Goal: Task Accomplishment & Management: Manage account settings

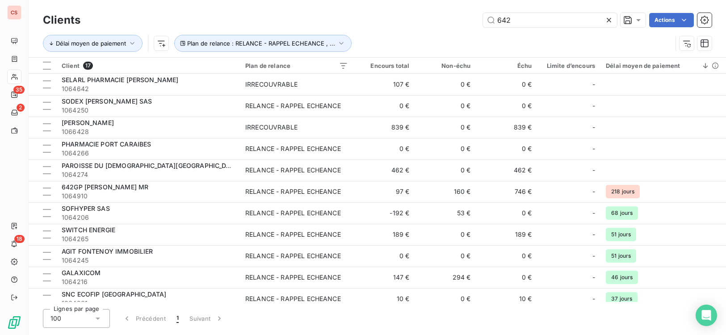
click at [584, 43] on div "Délai moyen de paiement Plan de relance : RELANCE - RAPPEL ECHEANCE , ..." at bounding box center [357, 43] width 629 height 17
click at [532, 25] on input "642" at bounding box center [550, 20] width 134 height 14
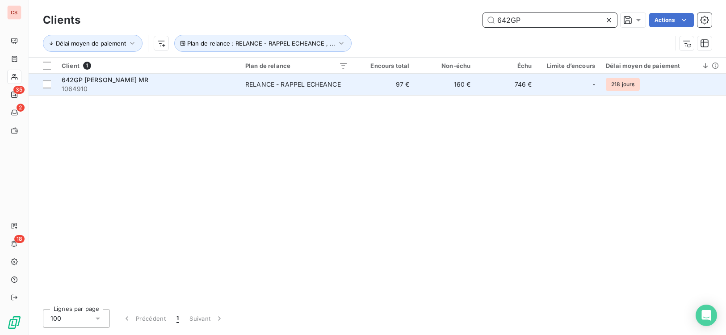
type input "642GP"
click at [451, 79] on td "160 €" at bounding box center [444, 84] width 61 height 21
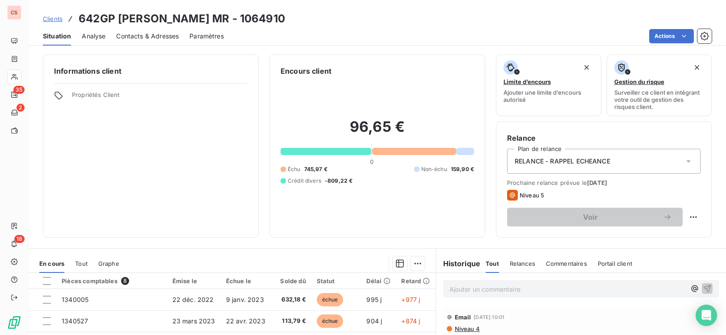
scroll to position [447, 0]
click at [684, 217] on html "CS 35 2 18 Clients 642GP [PERSON_NAME] MR - 1064910 Situation Analyse Contacts …" at bounding box center [363, 167] width 726 height 335
click at [659, 232] on div "Replanifier cette action" at bounding box center [650, 237] width 80 height 14
select select "8"
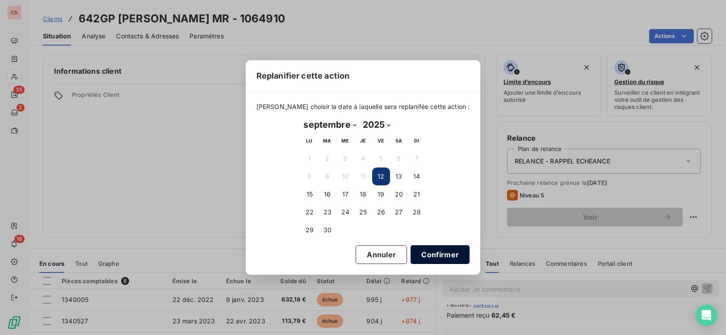
click at [429, 257] on button "Confirmer" at bounding box center [439, 254] width 59 height 19
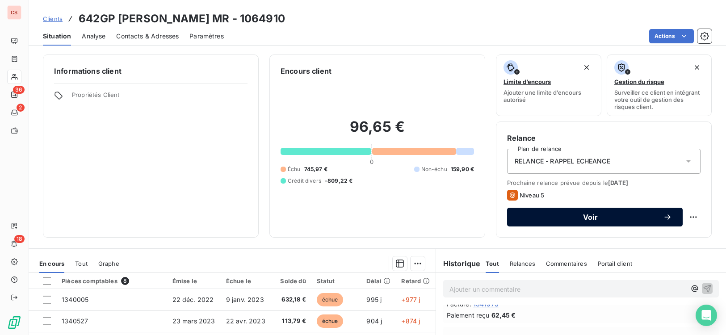
click at [606, 217] on span "Voir" at bounding box center [590, 216] width 145 height 7
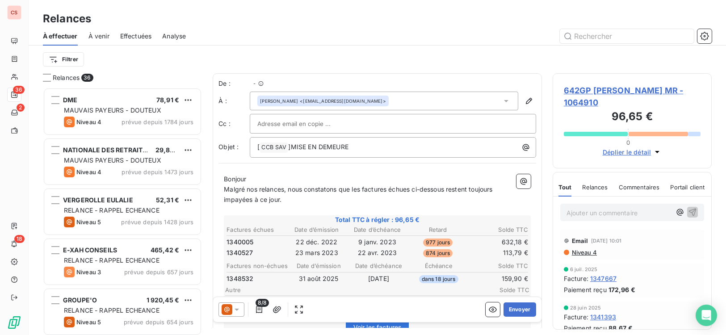
scroll to position [241, 153]
drag, startPoint x: 285, startPoint y: 192, endPoint x: 209, endPoint y: 193, distance: 76.4
click at [209, 193] on div "Relances 36 DME 78,91 € MAUVAIS PAYEURS - DOUTEUX Niveau 4 prévue depuis 1784 j…" at bounding box center [377, 204] width 697 height 262
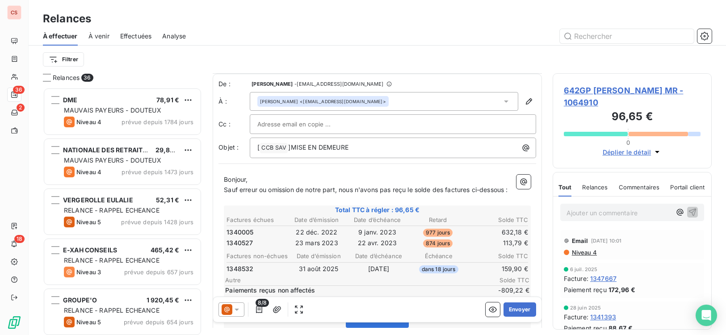
scroll to position [198, 0]
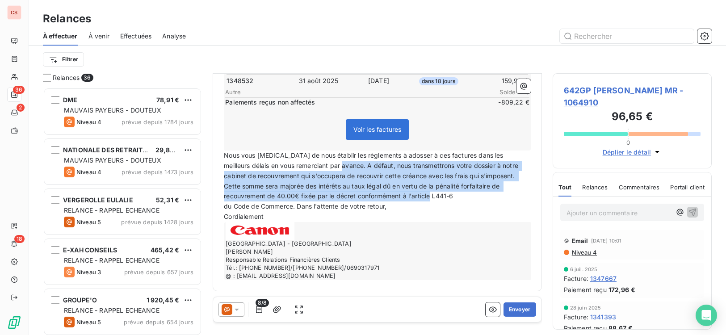
drag, startPoint x: 321, startPoint y: 166, endPoint x: 484, endPoint y: 192, distance: 164.6
click at [484, 192] on p "Nous vous [MEDICAL_DATA] de nous établir les règlements à adosser à ces facture…" at bounding box center [377, 175] width 307 height 51
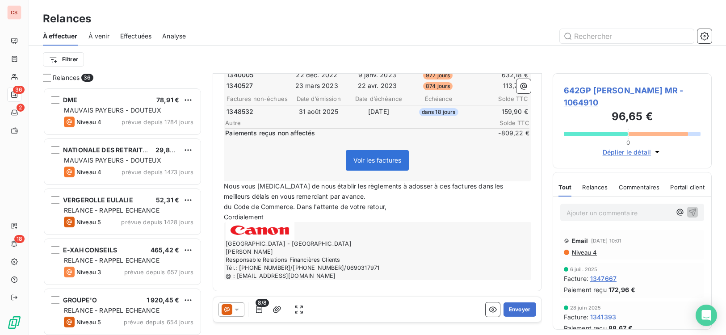
scroll to position [167, 0]
drag, startPoint x: 297, startPoint y: 206, endPoint x: 215, endPoint y: 212, distance: 81.5
click at [215, 212] on div "De : [PERSON_NAME] - [EMAIL_ADDRESS][DOMAIN_NAME] À : [PERSON_NAME] <[EMAIL_ADD…" at bounding box center [377, 103] width 329 height 375
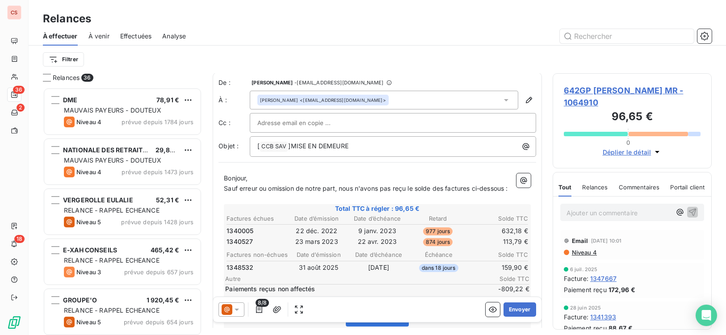
scroll to position [0, 0]
click at [511, 191] on p "Sauf erreur ou omission de notre part, nous n'avons pas reçu le solde des factu…" at bounding box center [377, 189] width 307 height 10
click at [254, 195] on p "Sauf erreur ou omission de notre part, nous n'avons pas reçu le solde des factu…" at bounding box center [377, 189] width 307 height 10
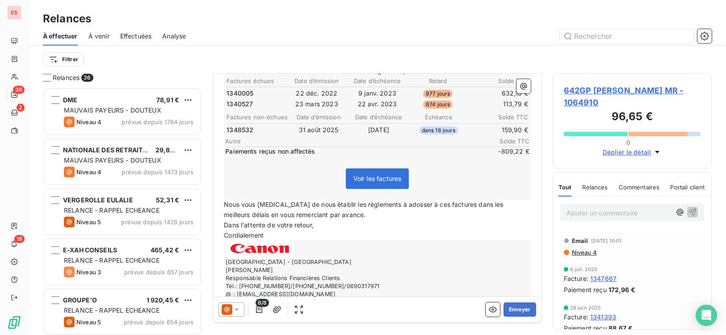
scroll to position [157, 0]
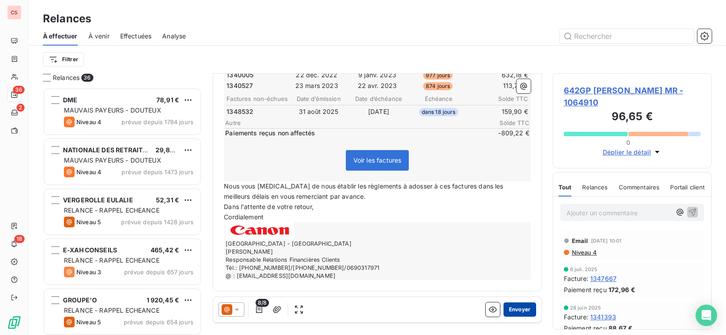
click at [518, 310] on button "Envoyer" at bounding box center [519, 309] width 33 height 14
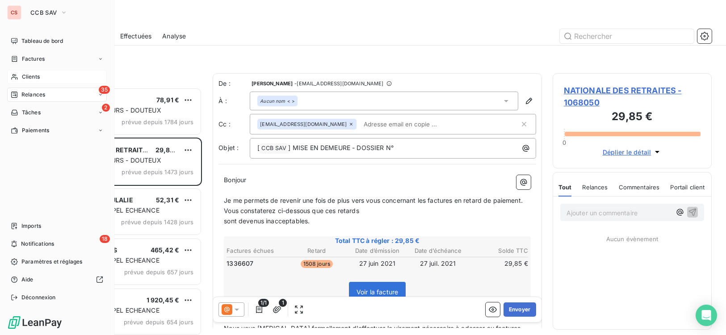
click at [32, 76] on span "Clients" at bounding box center [31, 77] width 18 height 8
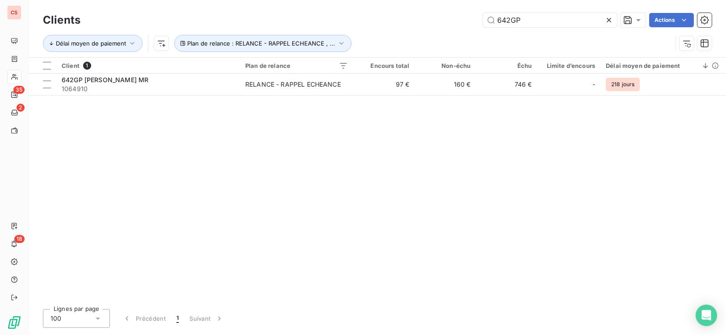
drag, startPoint x: 532, startPoint y: 23, endPoint x: 328, endPoint y: 5, distance: 204.4
click at [357, 15] on div "642GP Actions" at bounding box center [401, 20] width 620 height 14
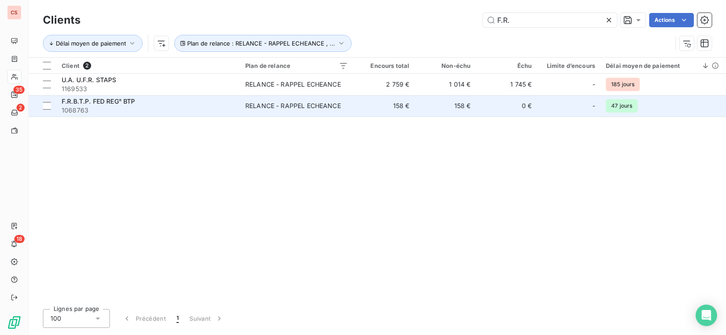
type input "F.R."
click at [180, 108] on span "1068763" at bounding box center [148, 110] width 173 height 9
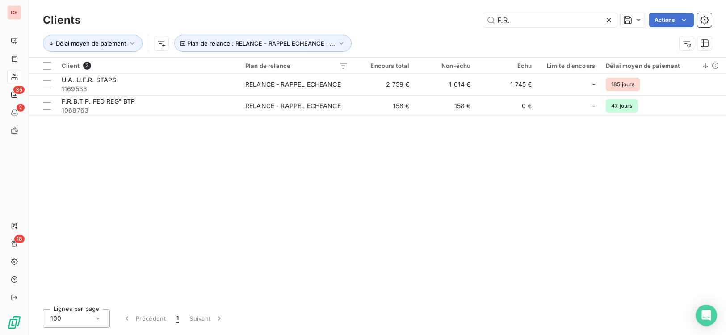
drag, startPoint x: 518, startPoint y: 21, endPoint x: 347, endPoint y: 30, distance: 171.3
click at [353, 30] on div "Clients F.R. Actions Délai moyen de paiement Plan de relance : RELANCE - RAPPEL…" at bounding box center [377, 34] width 669 height 46
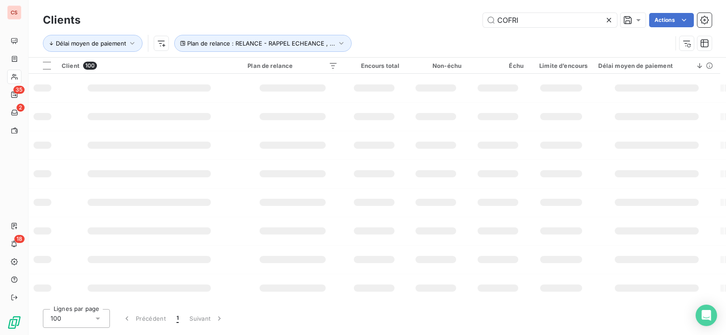
type input "COFRI"
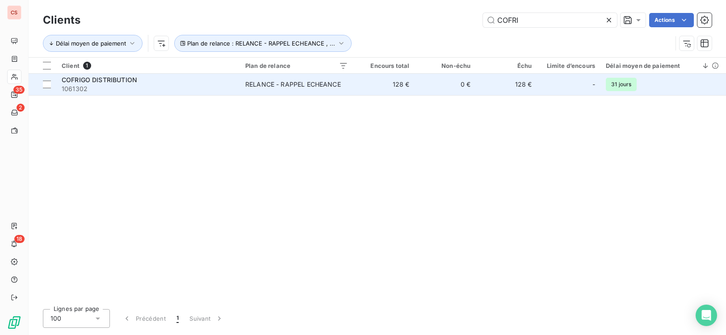
click at [139, 93] on span "1061302" at bounding box center [148, 88] width 173 height 9
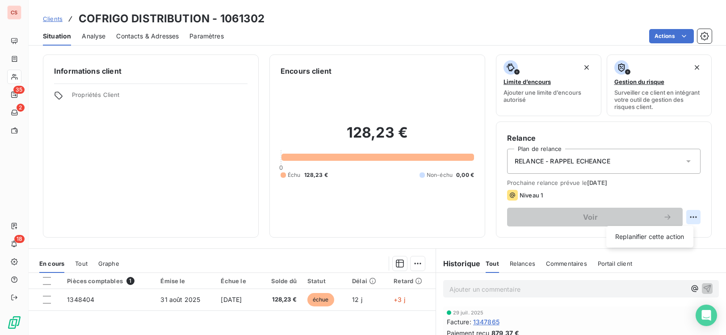
click at [684, 216] on html "CS 35 2 18 Clients COFRIGO DISTRIBUTION - 1061302 Situation Analyse Contacts & …" at bounding box center [363, 167] width 726 height 335
click at [657, 236] on div "Replanifier cette action" at bounding box center [650, 237] width 80 height 14
select select "8"
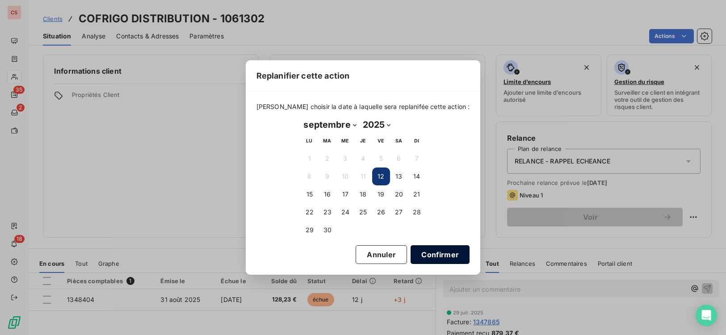
click at [423, 256] on button "Confirmer" at bounding box center [439, 254] width 59 height 19
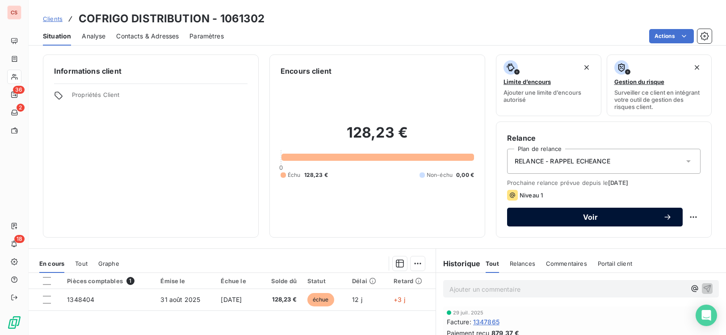
click at [642, 215] on span "Voir" at bounding box center [590, 216] width 145 height 7
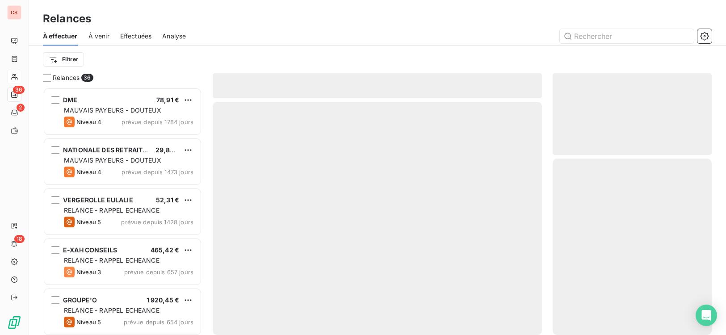
scroll to position [241, 153]
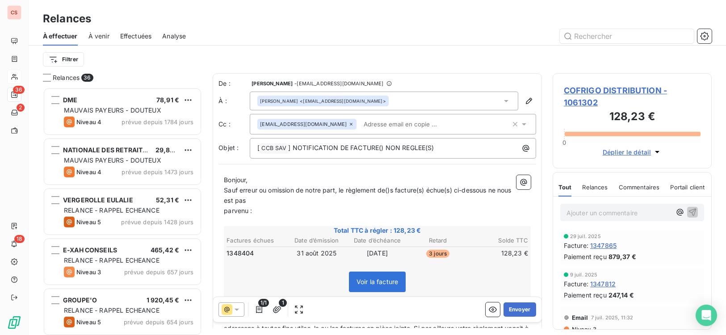
click at [226, 210] on span "parvenu :" at bounding box center [238, 211] width 28 height 8
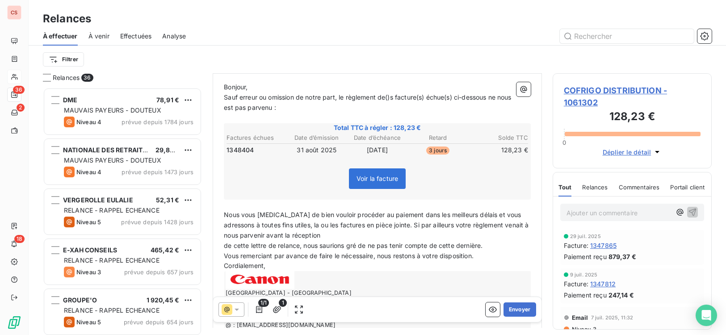
scroll to position [101, 0]
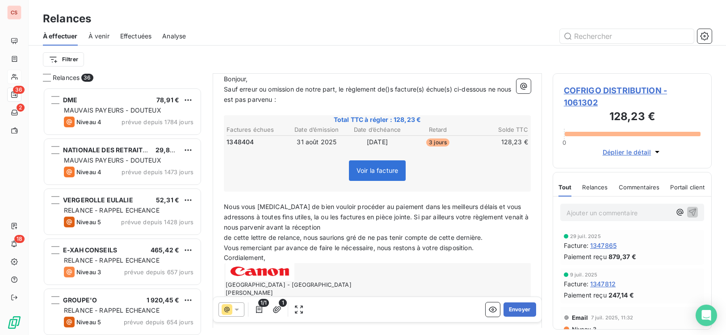
click at [225, 240] on span "de cette lettre de relance, nous saurions gré de ne pas tenir compte de cette d…" at bounding box center [353, 238] width 259 height 8
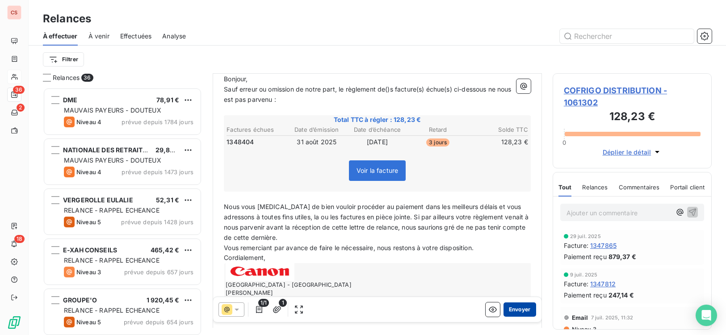
click at [515, 310] on button "Envoyer" at bounding box center [519, 309] width 33 height 14
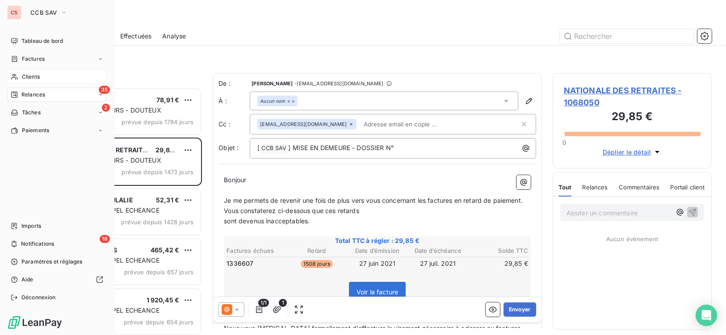
click at [25, 77] on span "Clients" at bounding box center [31, 77] width 18 height 8
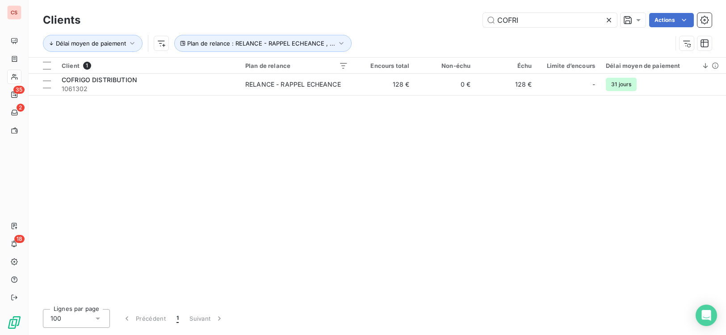
drag, startPoint x: 527, startPoint y: 25, endPoint x: 416, endPoint y: 19, distance: 111.0
click at [427, 19] on div "COFRI Actions" at bounding box center [401, 20] width 620 height 14
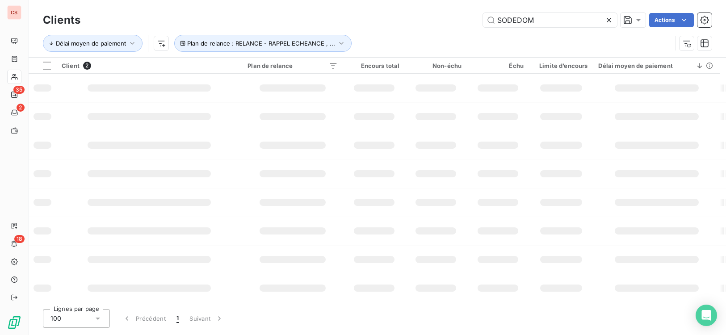
type input "SODEDOM"
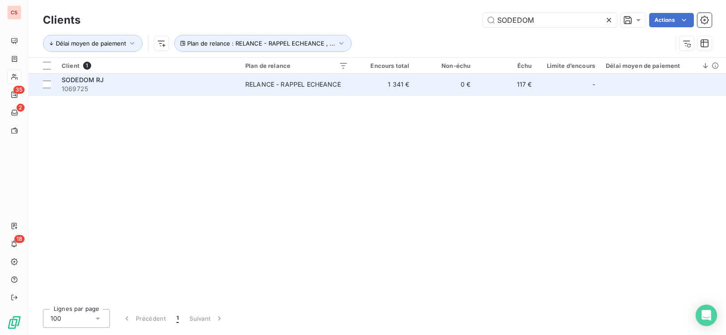
click at [371, 79] on td "1 341 €" at bounding box center [383, 84] width 61 height 21
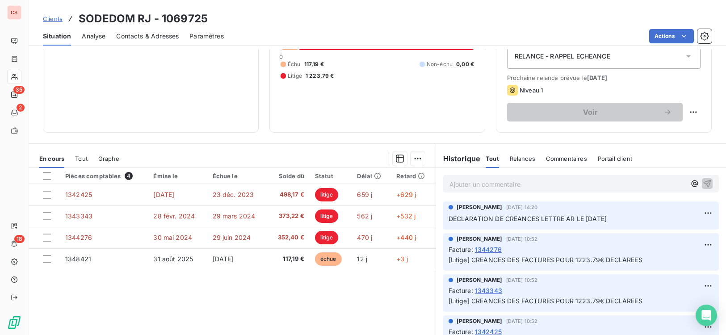
scroll to position [106, 0]
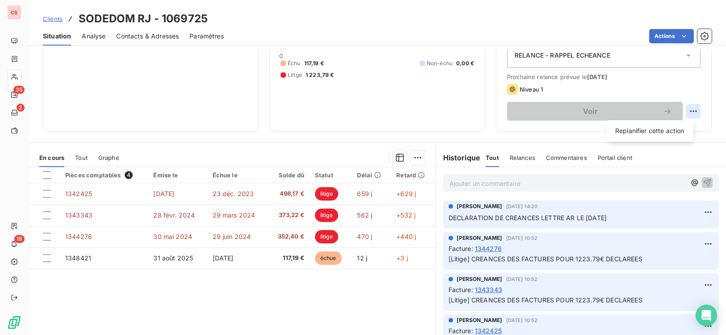
click at [686, 112] on html "CS 35 2 18 Clients SODEDOM RJ - 1069725 Situation Analyse Contacts & Adresses P…" at bounding box center [363, 167] width 726 height 335
click at [675, 130] on div "Replanifier cette action" at bounding box center [650, 131] width 80 height 14
select select "8"
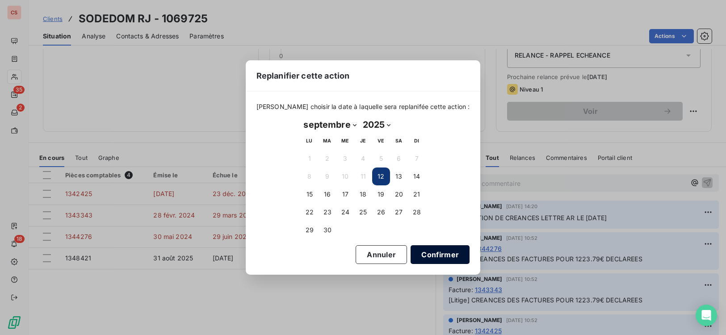
click at [424, 252] on button "Confirmer" at bounding box center [439, 254] width 59 height 19
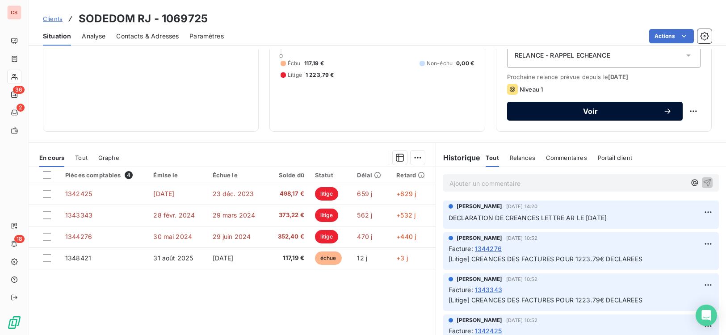
click at [594, 108] on span "Voir" at bounding box center [590, 111] width 145 height 7
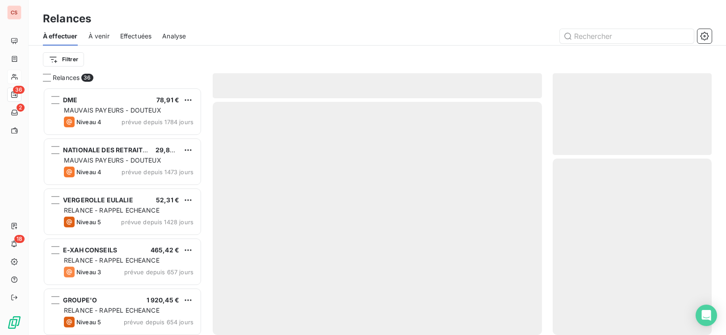
scroll to position [241, 153]
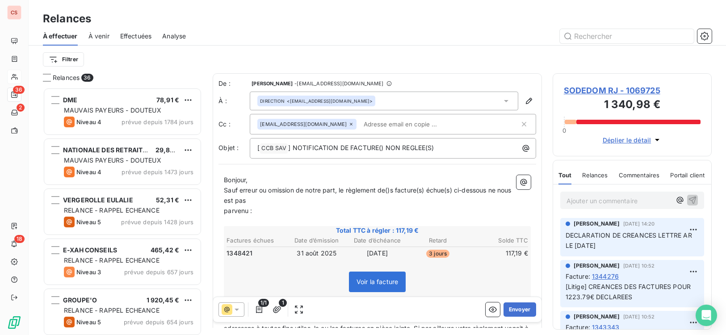
click at [224, 214] on p "parvenu :" at bounding box center [377, 211] width 307 height 10
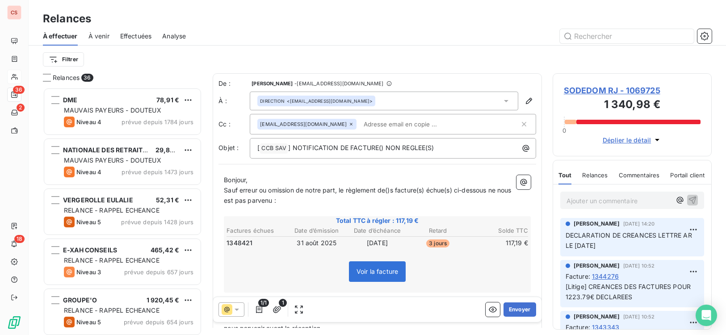
click at [542, 193] on div "Relances 36 DME 78,91 € MAUVAIS PAYEURS - DOUTEUX Niveau 4 prévue depuis 1784 j…" at bounding box center [377, 204] width 697 height 262
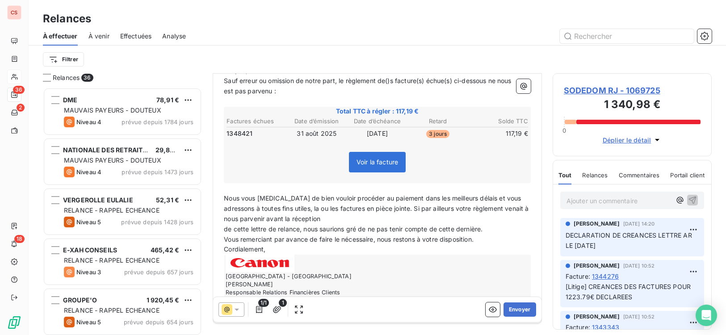
scroll to position [115, 0]
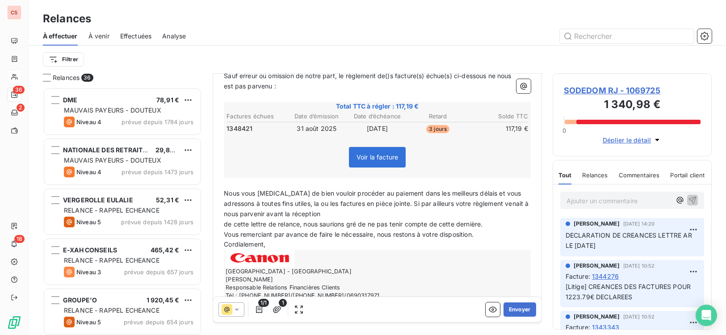
click at [226, 227] on span "de cette lettre de relance, nous saurions gré de ne pas tenir compte de cette d…" at bounding box center [353, 224] width 259 height 8
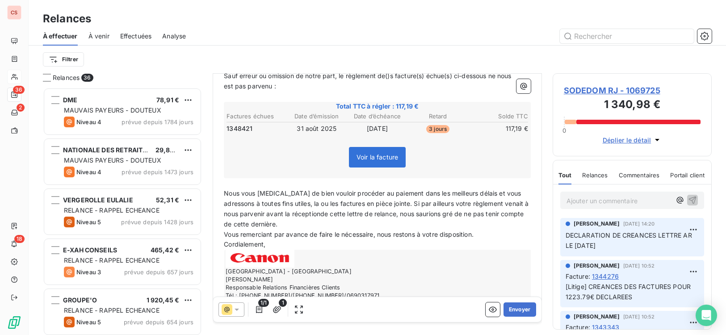
click at [381, 202] on span "Nous vous [MEDICAL_DATA] de bien vouloir procéder au paiement dans les meilleur…" at bounding box center [377, 208] width 306 height 38
click at [306, 215] on span "Nous vous [MEDICAL_DATA] de bien vouloir procéder au paiement dans les meilleur…" at bounding box center [377, 208] width 306 height 38
click at [509, 307] on button "Envoyer" at bounding box center [519, 309] width 33 height 14
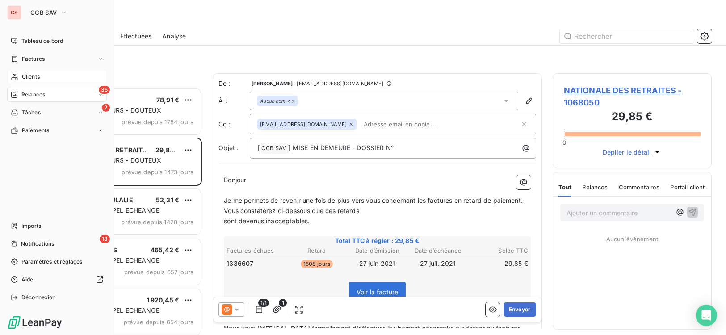
click at [28, 79] on span "Clients" at bounding box center [31, 77] width 18 height 8
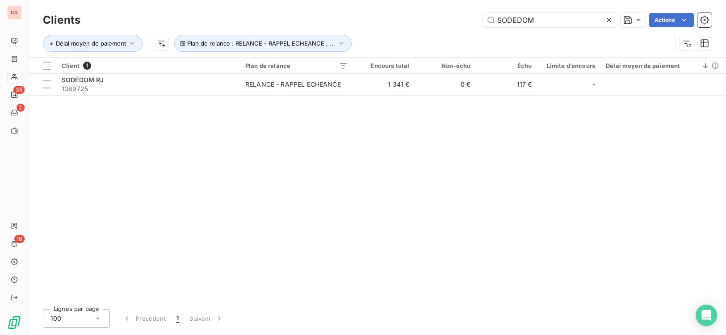
drag, startPoint x: 544, startPoint y: 23, endPoint x: 206, endPoint y: 13, distance: 337.8
click at [324, 18] on div "SODEDOM Actions" at bounding box center [401, 20] width 620 height 14
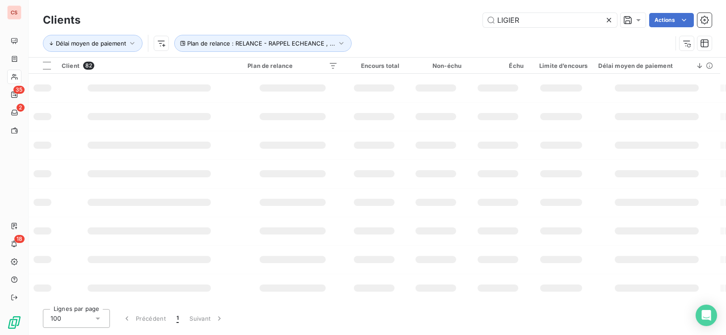
type input "LIGIER"
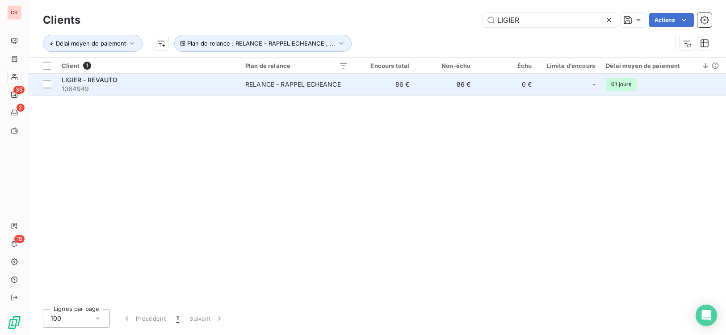
click at [210, 89] on span "1064949" at bounding box center [148, 88] width 173 height 9
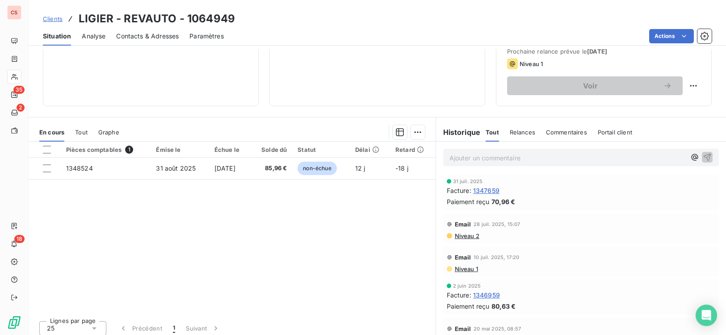
scroll to position [137, 0]
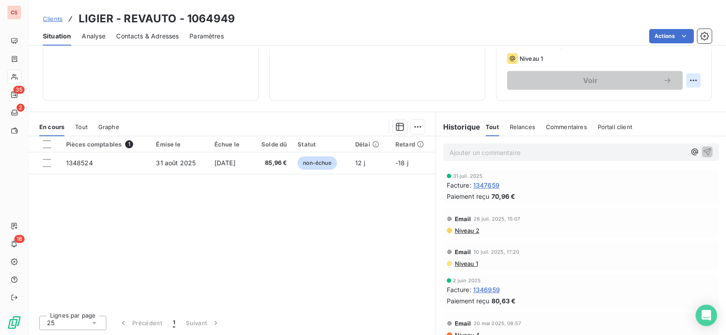
click at [689, 84] on html "CS 35 2 18 Clients LIGIER - REVAUTO - 1064949 Situation Analyse Contacts & Adre…" at bounding box center [363, 167] width 726 height 335
click at [659, 101] on div "Replanifier cette action" at bounding box center [650, 100] width 80 height 14
select select "8"
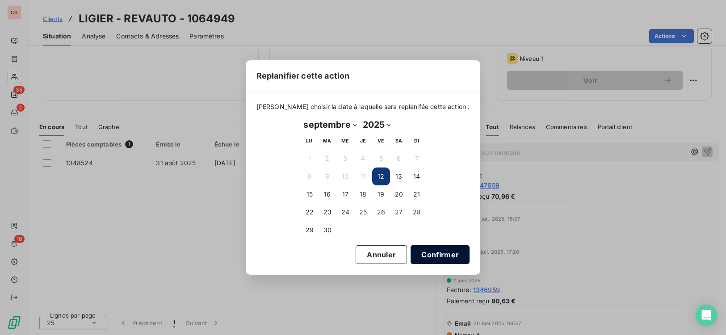
click at [431, 251] on button "Confirmer" at bounding box center [439, 254] width 59 height 19
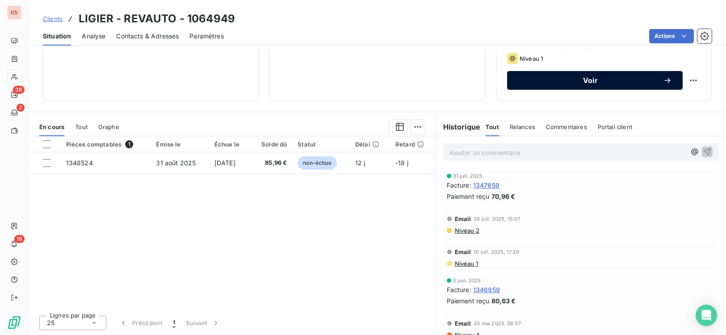
click at [563, 85] on button "Voir" at bounding box center [595, 80] width 176 height 19
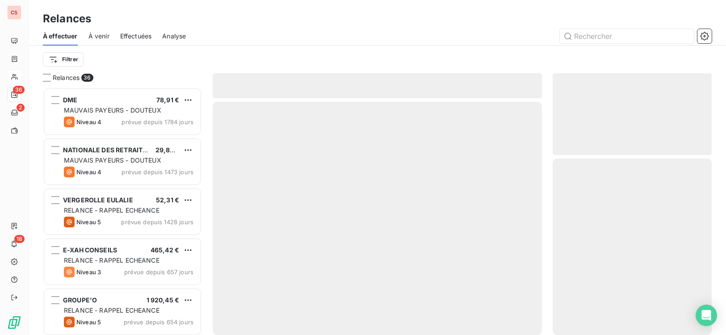
scroll to position [241, 153]
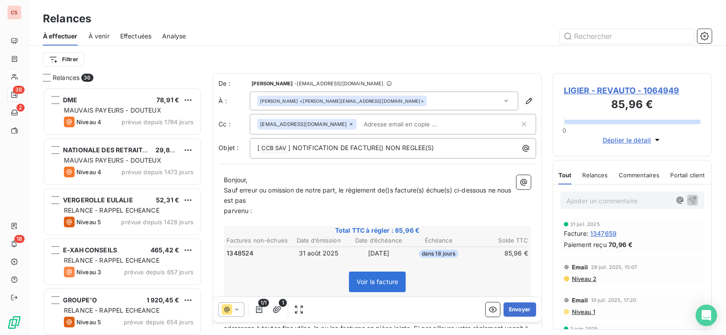
click at [224, 213] on span "parvenu :" at bounding box center [238, 211] width 28 height 8
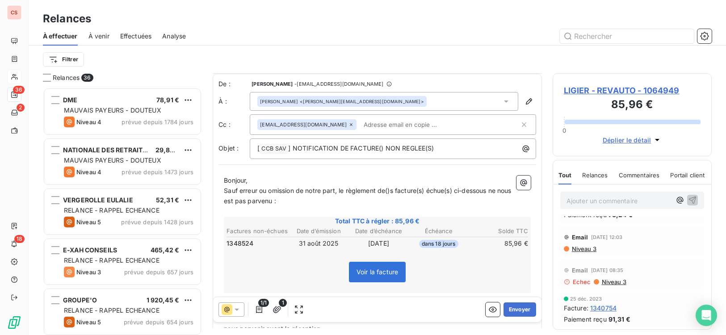
scroll to position [142, 0]
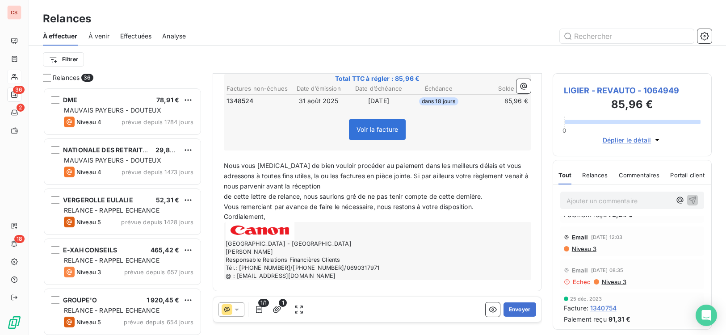
click at [225, 200] on p "de cette lettre de relance, nous saurions gré de ne pas tenir compte de cette d…" at bounding box center [377, 197] width 307 height 10
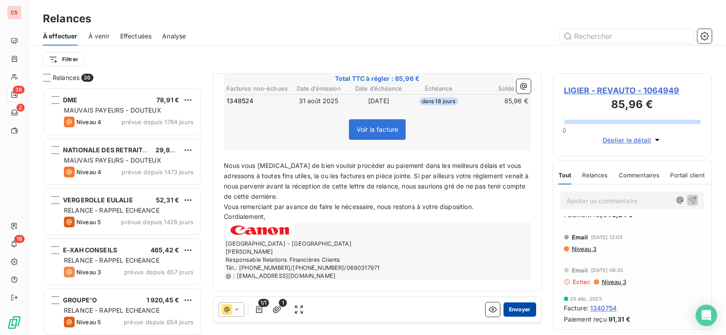
click at [513, 312] on button "Envoyer" at bounding box center [519, 309] width 33 height 14
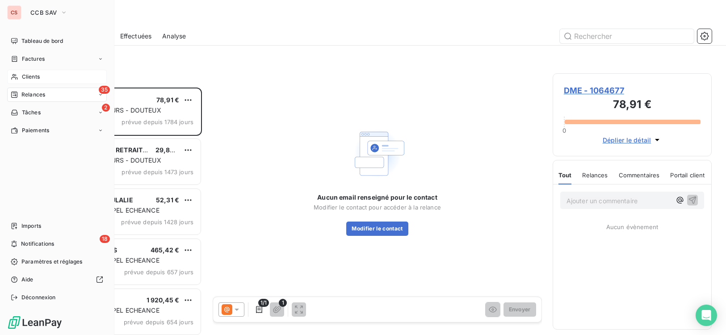
click at [36, 79] on span "Clients" at bounding box center [31, 77] width 18 height 8
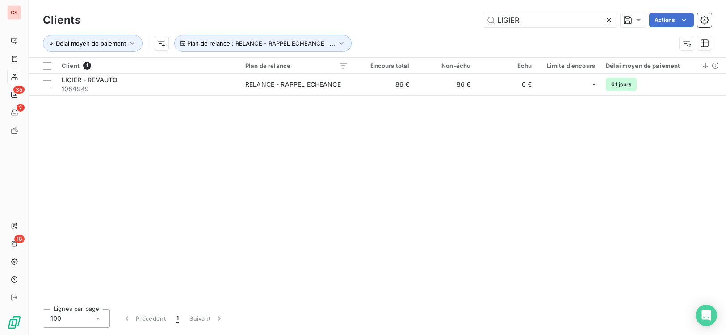
drag, startPoint x: 524, startPoint y: 24, endPoint x: 389, endPoint y: 22, distance: 135.3
click at [399, 20] on div "LIGIER Actions" at bounding box center [401, 20] width 620 height 14
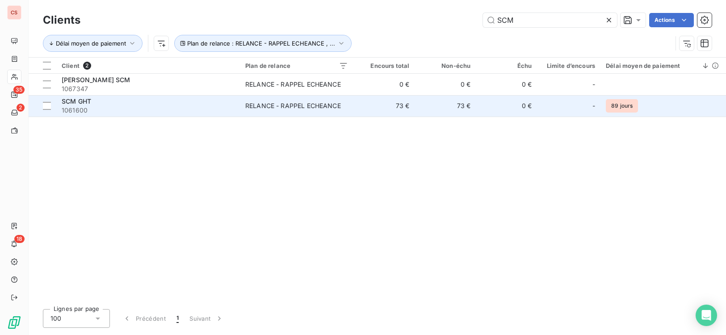
type input "SCM"
click at [350, 105] on td "RELANCE - RAPPEL ECHEANCE" at bounding box center [296, 105] width 113 height 21
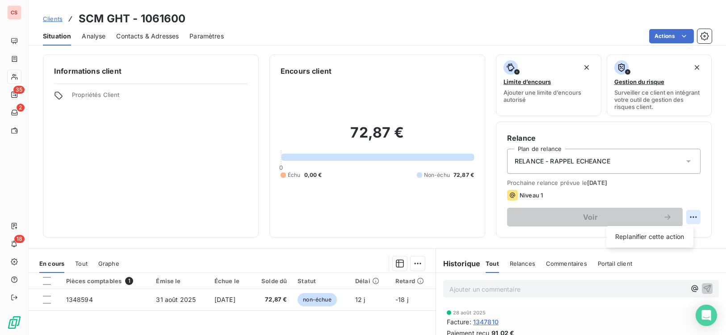
click at [681, 215] on html "CS 35 2 18 Clients SCM GHT - 1061600 Situation Analyse Contacts & Adresses Para…" at bounding box center [363, 167] width 726 height 335
click at [652, 234] on div "Replanifier cette action" at bounding box center [650, 237] width 80 height 14
select select "8"
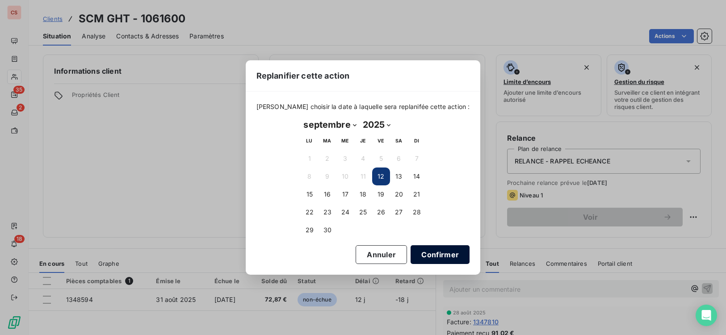
click at [434, 257] on button "Confirmer" at bounding box center [439, 254] width 59 height 19
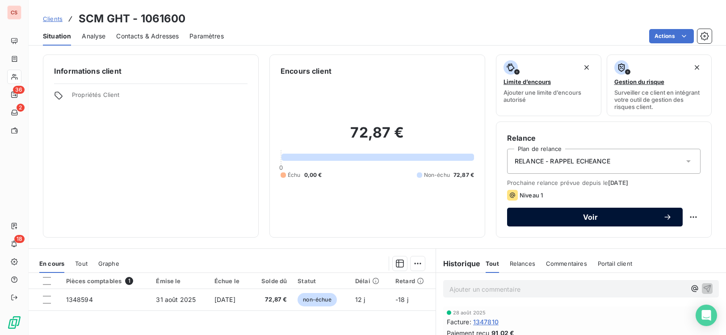
click at [590, 218] on span "Voir" at bounding box center [590, 216] width 145 height 7
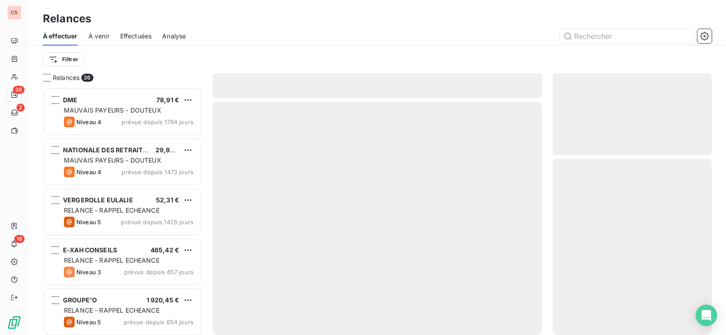
scroll to position [241, 153]
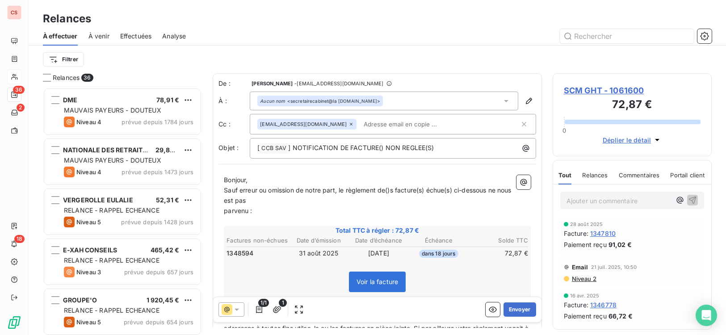
click at [225, 211] on span "parvenu :" at bounding box center [238, 211] width 28 height 8
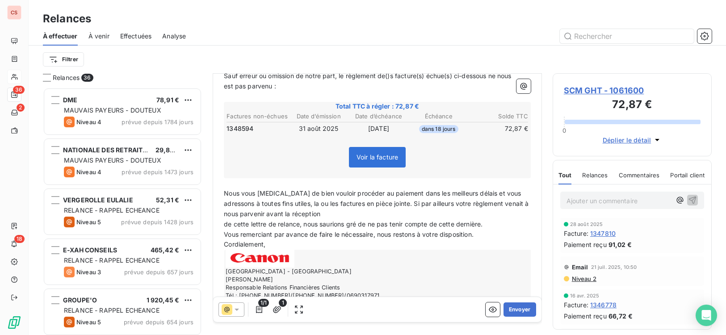
scroll to position [142, 0]
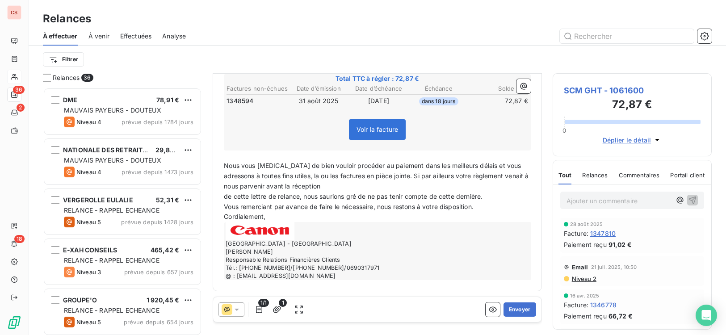
click at [225, 195] on span "de cette lettre de relance, nous saurions gré de ne pas tenir compte de cette d…" at bounding box center [353, 196] width 259 height 8
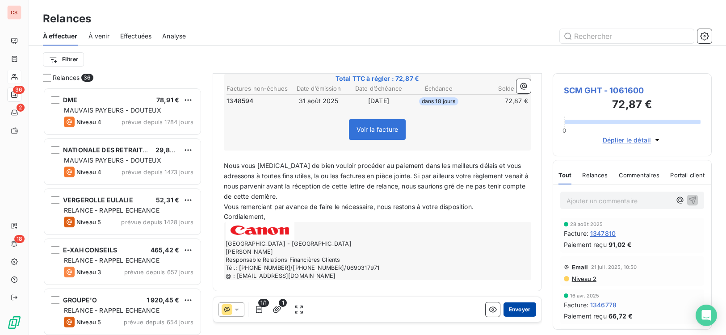
click at [510, 310] on button "Envoyer" at bounding box center [519, 309] width 33 height 14
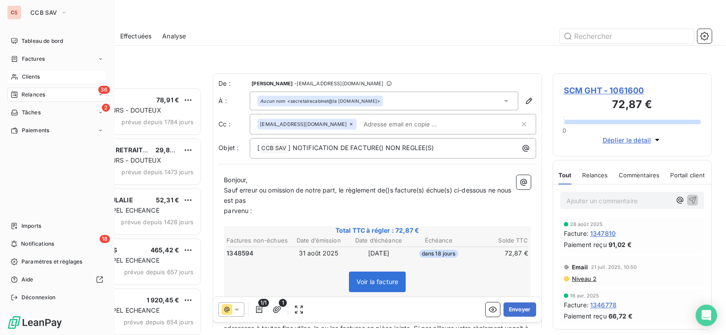
click at [31, 74] on span "Clients" at bounding box center [31, 77] width 18 height 8
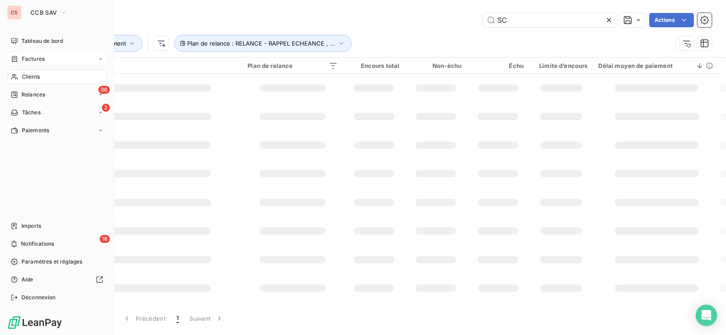
type input "S"
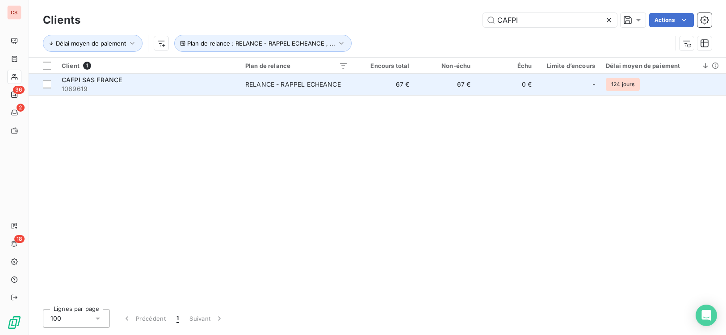
type input "CAFPI"
click at [357, 82] on td "67 €" at bounding box center [383, 84] width 61 height 21
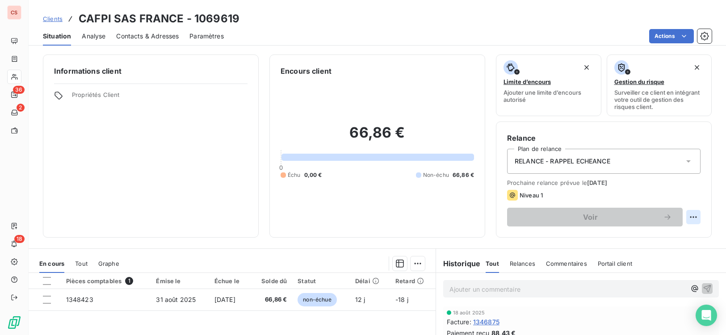
click at [681, 214] on html "CS 36 2 18 Clients CAFPI SAS [GEOGRAPHIC_DATA] - 1069619 Situation Analyse Cont…" at bounding box center [363, 167] width 726 height 335
click at [656, 236] on div "Replanifier cette action" at bounding box center [650, 237] width 80 height 14
select select "8"
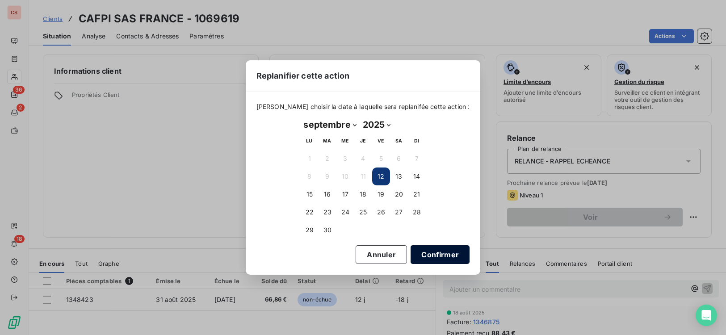
click at [419, 257] on button "Confirmer" at bounding box center [439, 254] width 59 height 19
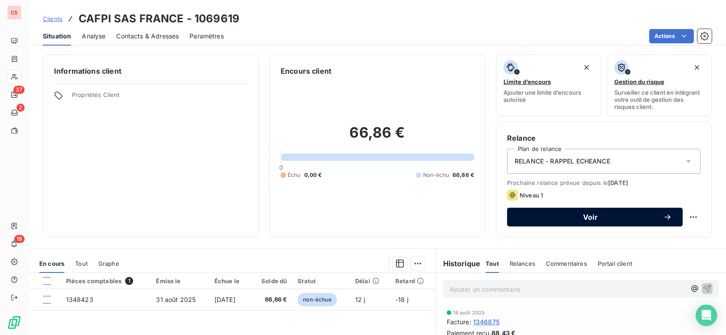
click at [604, 216] on span "Voir" at bounding box center [590, 216] width 145 height 7
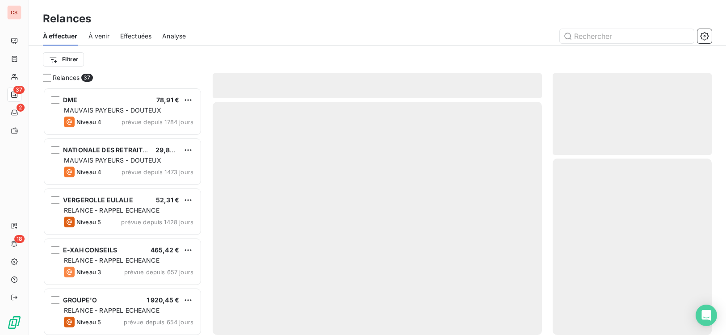
scroll to position [241, 153]
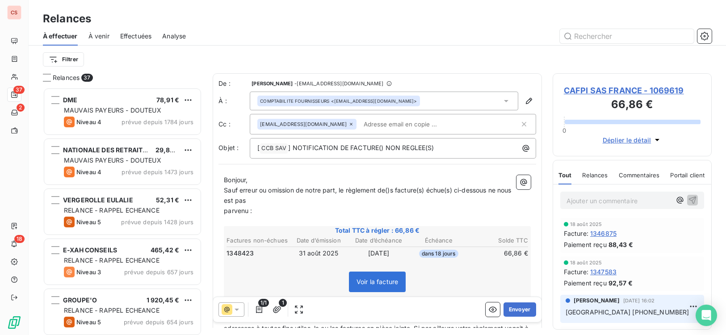
click at [225, 214] on p "parvenu :" at bounding box center [377, 211] width 307 height 10
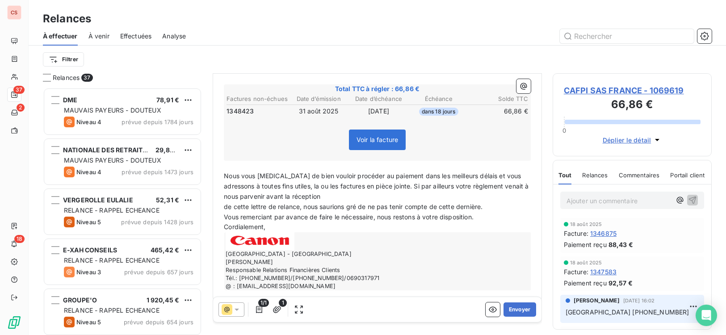
scroll to position [142, 0]
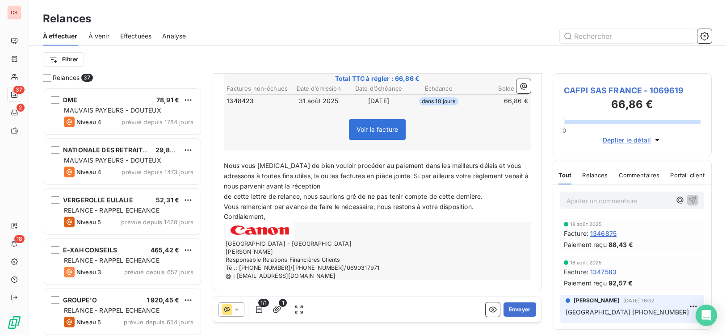
click at [224, 198] on span "de cette lettre de relance, nous saurions gré de ne pas tenir compte de cette d…" at bounding box center [353, 196] width 259 height 8
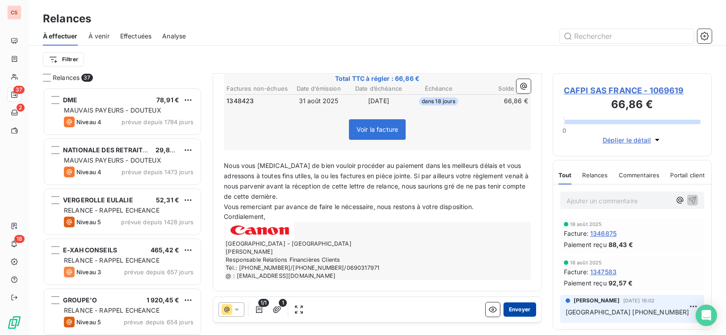
click at [525, 313] on button "Envoyer" at bounding box center [519, 309] width 33 height 14
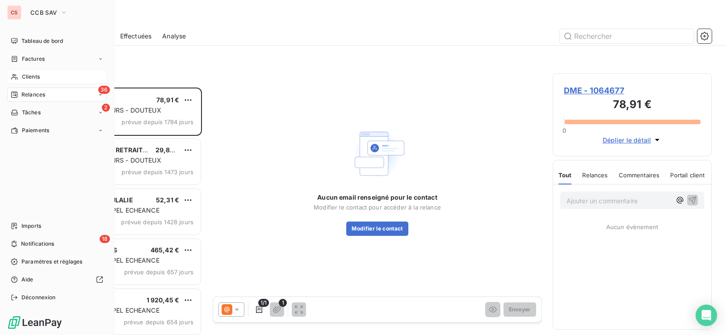
click at [41, 79] on div "Clients" at bounding box center [57, 77] width 100 height 14
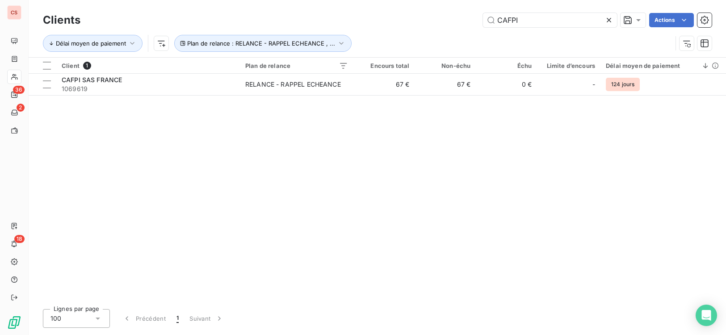
drag, startPoint x: 519, startPoint y: 18, endPoint x: 440, endPoint y: 28, distance: 79.6
click at [444, 26] on div "CAFPI Actions" at bounding box center [401, 20] width 620 height 14
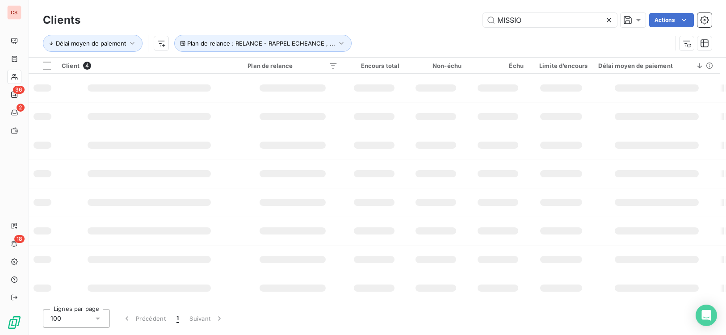
type input "MISSIO"
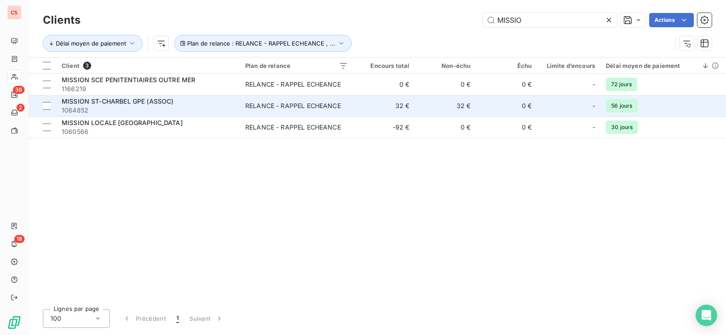
click at [421, 114] on td "32 €" at bounding box center [444, 105] width 61 height 21
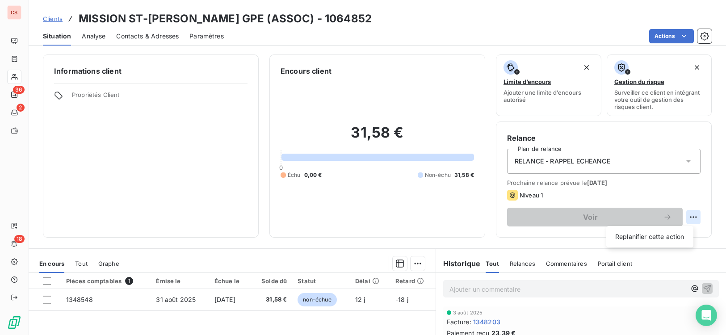
click at [687, 216] on html "CS 36 2 18 Clients MISSION ST-[PERSON_NAME] GPE (ASSOC) - 1064852 Situation Ana…" at bounding box center [363, 167] width 726 height 335
click at [646, 238] on div "Replanifier cette action" at bounding box center [650, 237] width 80 height 14
select select "8"
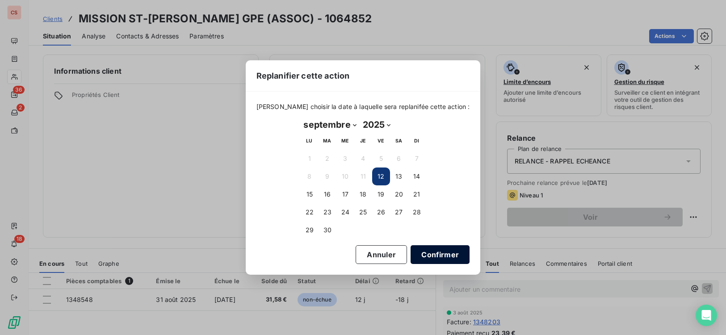
click at [424, 259] on button "Confirmer" at bounding box center [439, 254] width 59 height 19
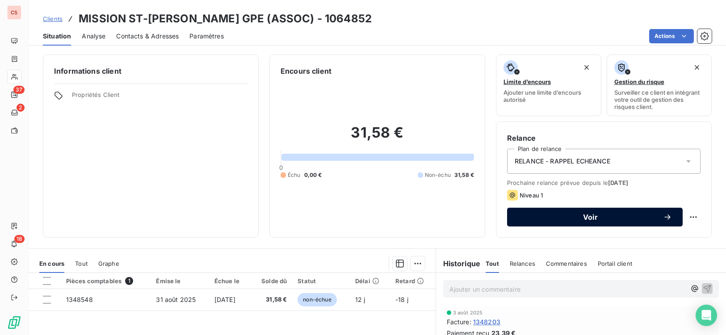
click at [602, 221] on div "Voir" at bounding box center [595, 217] width 154 height 9
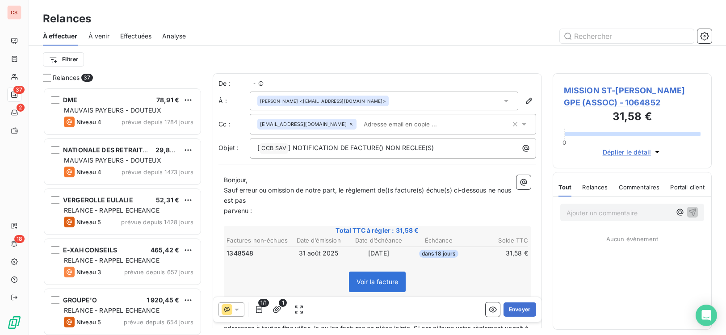
scroll to position [241, 153]
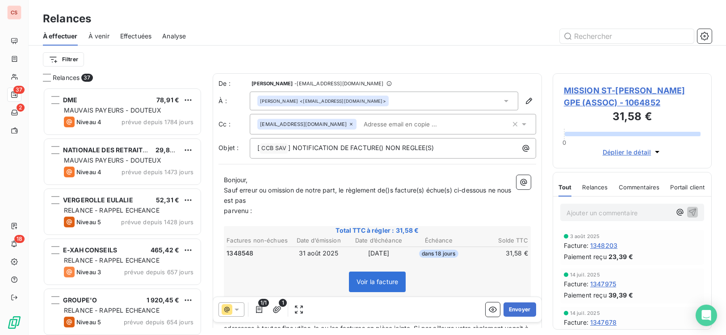
click at [225, 211] on span "parvenu :" at bounding box center [238, 211] width 28 height 8
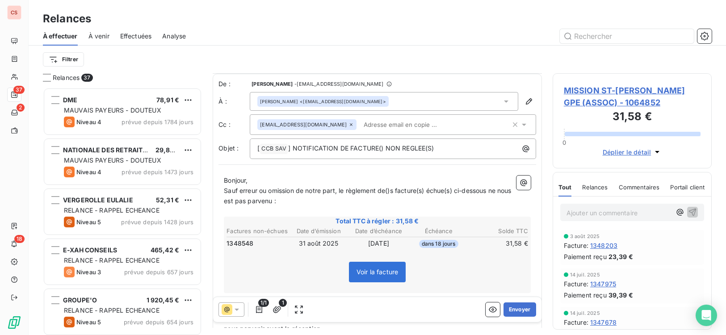
scroll to position [142, 0]
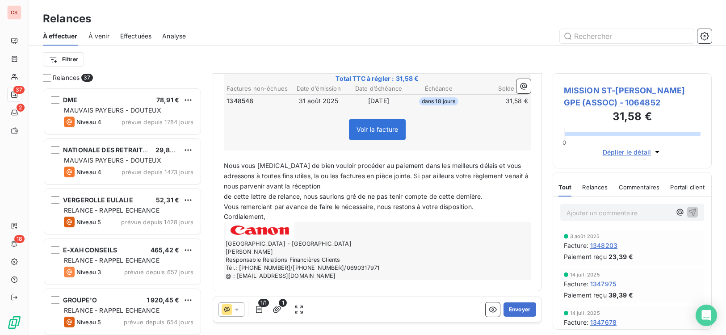
click at [226, 200] on p "de cette lettre de relance, nous saurions gré de ne pas tenir compte de cette d…" at bounding box center [377, 197] width 307 height 10
click at [225, 200] on p "de cette lettre de relance, nous saurions gré de ne pas tenir compte de cette d…" at bounding box center [377, 197] width 307 height 10
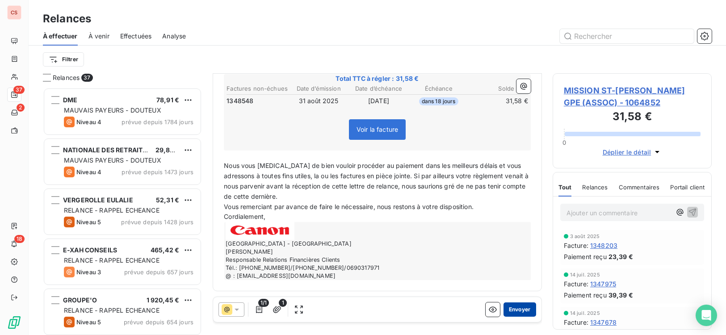
click at [509, 308] on button "Envoyer" at bounding box center [519, 309] width 33 height 14
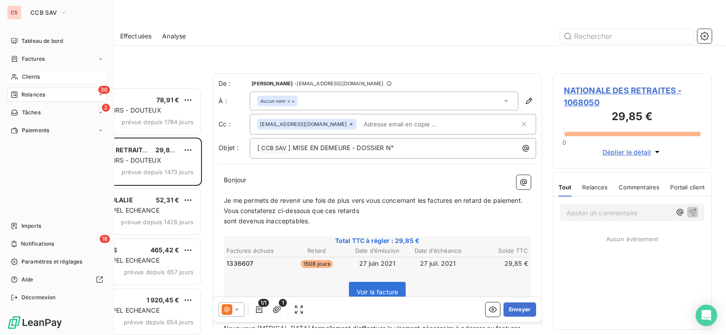
click at [37, 78] on span "Clients" at bounding box center [31, 77] width 18 height 8
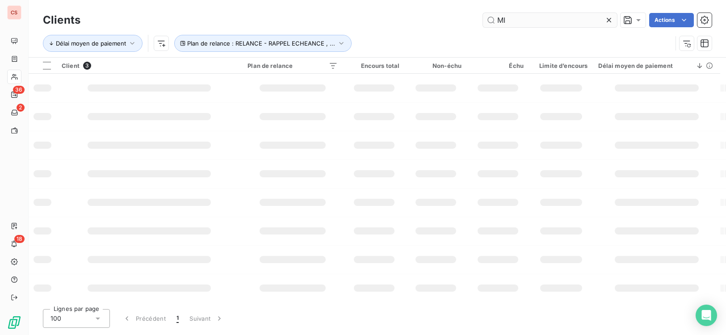
type input "M"
type input "SESSAD"
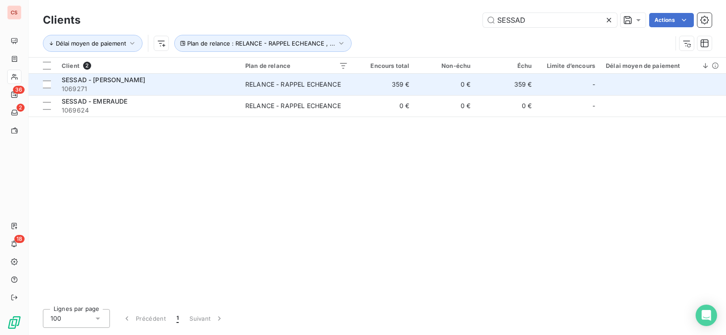
click at [506, 89] on td "359 €" at bounding box center [506, 84] width 61 height 21
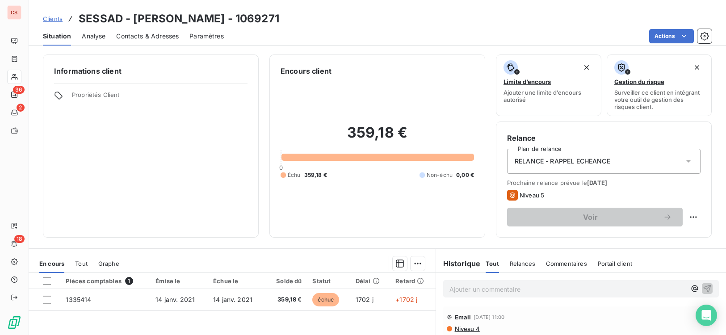
scroll to position [137, 0]
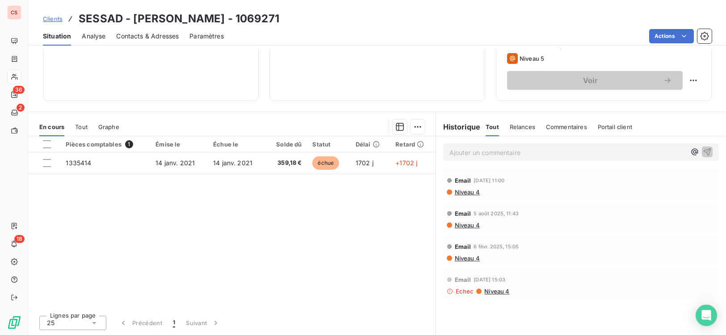
drag, startPoint x: 608, startPoint y: 155, endPoint x: 594, endPoint y: 165, distance: 17.2
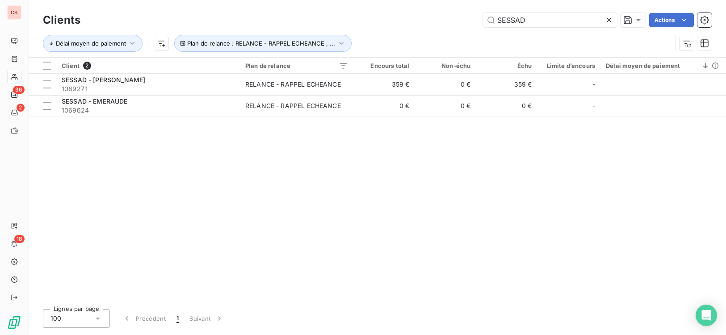
drag, startPoint x: 535, startPoint y: 18, endPoint x: 198, endPoint y: 24, distance: 337.2
click at [293, 36] on div "Clients SESSAD Actions Délai moyen de paiement Plan de relance : RELANCE - RAPP…" at bounding box center [377, 34] width 669 height 46
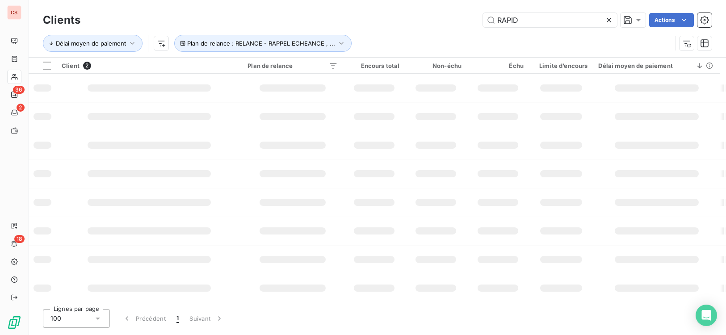
type input "RAPID"
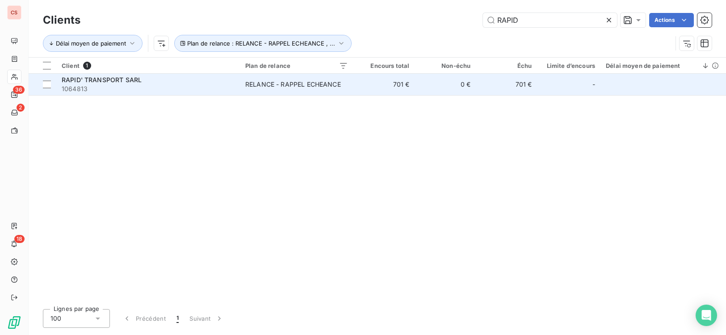
click at [261, 81] on div "RELANCE - RAPPEL ECHEANCE" at bounding box center [293, 84] width 96 height 9
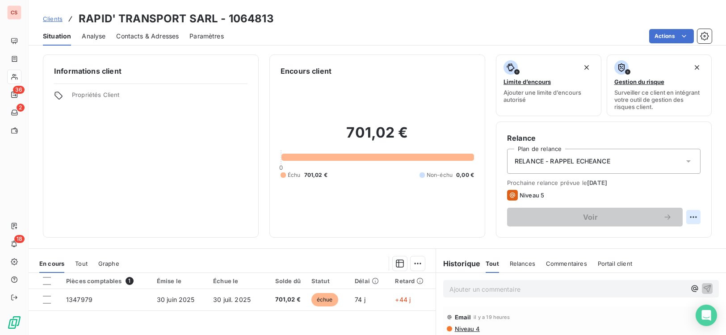
click at [689, 218] on html "CS 36 2 18 Clients RAPID' TRANSPORT SARL - 1064813 Situation Analyse Contacts &…" at bounding box center [363, 167] width 726 height 335
click at [657, 236] on div "Replanifier cette action" at bounding box center [650, 237] width 80 height 14
select select "8"
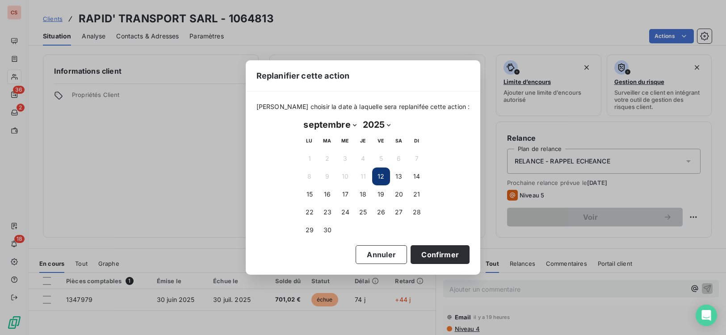
click at [188, 206] on div "Replanifier cette action [PERSON_NAME] choisir la date à laquelle sera replanif…" at bounding box center [363, 167] width 726 height 335
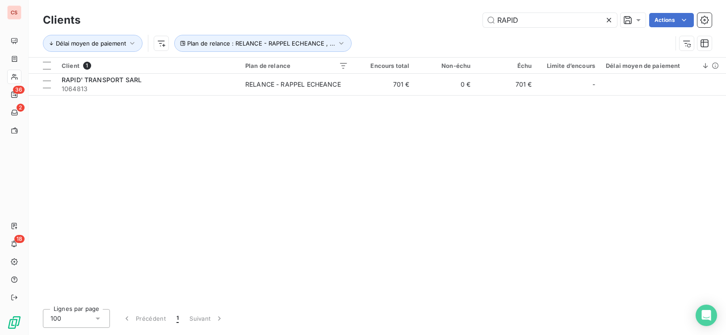
drag, startPoint x: 514, startPoint y: 22, endPoint x: 355, endPoint y: 8, distance: 159.7
click at [393, 26] on div "RAPID Actions" at bounding box center [401, 20] width 620 height 14
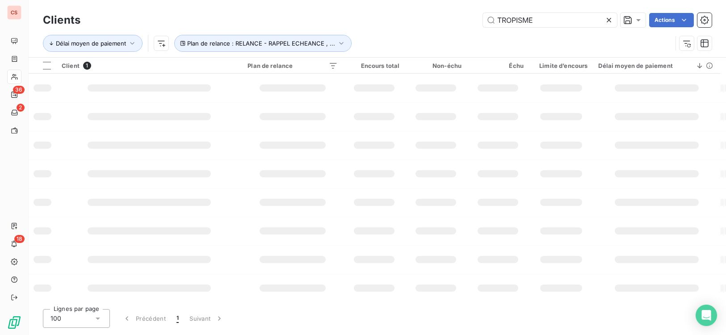
type input "TROPISME"
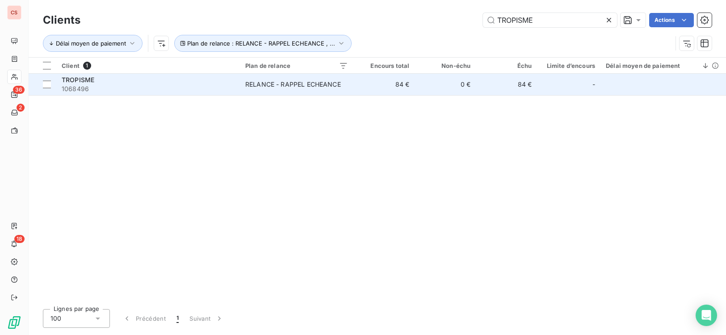
click at [331, 81] on div "RELANCE - RAPPEL ECHEANCE" at bounding box center [293, 84] width 96 height 9
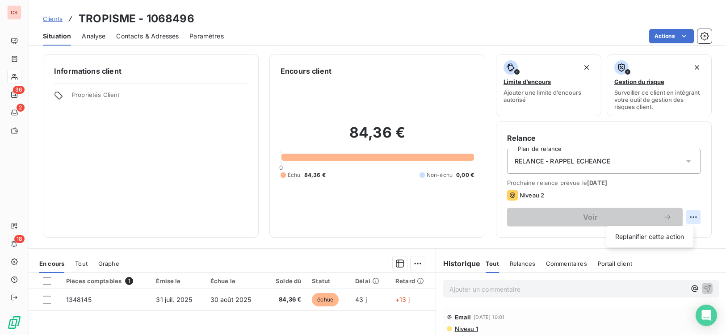
click at [689, 217] on html "CS 36 2 18 Clients TROPISME - 1068496 Situation Analyse Contacts & Adresses Par…" at bounding box center [363, 167] width 726 height 335
click at [664, 239] on div "Replanifier cette action" at bounding box center [650, 237] width 80 height 14
select select "8"
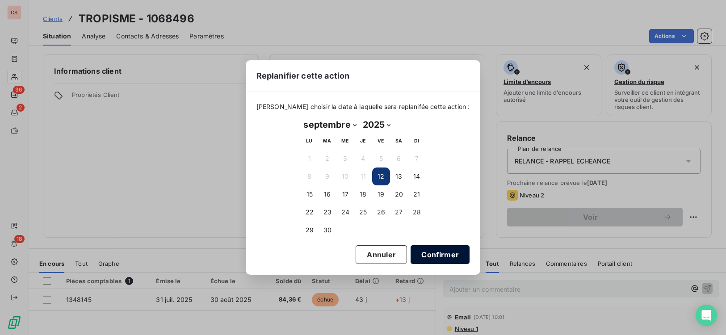
click at [417, 255] on button "Confirmer" at bounding box center [439, 254] width 59 height 19
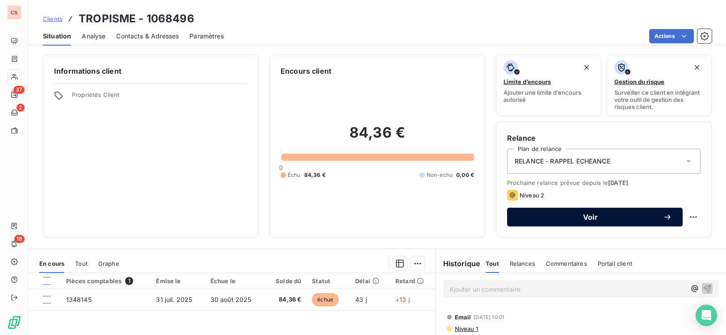
click at [612, 218] on span "Voir" at bounding box center [590, 216] width 145 height 7
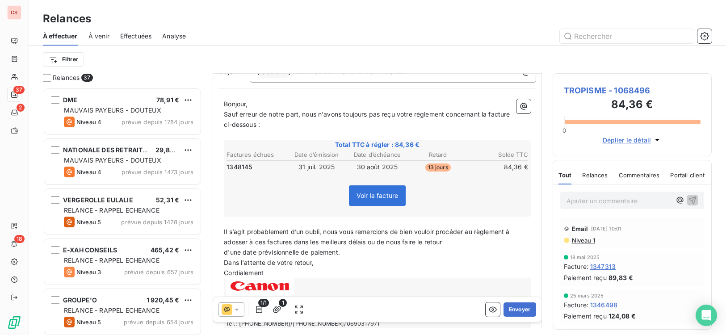
scroll to position [88, 0]
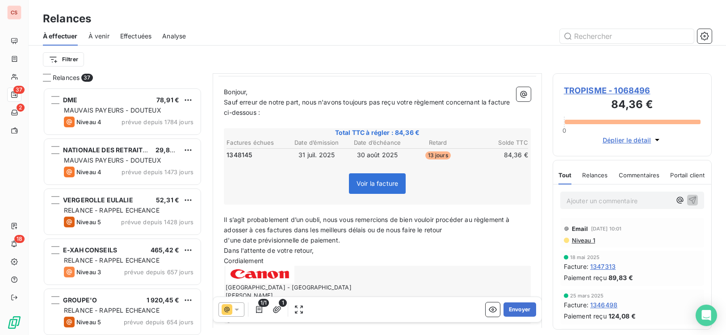
click at [224, 240] on span "d'une date prévisionnelle de paiement." at bounding box center [282, 240] width 116 height 8
click at [507, 312] on button "Envoyer" at bounding box center [519, 309] width 33 height 14
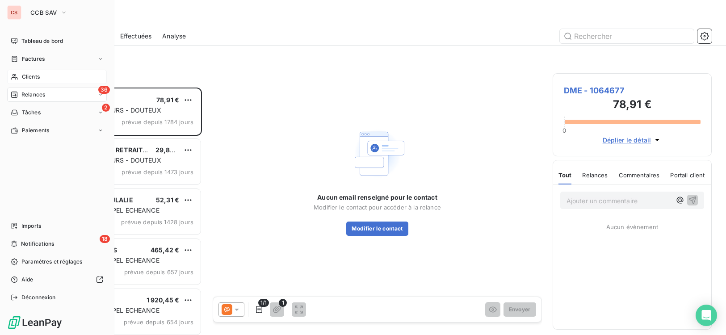
drag, startPoint x: 34, startPoint y: 78, endPoint x: 40, endPoint y: 77, distance: 5.8
click at [34, 77] on span "Clients" at bounding box center [31, 77] width 18 height 8
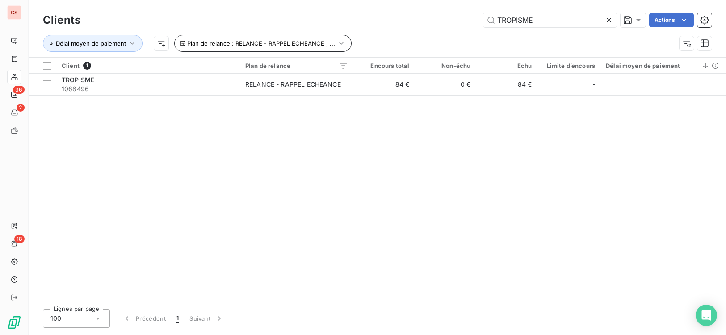
drag, startPoint x: 534, startPoint y: 20, endPoint x: 292, endPoint y: 39, distance: 242.8
click at [308, 36] on div "Clients TROPISME Actions Délai moyen de paiement Plan de relance : RELANCE - RA…" at bounding box center [377, 34] width 669 height 46
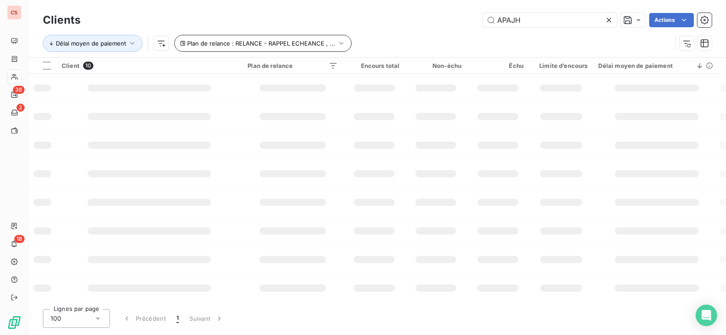
type input "APAJH"
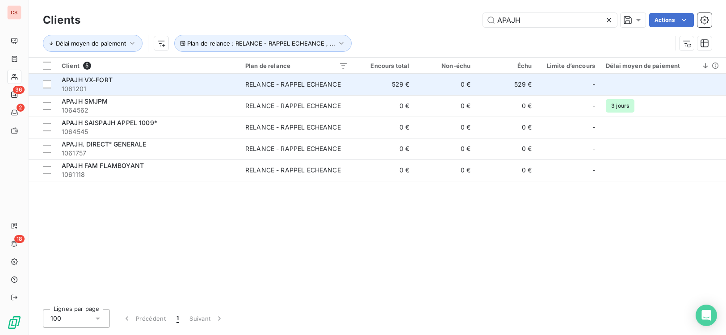
click at [410, 89] on td "529 €" at bounding box center [383, 84] width 61 height 21
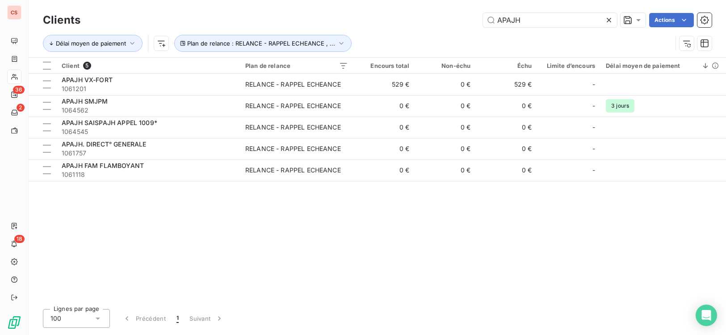
drag, startPoint x: 525, startPoint y: 22, endPoint x: 231, endPoint y: 30, distance: 293.9
click at [398, 28] on div "Clients APAJH Actions" at bounding box center [377, 20] width 669 height 19
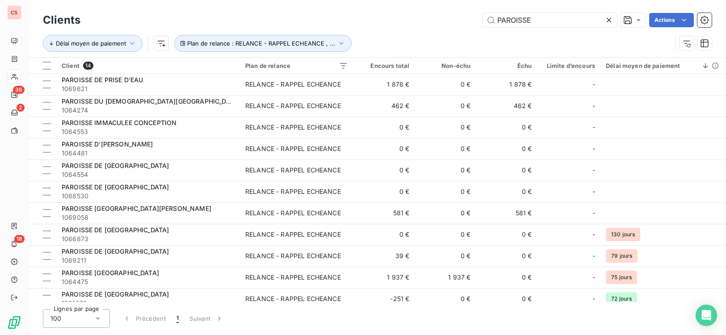
type input "PAROISSE"
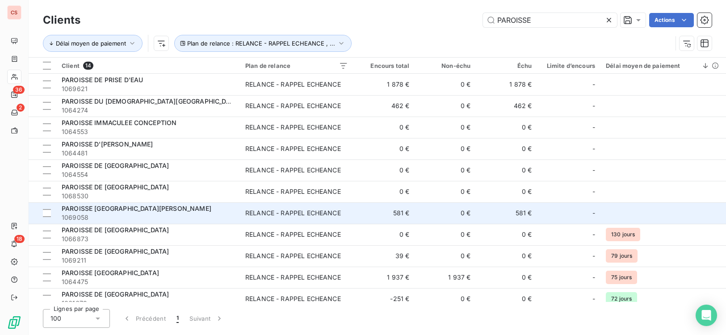
click at [154, 208] on div "PAROISSE [GEOGRAPHIC_DATA][PERSON_NAME]" at bounding box center [148, 208] width 173 height 9
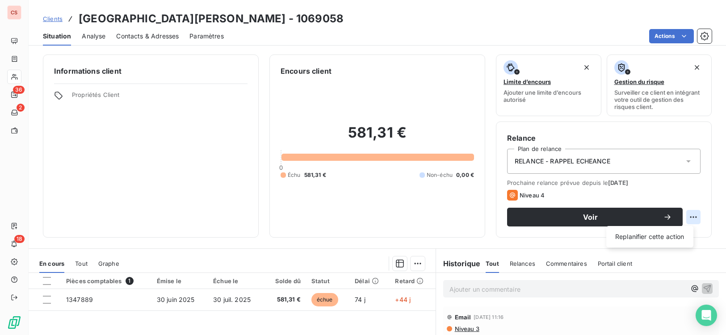
click at [686, 218] on html "CS 36 2 18 Clients PAROISSE [GEOGRAPHIC_DATA][PERSON_NAME] - 1069058 Situation …" at bounding box center [363, 167] width 726 height 335
click at [673, 235] on div "Replanifier cette action" at bounding box center [650, 237] width 80 height 14
select select "8"
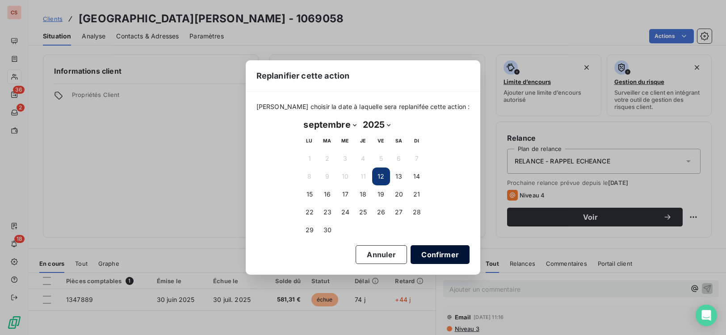
click at [424, 256] on button "Confirmer" at bounding box center [439, 254] width 59 height 19
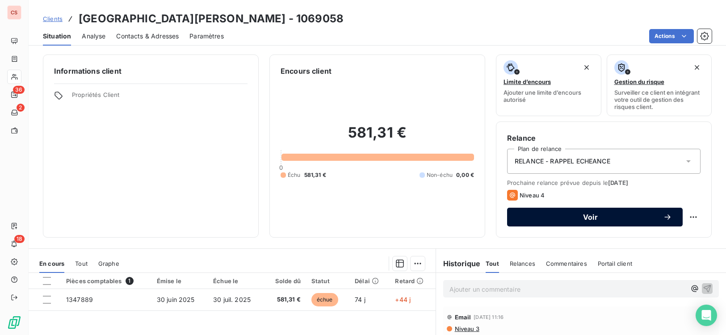
click at [608, 217] on span "Voir" at bounding box center [590, 216] width 145 height 7
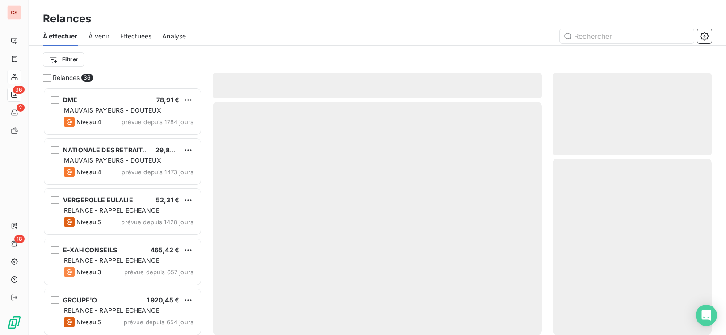
scroll to position [241, 153]
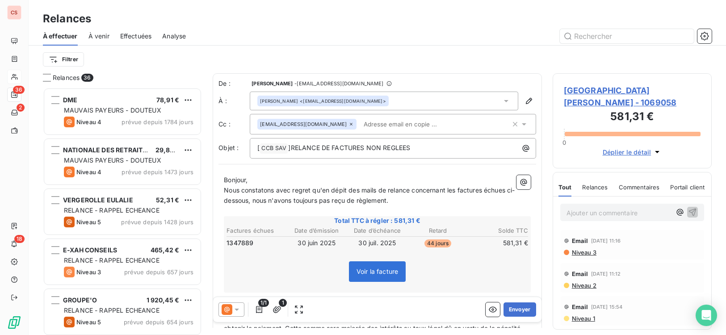
click at [501, 99] on icon at bounding box center [505, 100] width 9 height 9
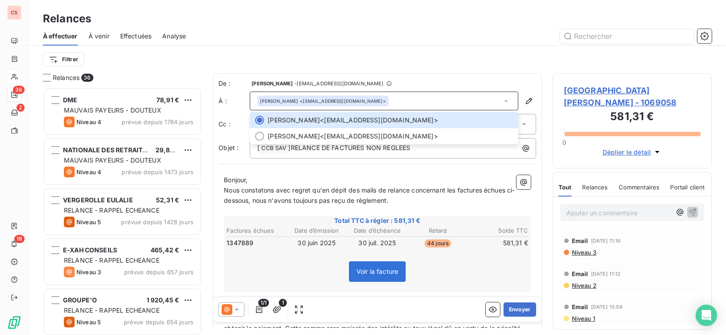
click at [388, 47] on div "Filtrer" at bounding box center [377, 60] width 669 height 28
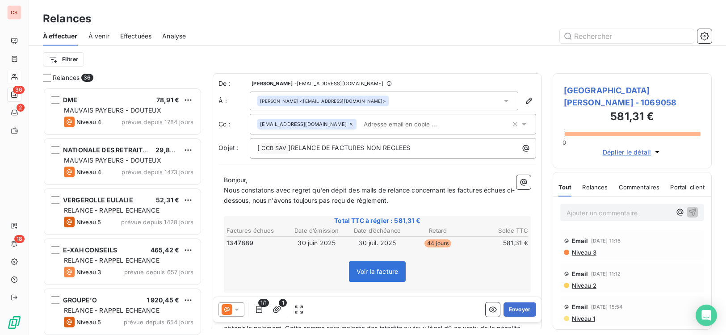
click at [581, 249] on span "Niveau 3" at bounding box center [583, 252] width 25 height 7
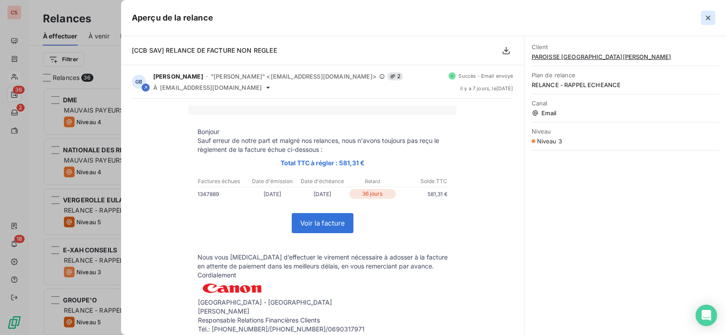
click at [707, 17] on icon "button" at bounding box center [708, 18] width 4 height 4
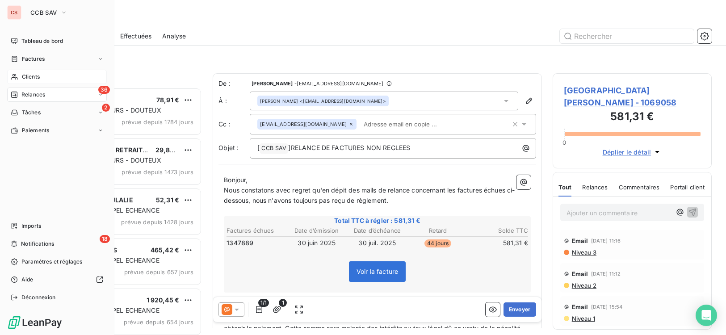
click at [33, 76] on span "Clients" at bounding box center [31, 77] width 18 height 8
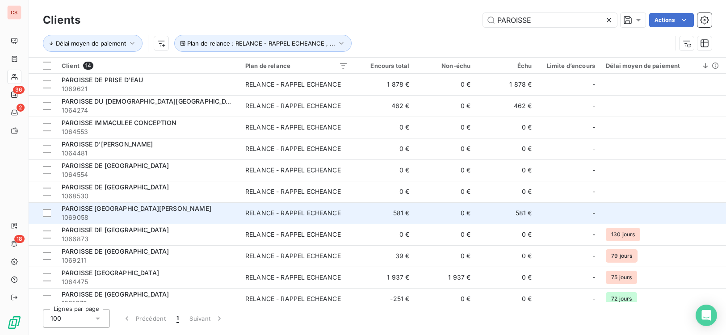
click at [142, 211] on span "PAROISSE [GEOGRAPHIC_DATA][PERSON_NAME]" at bounding box center [137, 209] width 150 height 8
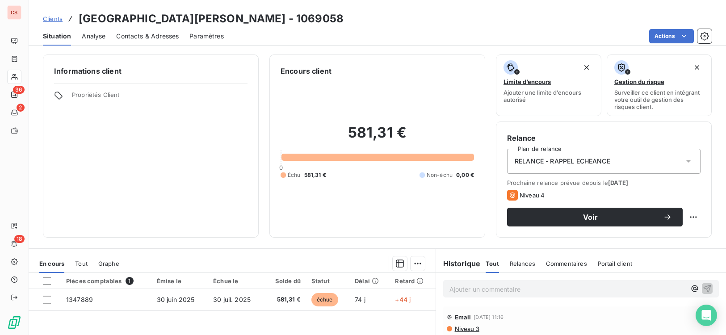
click at [135, 37] on span "Contacts & Adresses" at bounding box center [147, 36] width 63 height 9
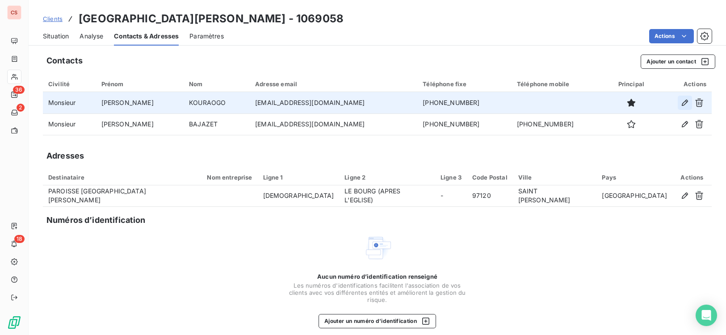
click at [680, 103] on icon "button" at bounding box center [684, 102] width 9 height 9
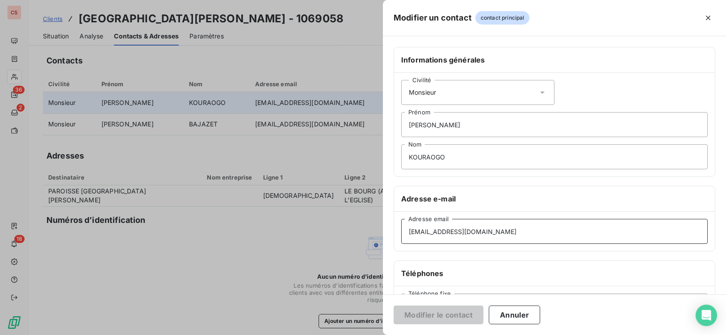
drag, startPoint x: 530, startPoint y: 234, endPoint x: 313, endPoint y: 239, distance: 216.7
click at [314, 334] on div "Modifier un contact contact principal Informations générales Civilité Monsieur …" at bounding box center [363, 335] width 726 height 0
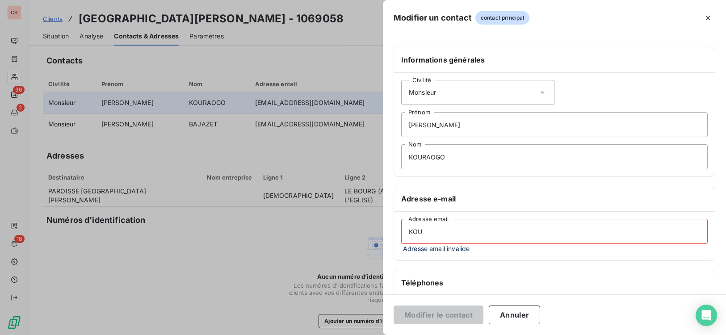
type input "[EMAIL_ADDRESS][DOMAIN_NAME]"
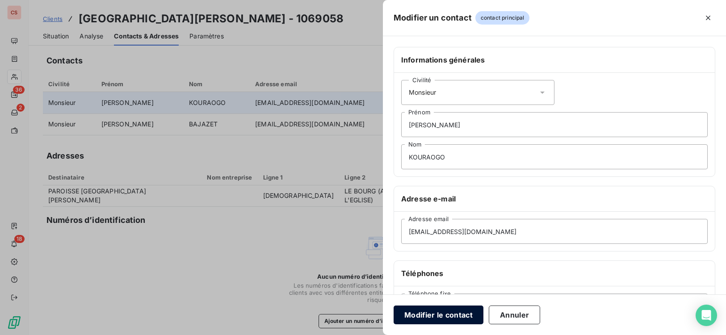
click at [454, 319] on button "Modifier le contact" at bounding box center [438, 314] width 90 height 19
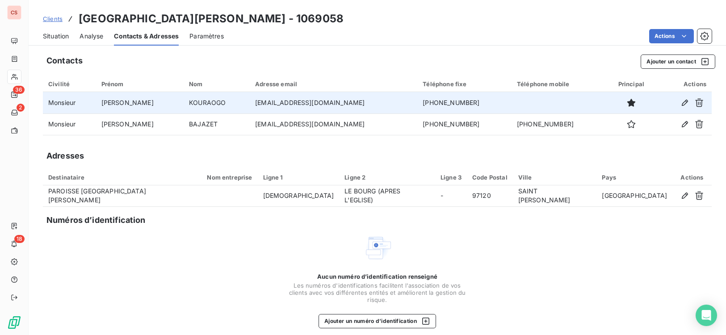
click at [60, 36] on span "Situation" at bounding box center [56, 36] width 26 height 9
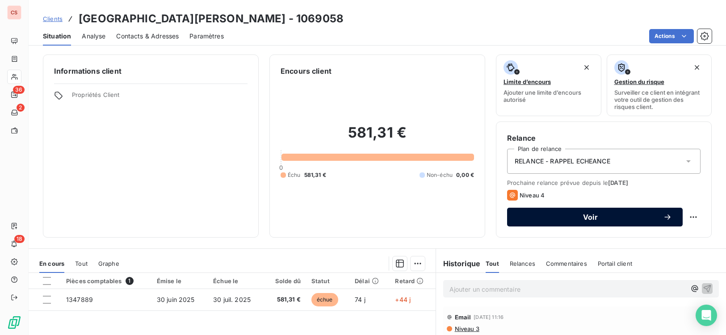
click at [605, 214] on span "Voir" at bounding box center [590, 216] width 145 height 7
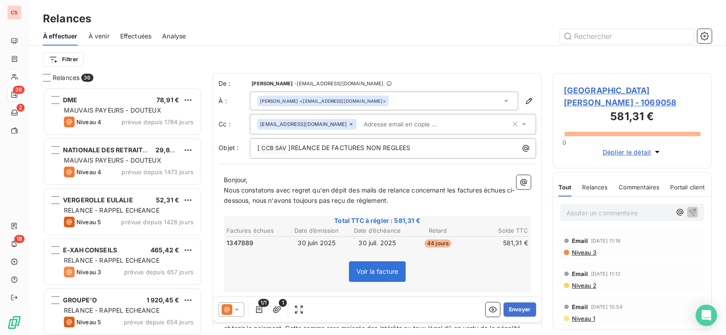
scroll to position [241, 153]
click at [414, 192] on span "Nous constatons avec regret qu'en dépit des mails de relance concernant les fac…" at bounding box center [369, 195] width 291 height 18
click at [422, 191] on span "Nous constatons avec regret qu'en dépit des mails de relance DU 01.08.25/05.09.…" at bounding box center [369, 195] width 290 height 18
click at [279, 204] on span "Nous constatons avec regret qu'en dépit des mails de relance du 01.08.25/05.09.…" at bounding box center [368, 195] width 289 height 18
click at [500, 192] on p "Nous constatons avec regret qu'en dépit des mails de relance du 01.08.25/05.09.…" at bounding box center [377, 195] width 307 height 21
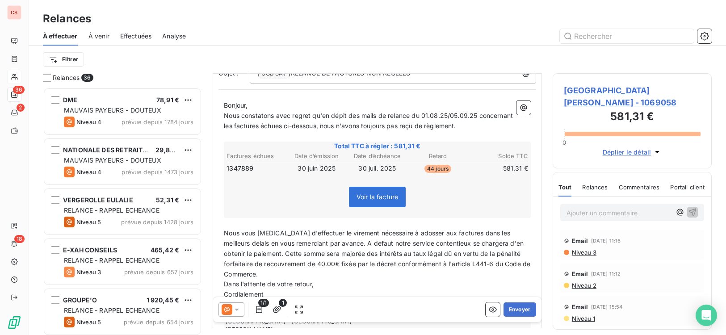
scroll to position [94, 0]
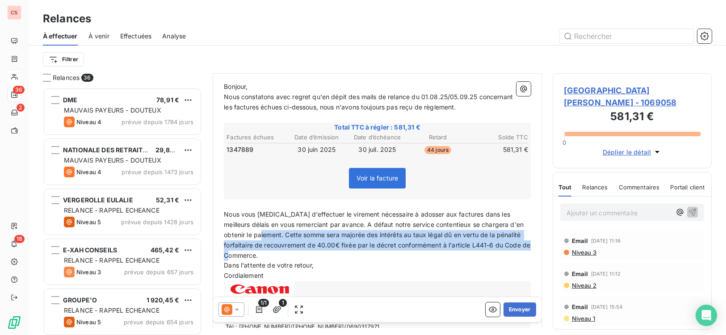
drag, startPoint x: 263, startPoint y: 238, endPoint x: 502, endPoint y: 252, distance: 238.9
click at [502, 252] on p "Nous vous [MEDICAL_DATA] d'effectuer le virement nécessaire à adosser aux factu…" at bounding box center [377, 234] width 307 height 51
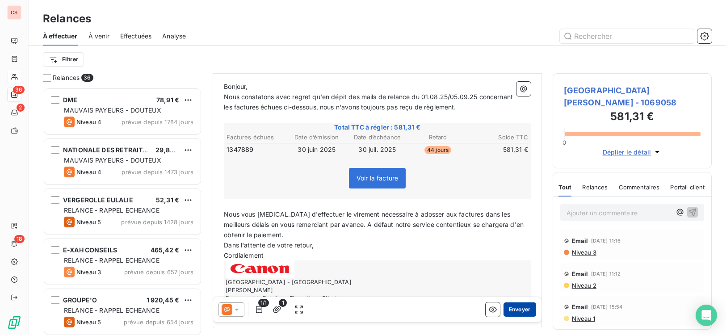
click at [518, 312] on button "Envoyer" at bounding box center [519, 309] width 33 height 14
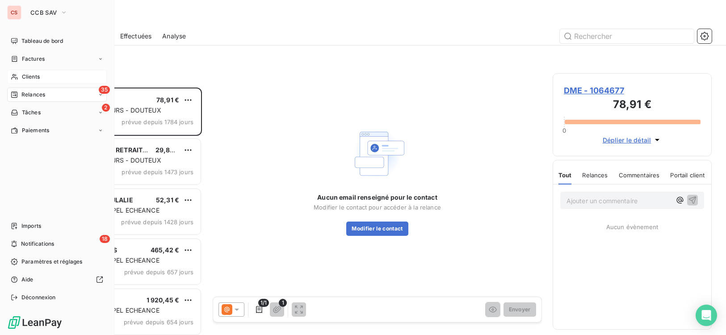
click at [28, 78] on span "Clients" at bounding box center [31, 77] width 18 height 8
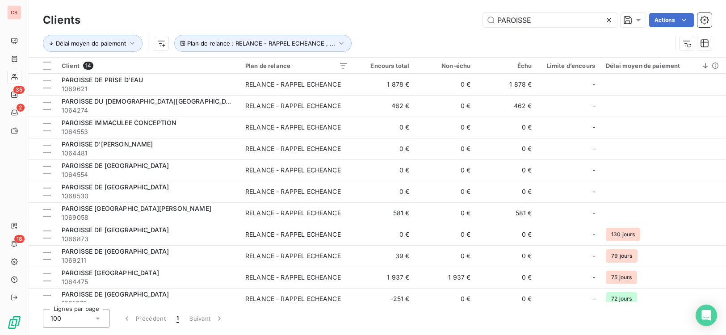
drag, startPoint x: 541, startPoint y: 19, endPoint x: 389, endPoint y: 24, distance: 152.3
click at [393, 23] on div "PAROISSE Actions" at bounding box center [401, 20] width 620 height 14
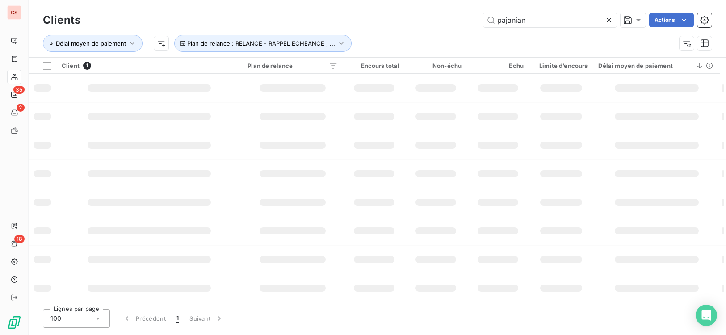
type input "pajanian"
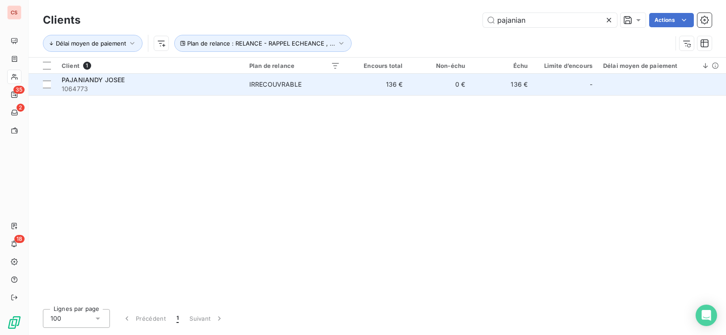
click at [246, 89] on td "IRRECOUVRABLE" at bounding box center [294, 84] width 101 height 21
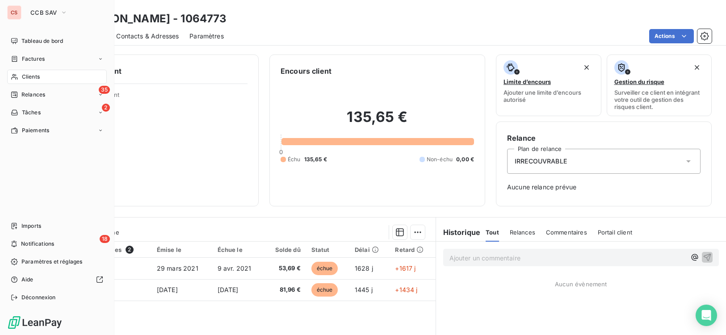
click at [33, 76] on span "Clients" at bounding box center [31, 77] width 18 height 8
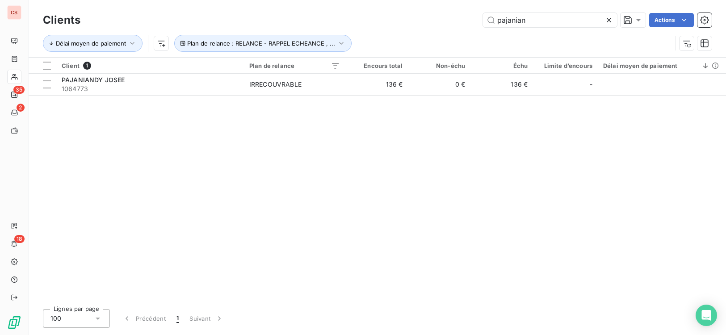
drag, startPoint x: 538, startPoint y: 21, endPoint x: 370, endPoint y: 27, distance: 168.0
click at [374, 27] on div "pajanian Actions" at bounding box center [401, 20] width 620 height 14
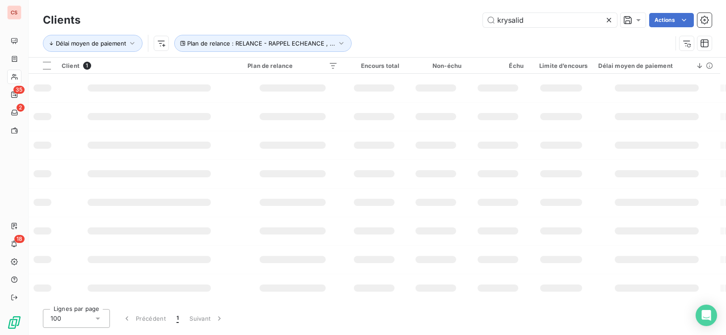
type input "krysalid"
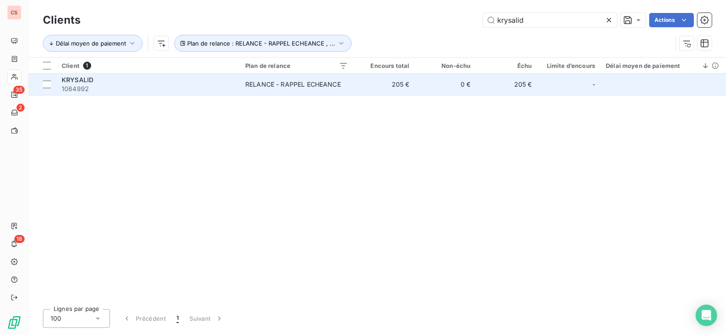
click at [352, 86] on td "RELANCE - RAPPEL ECHEANCE" at bounding box center [296, 84] width 113 height 21
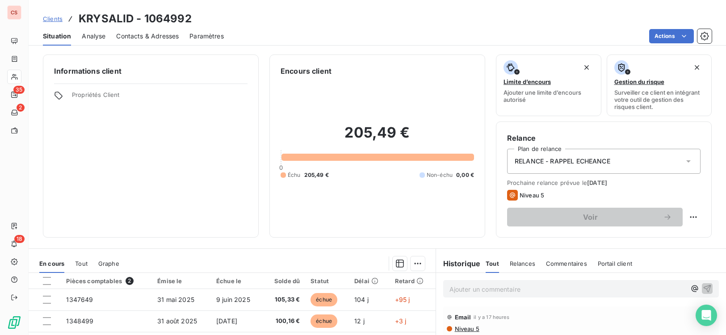
scroll to position [137, 0]
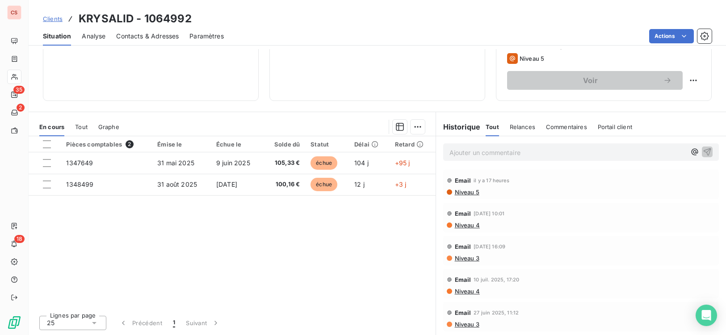
click at [467, 190] on span "Niveau 5" at bounding box center [466, 191] width 25 height 7
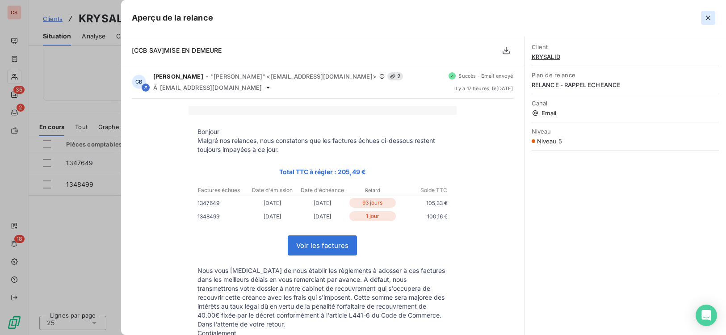
click at [706, 17] on icon "button" at bounding box center [708, 18] width 4 height 4
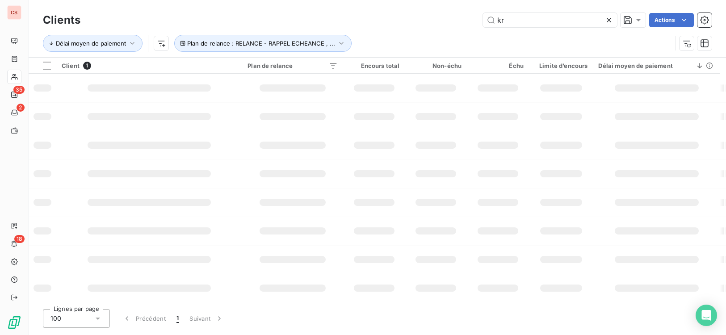
type input "k"
type input "direction"
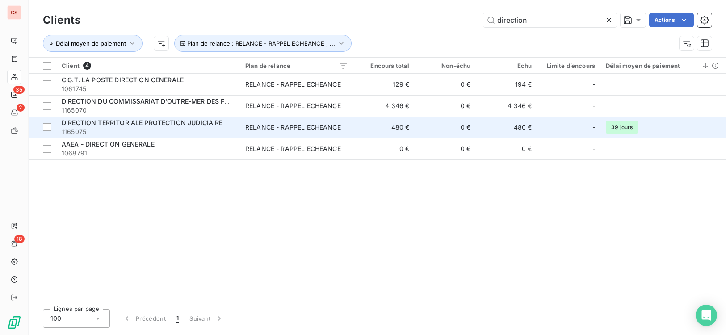
click at [146, 134] on span "1165075" at bounding box center [148, 131] width 173 height 9
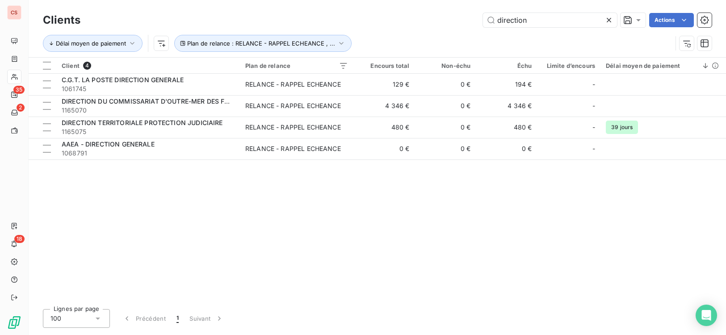
drag, startPoint x: 548, startPoint y: 20, endPoint x: 315, endPoint y: 16, distance: 233.6
click at [332, 22] on div "direction Actions" at bounding box center [401, 20] width 620 height 14
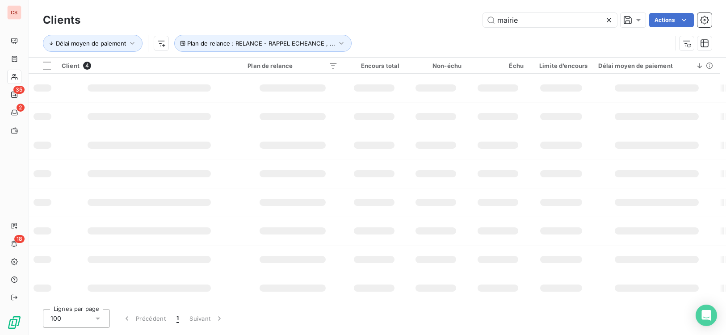
type input "mairie"
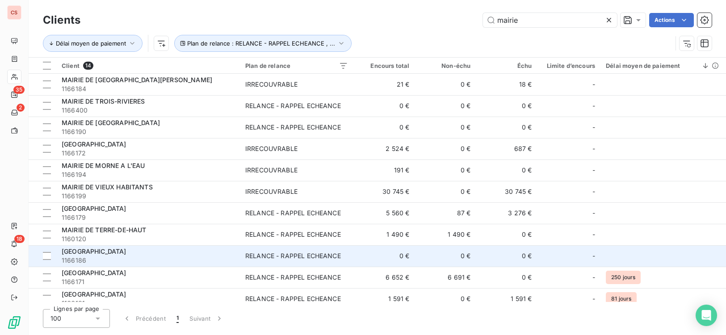
scroll to position [72, 0]
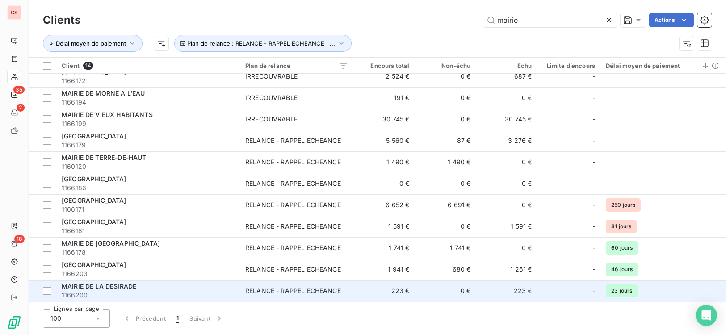
click at [266, 291] on div "RELANCE - RAPPEL ECHEANCE" at bounding box center [293, 290] width 96 height 9
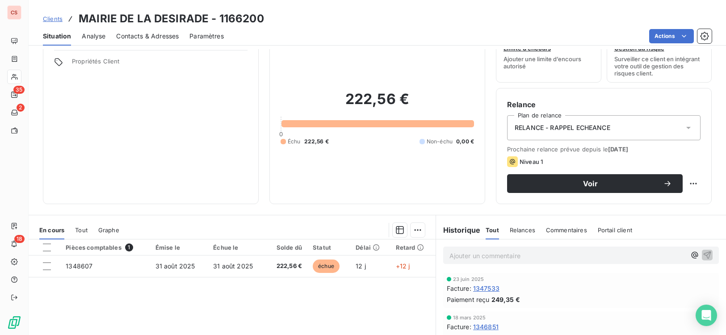
scroll to position [34, 0]
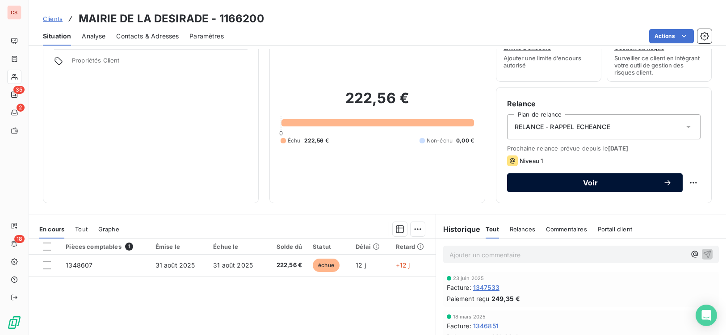
click at [593, 186] on span "Voir" at bounding box center [590, 182] width 145 height 7
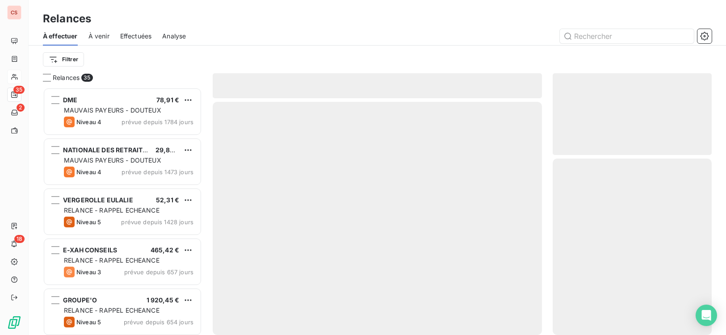
scroll to position [241, 153]
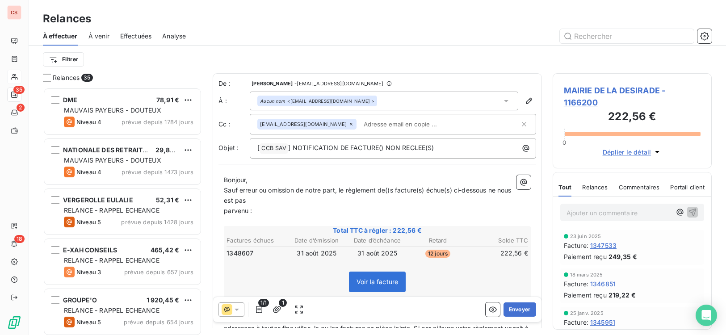
click at [225, 209] on span "parvenu :" at bounding box center [238, 211] width 28 height 8
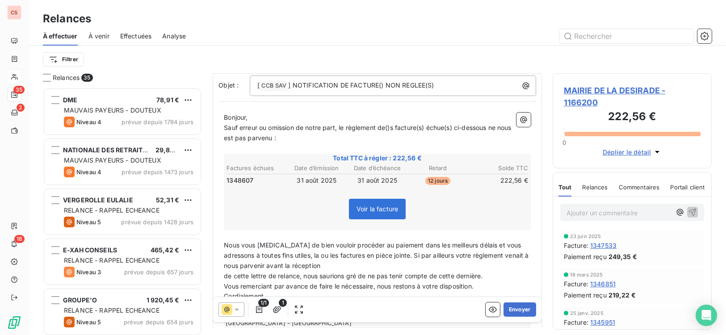
scroll to position [142, 0]
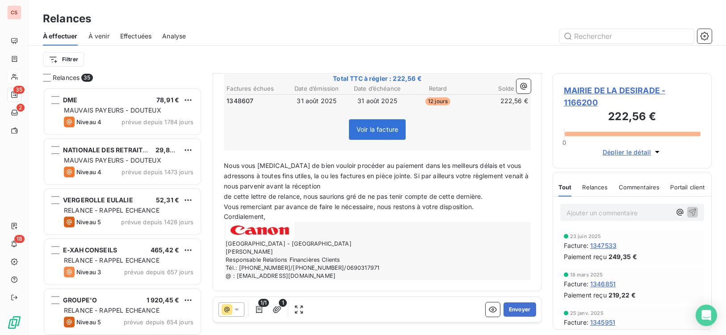
click at [226, 201] on p "de cette lettre de relance, nous saurions gré de ne pas tenir compte de cette d…" at bounding box center [377, 197] width 307 height 10
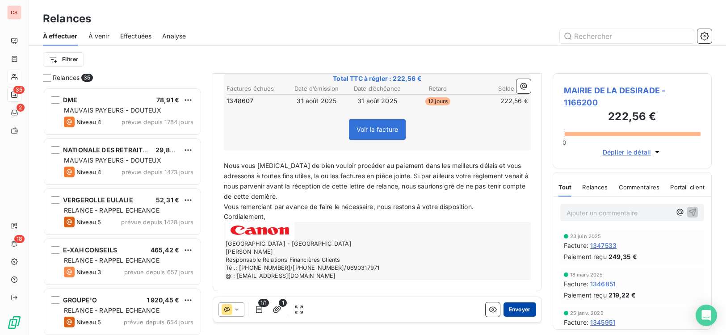
click at [515, 311] on button "Envoyer" at bounding box center [519, 309] width 33 height 14
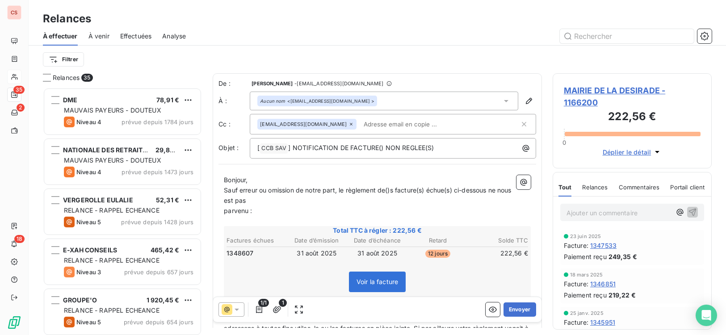
click at [501, 103] on icon at bounding box center [505, 100] width 9 height 9
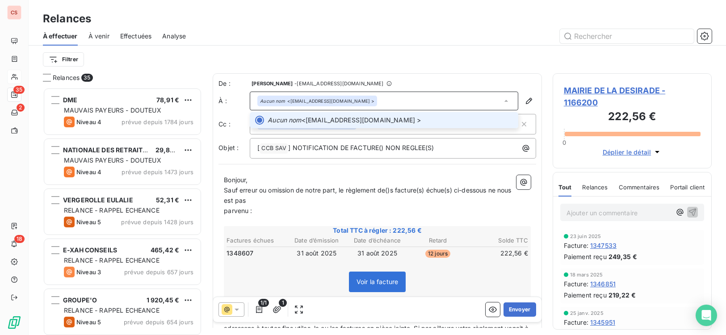
click at [501, 103] on icon at bounding box center [505, 100] width 9 height 9
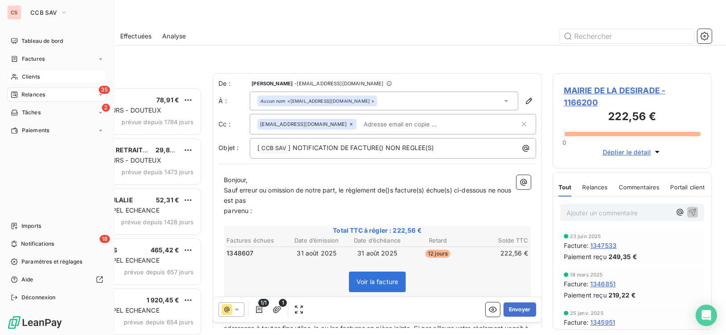
click at [45, 75] on div "Clients" at bounding box center [57, 77] width 100 height 14
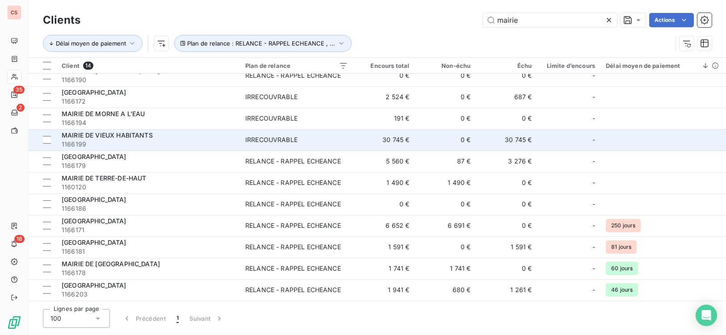
scroll to position [72, 0]
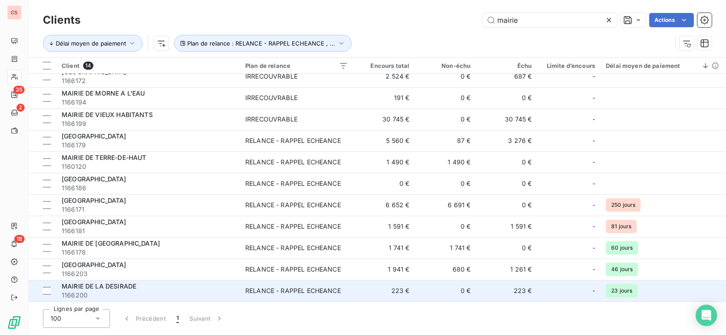
click at [354, 292] on td "223 €" at bounding box center [383, 290] width 61 height 21
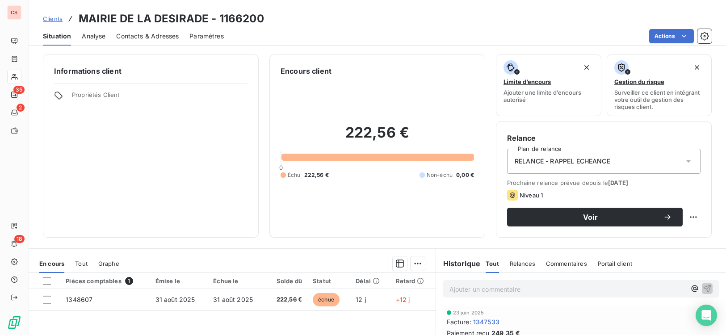
click at [142, 38] on span "Contacts & Adresses" at bounding box center [147, 36] width 63 height 9
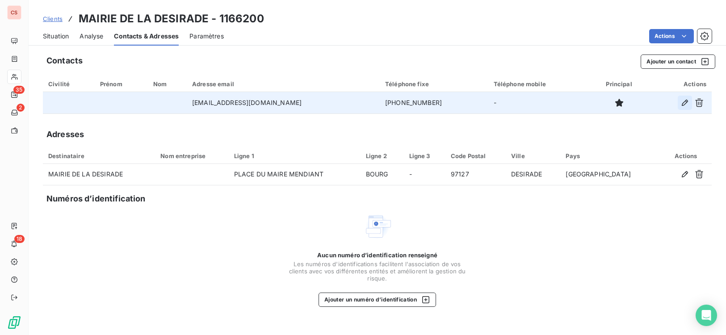
click at [681, 99] on icon "button" at bounding box center [684, 102] width 9 height 9
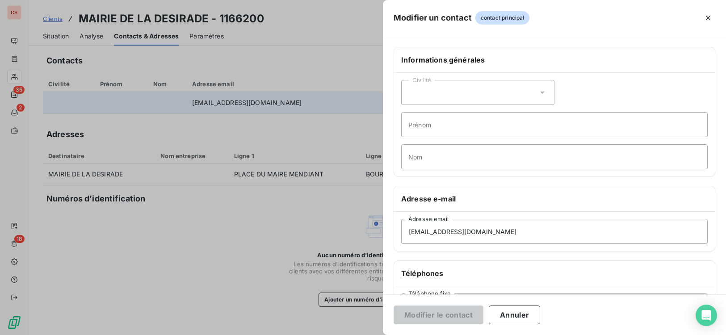
click at [247, 249] on div at bounding box center [363, 167] width 726 height 335
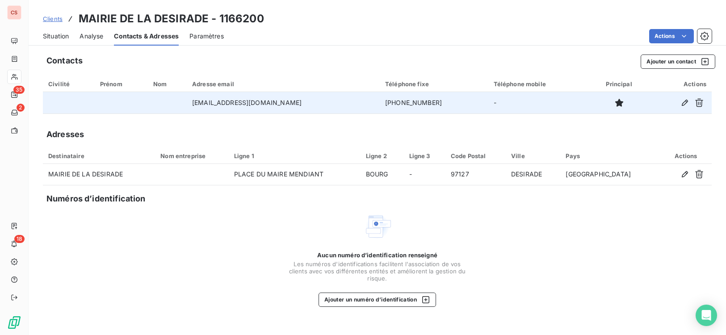
click at [55, 38] on span "Situation" at bounding box center [56, 36] width 26 height 9
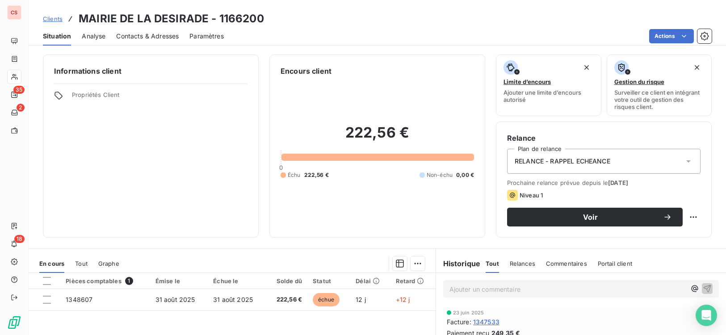
click at [160, 40] on span "Contacts & Adresses" at bounding box center [147, 36] width 63 height 9
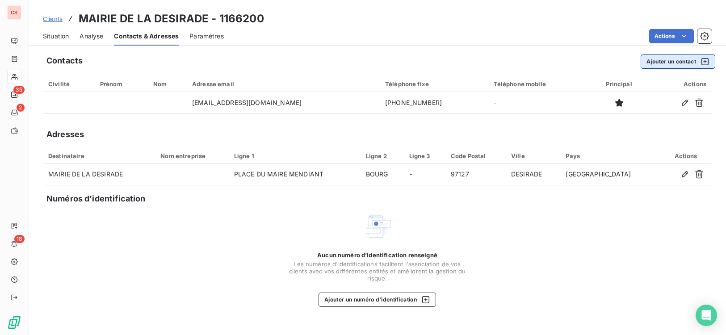
click at [672, 58] on button "Ajouter un contact" at bounding box center [677, 61] width 75 height 14
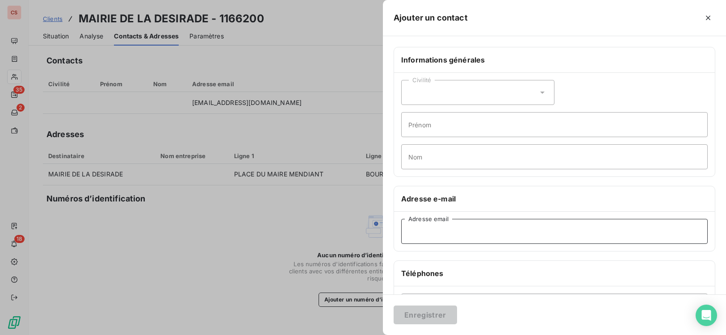
click at [413, 234] on input "Adresse email" at bounding box center [554, 231] width 306 height 25
paste input "[PERSON_NAME][EMAIL_ADDRESS][DOMAIN_NAME]"
type input "[PERSON_NAME][EMAIL_ADDRESS][DOMAIN_NAME]"
click at [539, 93] on icon at bounding box center [542, 92] width 9 height 9
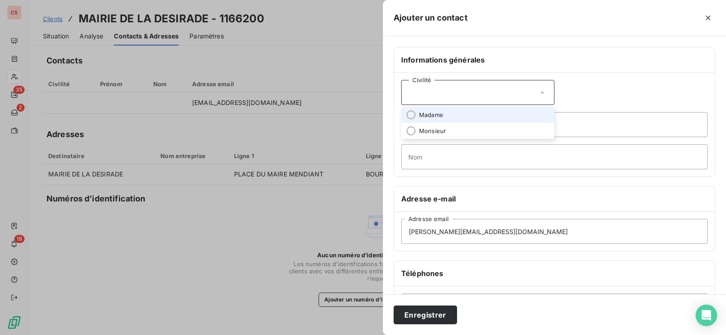
click at [418, 114] on li "Madame" at bounding box center [477, 115] width 153 height 16
click at [422, 126] on input "Prénom" at bounding box center [554, 124] width 306 height 25
type input "[PERSON_NAME]"
click at [416, 156] on input "Nom" at bounding box center [554, 156] width 306 height 25
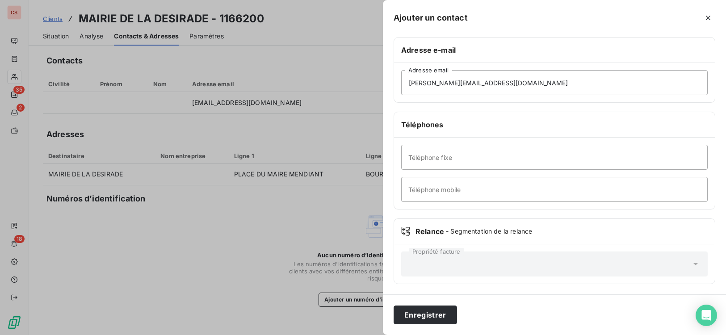
scroll to position [149, 0]
type input "HERILIUS"
click at [439, 157] on input "Téléphone fixe" at bounding box center [554, 156] width 306 height 25
type input "[PHONE_NUMBER]"
click at [411, 314] on button "Enregistrer" at bounding box center [424, 314] width 63 height 19
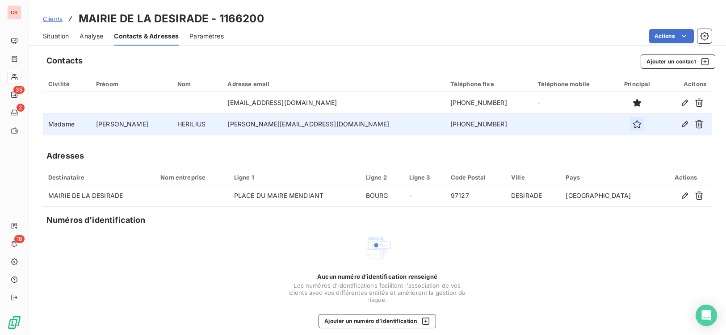
click at [632, 125] on icon "button" at bounding box center [636, 124] width 9 height 9
click at [61, 37] on span "Situation" at bounding box center [56, 36] width 26 height 9
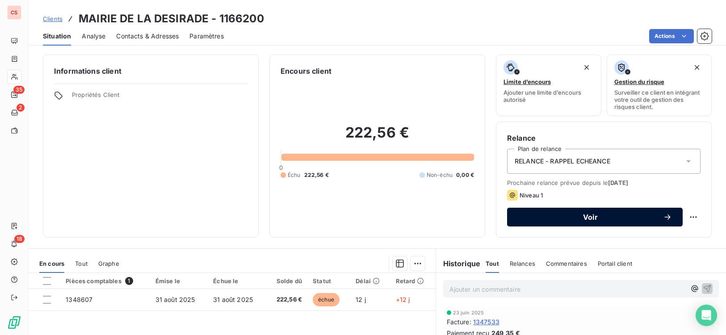
click at [597, 218] on span "Voir" at bounding box center [590, 216] width 145 height 7
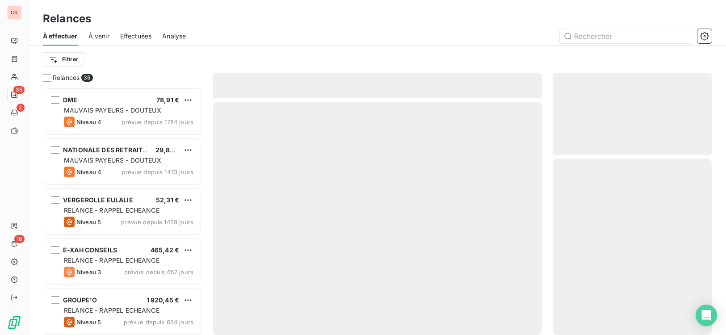
scroll to position [241, 153]
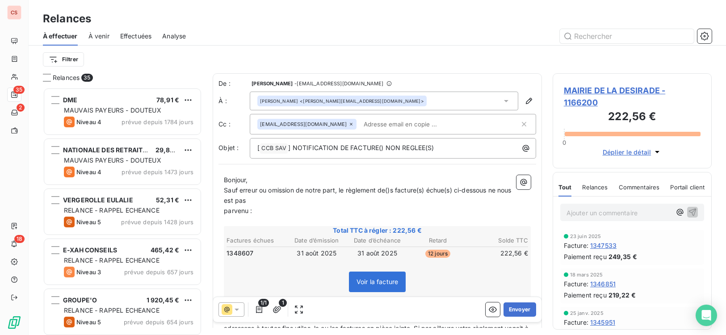
click at [225, 209] on span "parvenu :" at bounding box center [238, 211] width 28 height 8
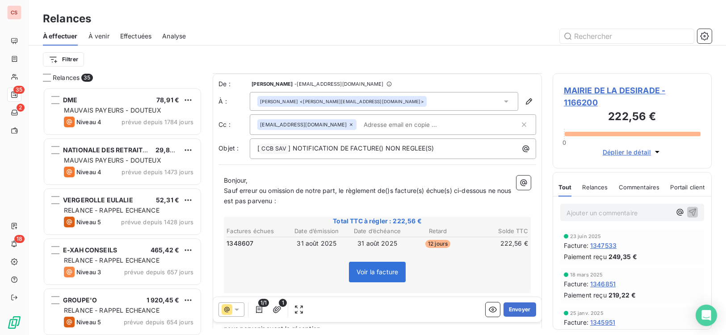
scroll to position [142, 0]
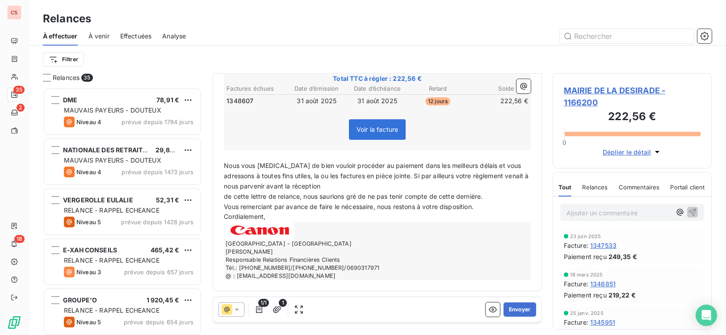
click at [226, 197] on span "de cette lettre de relance, nous saurions gré de ne pas tenir compte de cette d…" at bounding box center [353, 196] width 259 height 8
click at [225, 197] on span "de cette lettre de relance, nous saurions gré de ne pas tenir compte de cette d…" at bounding box center [353, 196] width 259 height 8
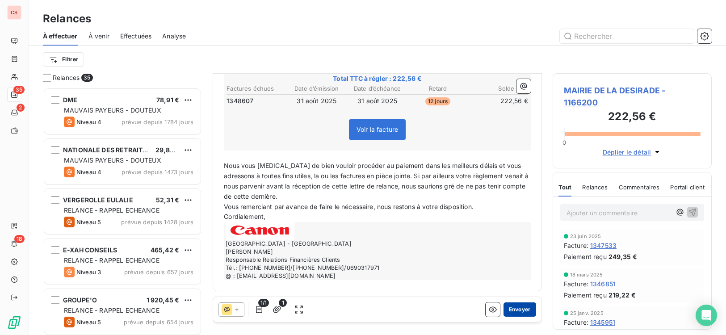
click at [517, 309] on button "Envoyer" at bounding box center [519, 309] width 33 height 14
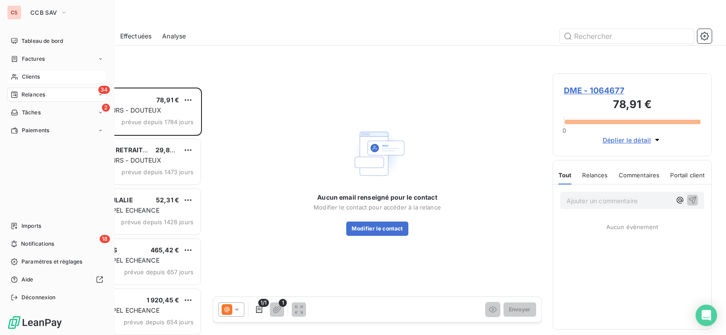
click at [26, 76] on span "Clients" at bounding box center [31, 77] width 18 height 8
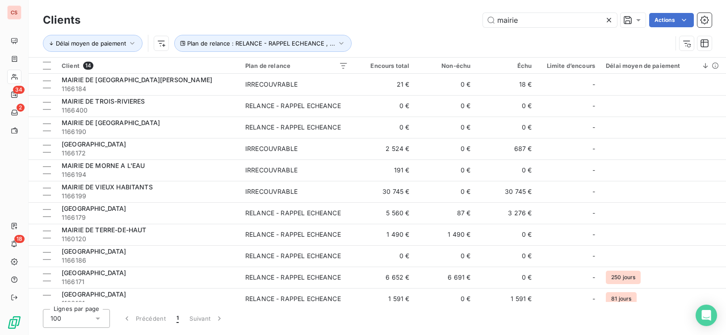
drag, startPoint x: 522, startPoint y: 23, endPoint x: 431, endPoint y: 29, distance: 90.9
click at [443, 28] on div "Clients mairie Actions" at bounding box center [377, 20] width 669 height 19
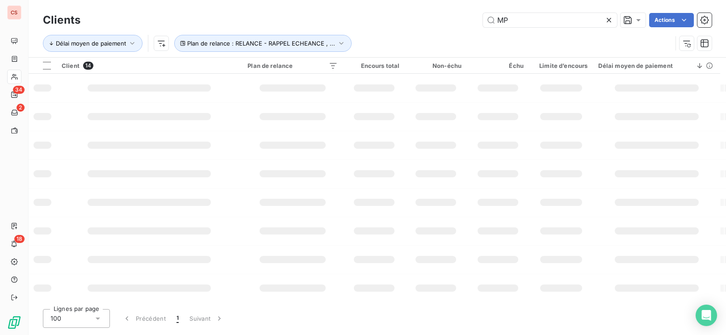
type input "MP"
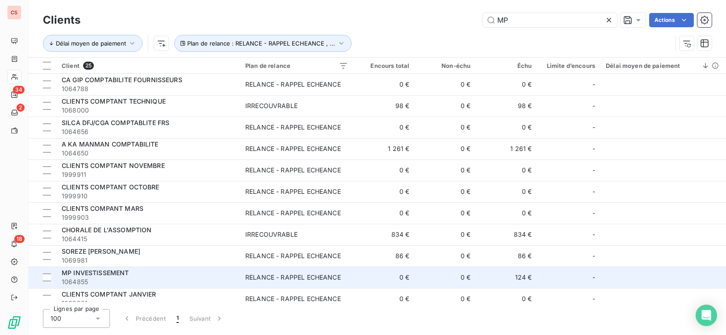
click at [176, 283] on span "1064855" at bounding box center [148, 281] width 173 height 9
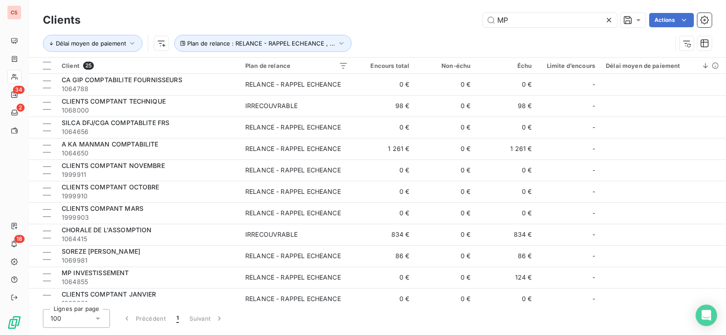
drag, startPoint x: 522, startPoint y: 21, endPoint x: 425, endPoint y: 33, distance: 98.6
click at [426, 36] on div "Clients MP Actions Délai moyen de paiement Plan de relance : RELANCE - RAPPEL E…" at bounding box center [377, 34] width 669 height 46
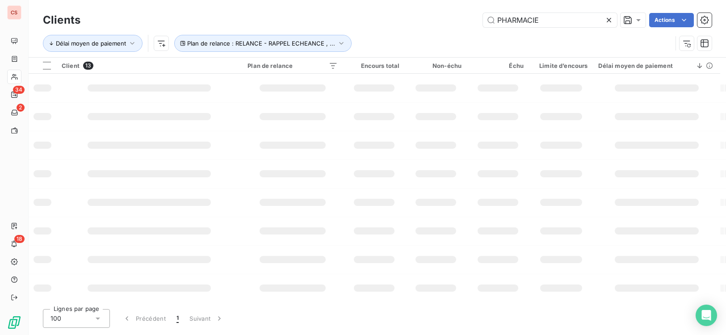
type input "PHARMACIE"
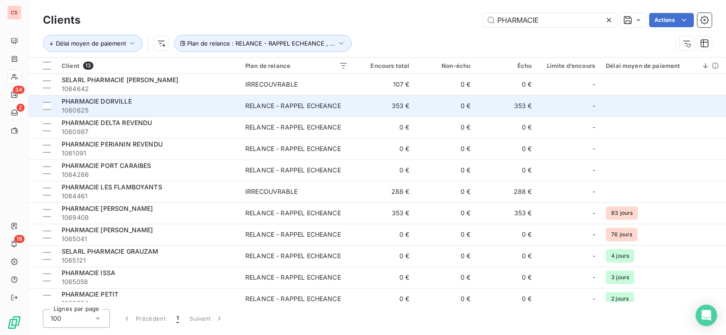
click at [456, 110] on td "0 €" at bounding box center [444, 105] width 61 height 21
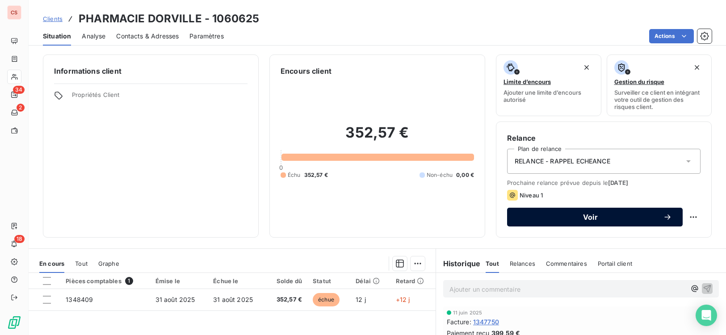
click at [582, 218] on span "Voir" at bounding box center [590, 216] width 145 height 7
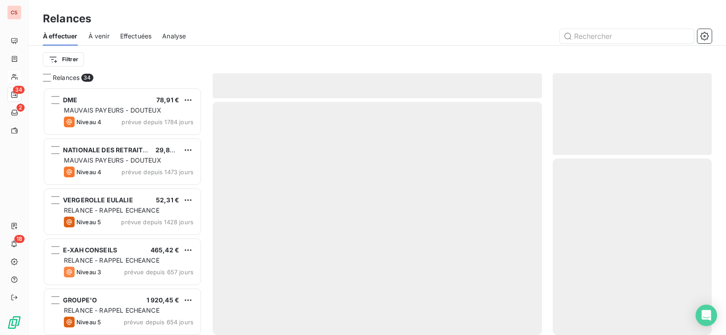
scroll to position [241, 153]
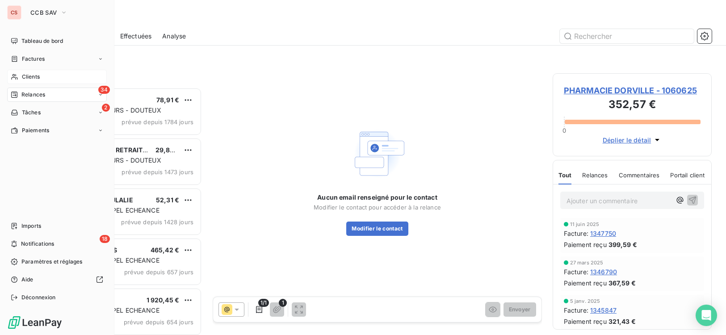
click at [29, 77] on span "Clients" at bounding box center [31, 77] width 18 height 8
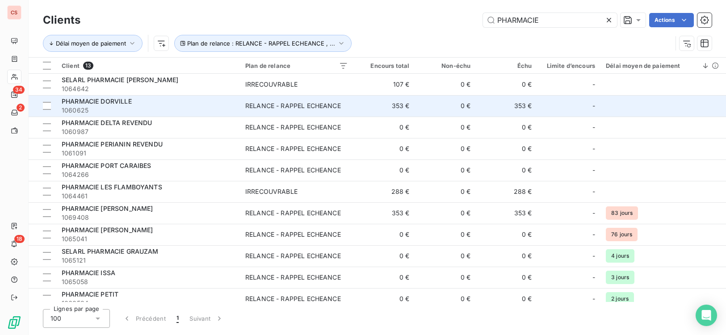
click at [330, 110] on td "RELANCE - RAPPEL ECHEANCE" at bounding box center [296, 105] width 113 height 21
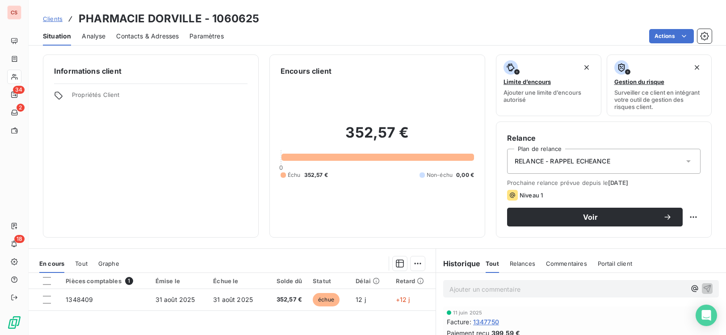
click at [157, 38] on span "Contacts & Adresses" at bounding box center [147, 36] width 63 height 9
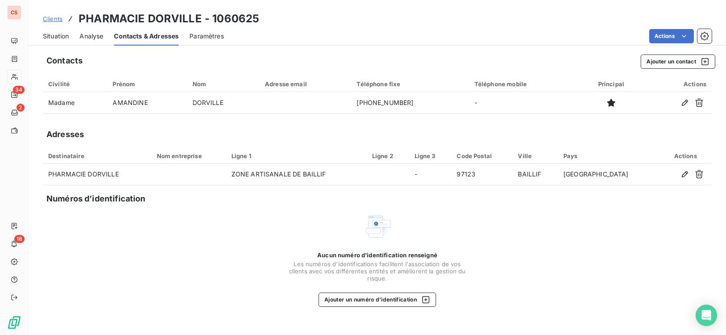
click at [63, 37] on span "Situation" at bounding box center [56, 36] width 26 height 9
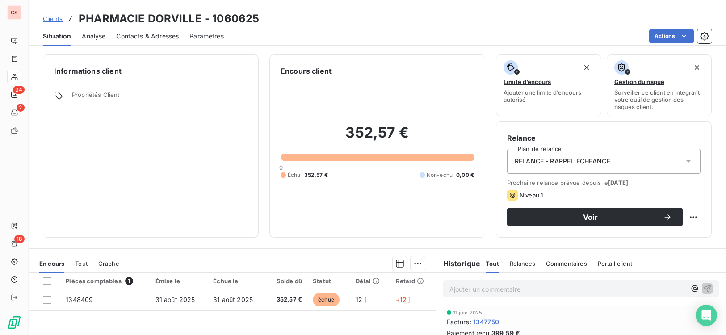
click at [149, 36] on span "Contacts & Adresses" at bounding box center [147, 36] width 63 height 9
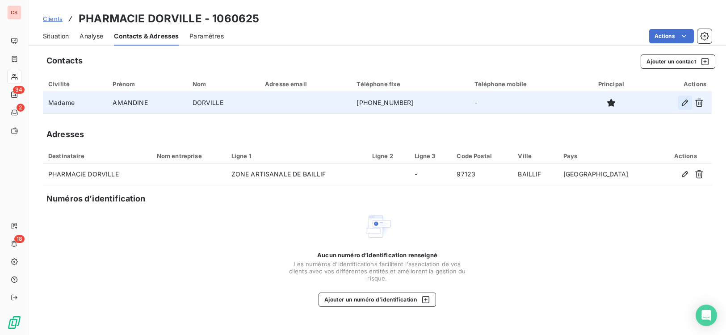
click at [686, 103] on icon "button" at bounding box center [684, 102] width 9 height 9
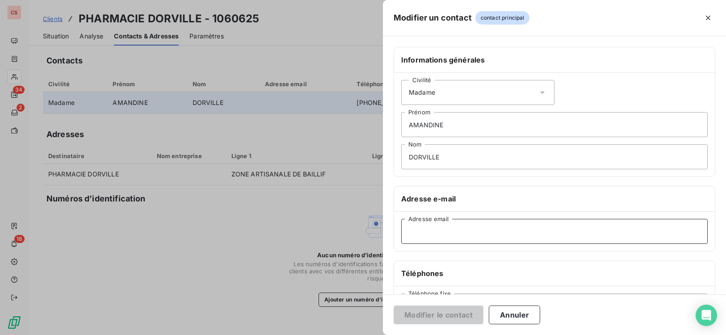
paste input "[EMAIL_ADDRESS][DOMAIN_NAME]"
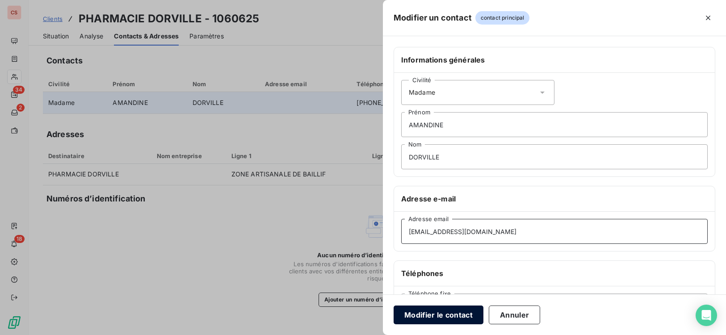
type input "[EMAIL_ADDRESS][DOMAIN_NAME]"
click at [442, 313] on button "Modifier le contact" at bounding box center [438, 314] width 90 height 19
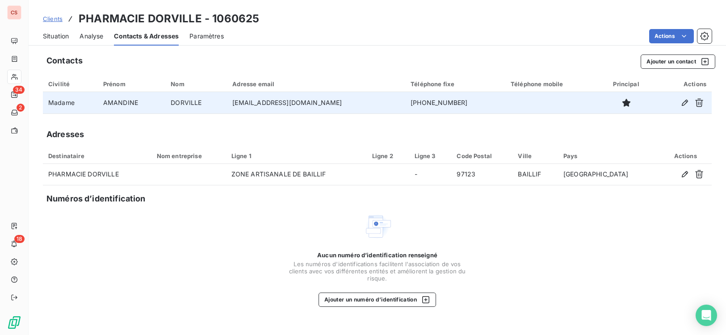
click at [63, 38] on span "Situation" at bounding box center [56, 36] width 26 height 9
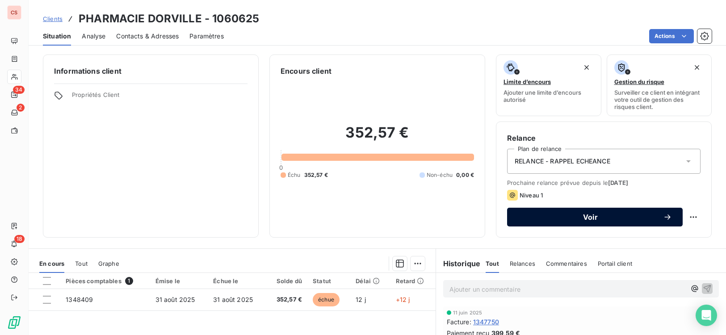
click at [616, 222] on button "Voir" at bounding box center [595, 217] width 176 height 19
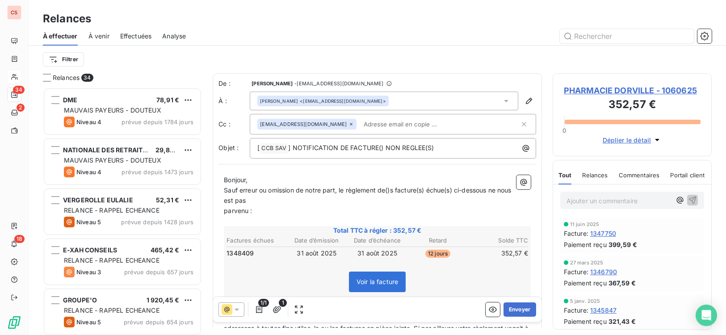
scroll to position [241, 153]
click at [226, 212] on span "parvenu :" at bounding box center [238, 211] width 28 height 8
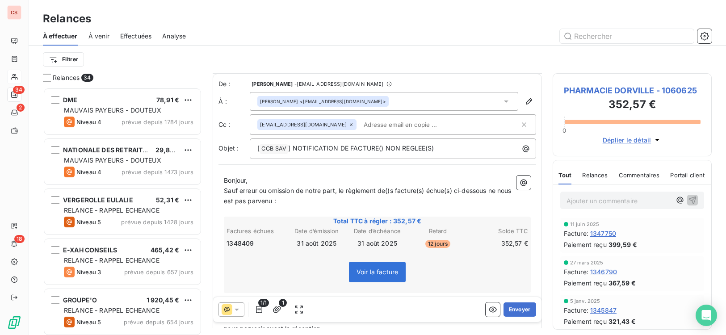
scroll to position [142, 0]
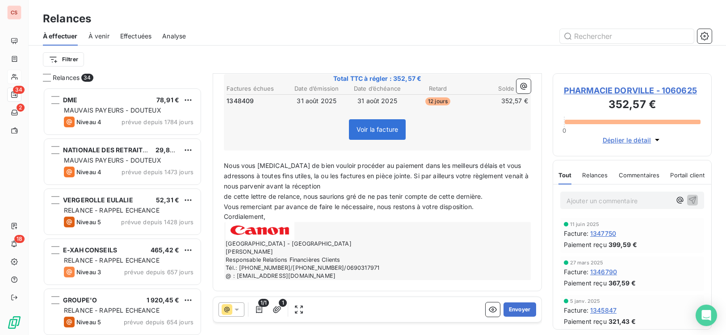
click at [226, 200] on span "de cette lettre de relance, nous saurions gré de ne pas tenir compte de cette d…" at bounding box center [353, 196] width 259 height 8
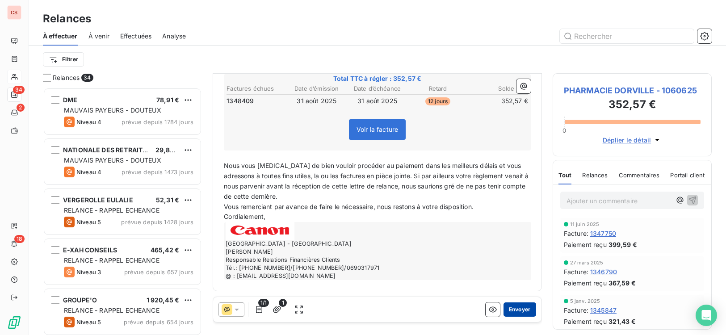
click at [514, 309] on button "Envoyer" at bounding box center [519, 309] width 33 height 14
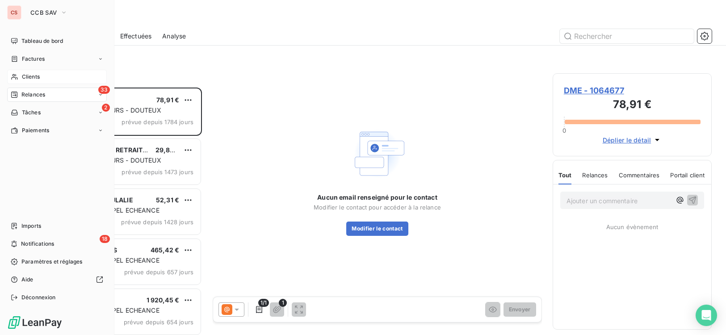
click at [28, 74] on span "Clients" at bounding box center [31, 77] width 18 height 8
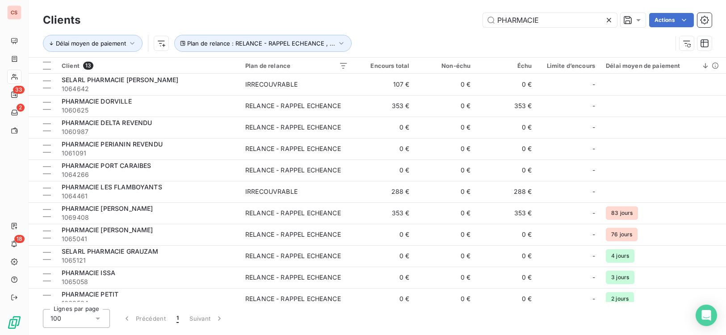
drag, startPoint x: 545, startPoint y: 19, endPoint x: 424, endPoint y: 17, distance: 121.0
click at [424, 19] on div "PHARMACIE Actions" at bounding box center [401, 20] width 620 height 14
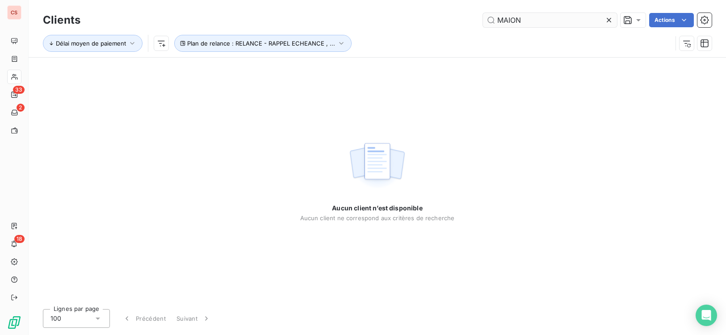
click at [510, 19] on input "MAION" at bounding box center [550, 20] width 134 height 14
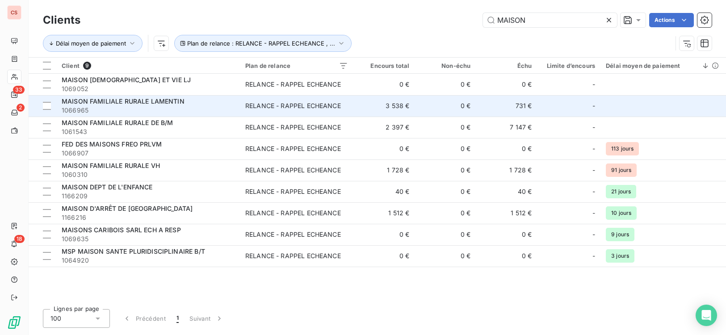
type input "MAISON"
click at [170, 110] on span "1066965" at bounding box center [148, 110] width 173 height 9
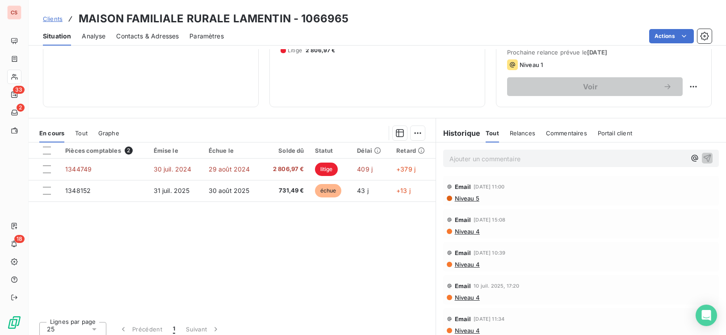
scroll to position [137, 0]
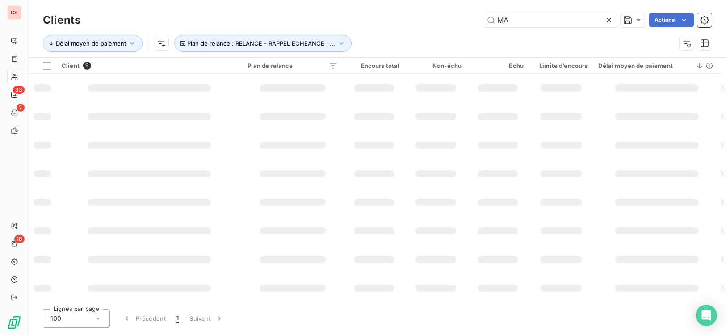
type input "M"
type input "LOGIGUA"
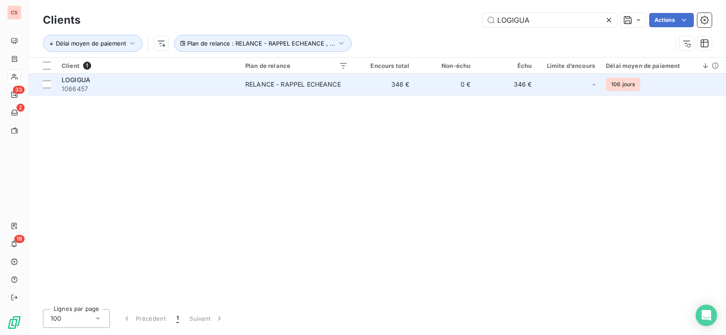
click at [306, 79] on td "RELANCE - RAPPEL ECHEANCE" at bounding box center [296, 84] width 113 height 21
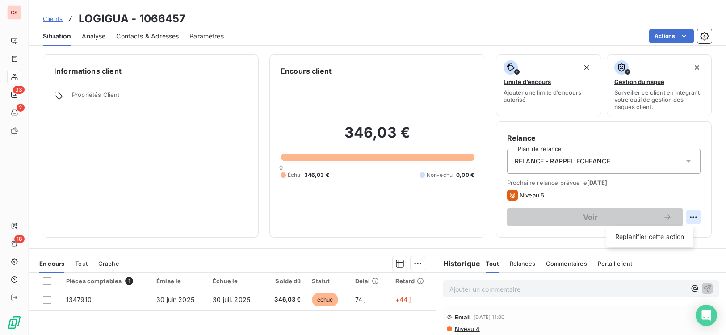
click at [689, 217] on html "CS 33 2 18 Clients LOGIGUA - 1066457 Situation Analyse Contacts & Adresses Para…" at bounding box center [363, 167] width 726 height 335
click at [653, 234] on div "Replanifier cette action" at bounding box center [650, 237] width 80 height 14
select select "8"
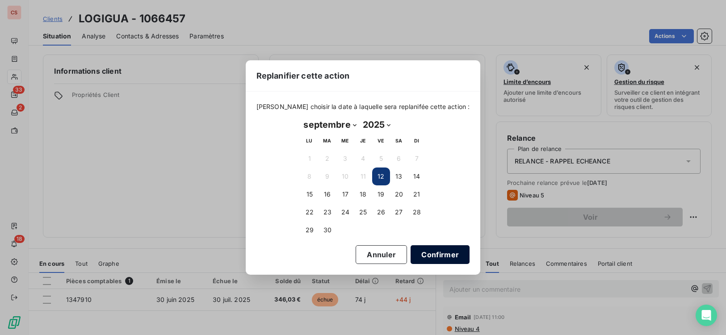
click at [412, 249] on button "Confirmer" at bounding box center [439, 254] width 59 height 19
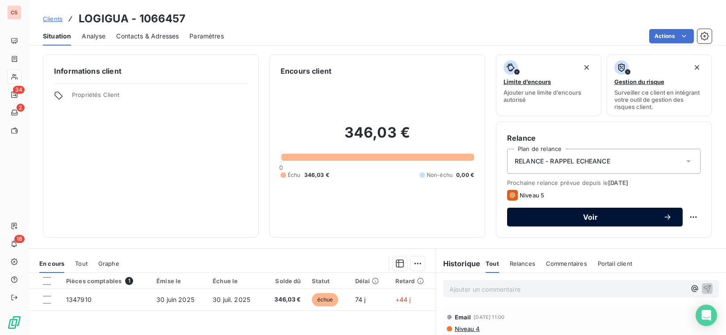
click at [595, 222] on button "Voir" at bounding box center [595, 217] width 176 height 19
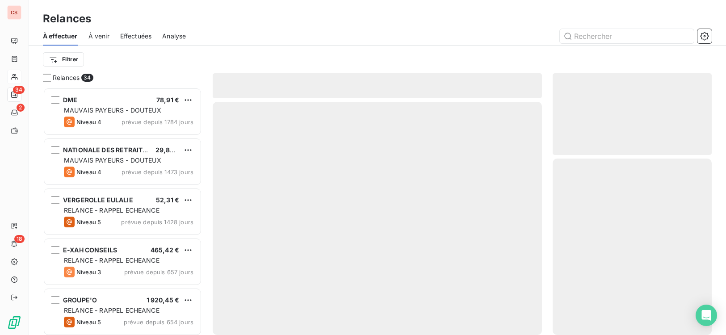
scroll to position [241, 153]
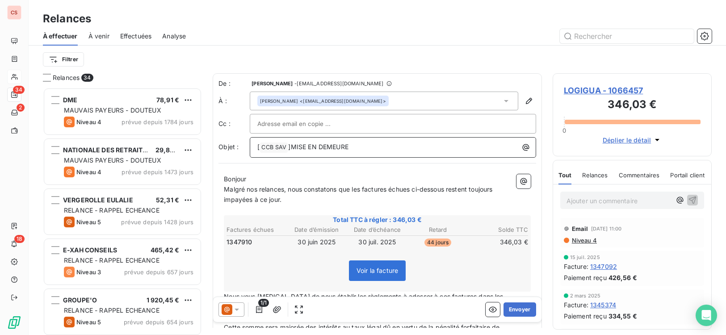
drag, startPoint x: 357, startPoint y: 146, endPoint x: 291, endPoint y: 146, distance: 66.5
click at [291, 146] on p "[ CCB SAV ﻿ ]MISE EN DEMEURE" at bounding box center [395, 147] width 276 height 11
click at [513, 49] on div "Filtrer" at bounding box center [377, 60] width 669 height 28
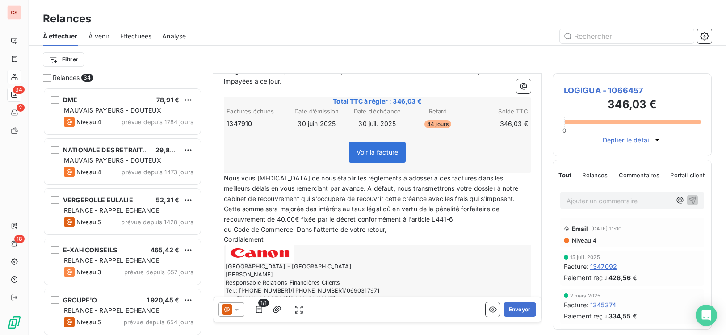
scroll to position [123, 0]
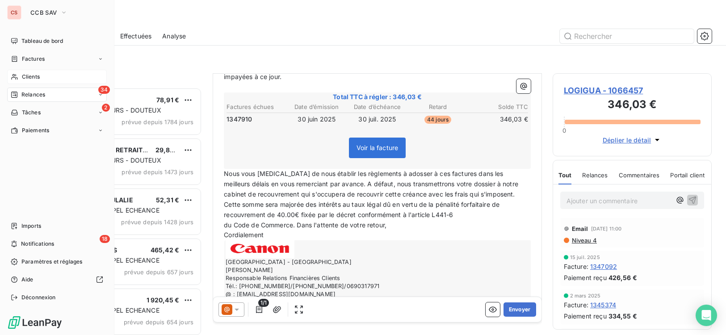
click at [49, 79] on div "Clients" at bounding box center [57, 77] width 100 height 14
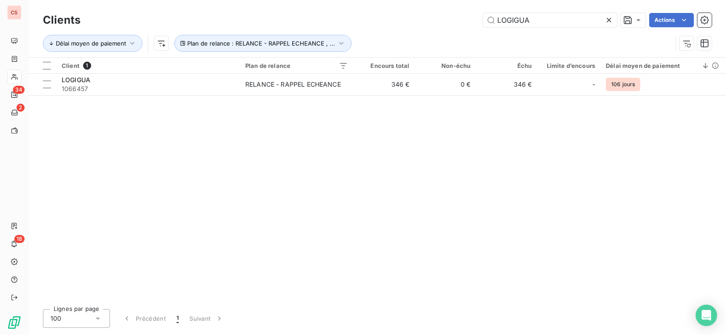
drag, startPoint x: 539, startPoint y: 19, endPoint x: 384, endPoint y: 25, distance: 154.6
click at [389, 27] on div "LOGIGUA Actions" at bounding box center [401, 20] width 620 height 14
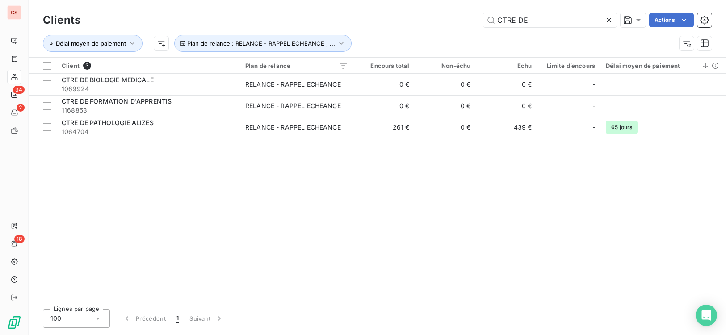
type input "CTRE DE"
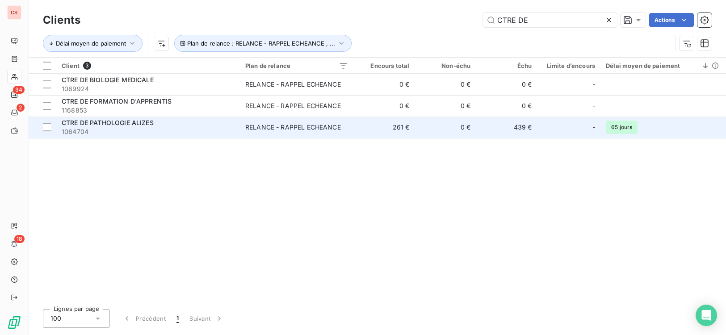
click at [541, 135] on td "-" at bounding box center [568, 127] width 63 height 21
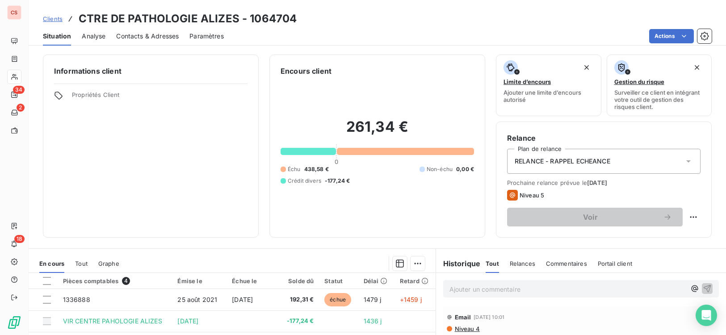
scroll to position [137, 0]
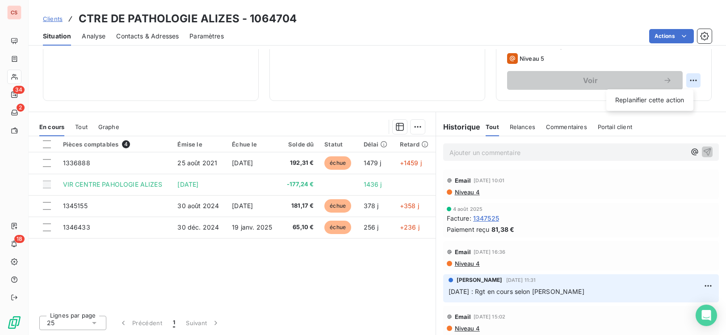
click at [686, 79] on html "CS 34 2 18 Clients CTRE DE PATHOLOGIE ALIZES - 1064704 Situation Analyse Contac…" at bounding box center [363, 167] width 726 height 335
click at [679, 101] on div "Replanifier cette action" at bounding box center [650, 100] width 80 height 14
select select "8"
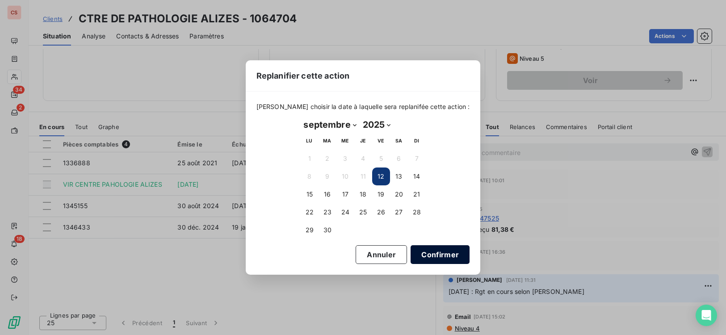
click at [430, 255] on button "Confirmer" at bounding box center [439, 254] width 59 height 19
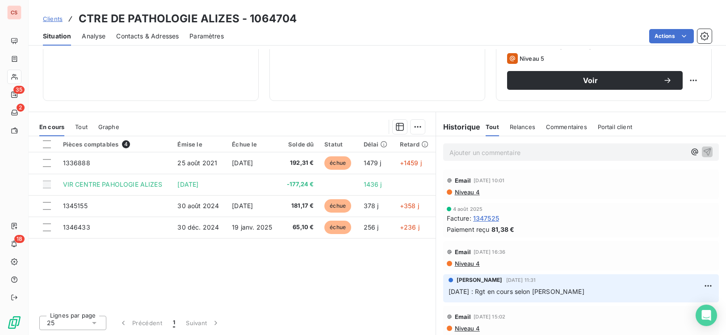
click at [57, 39] on span "Situation" at bounding box center [57, 36] width 28 height 9
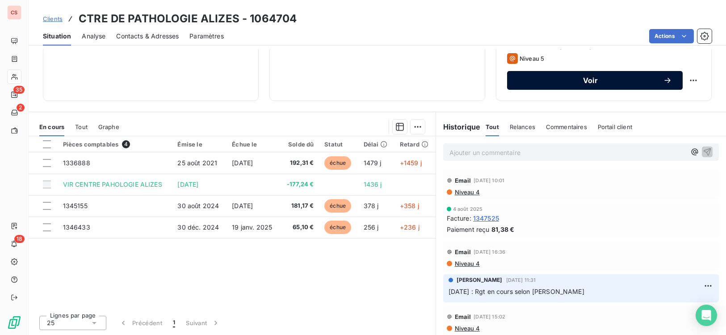
click at [609, 83] on span "Voir" at bounding box center [590, 80] width 145 height 7
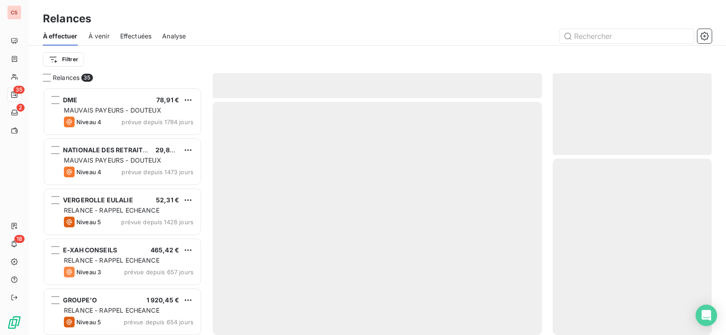
scroll to position [241, 153]
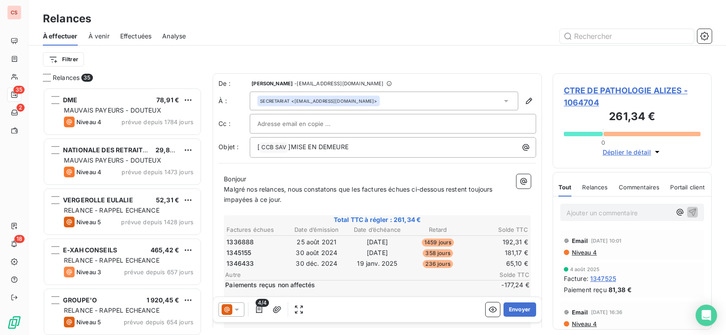
click at [502, 102] on icon at bounding box center [505, 100] width 9 height 9
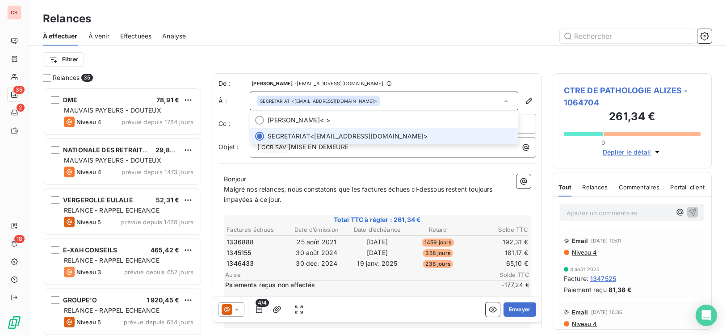
click at [502, 102] on icon at bounding box center [505, 100] width 9 height 9
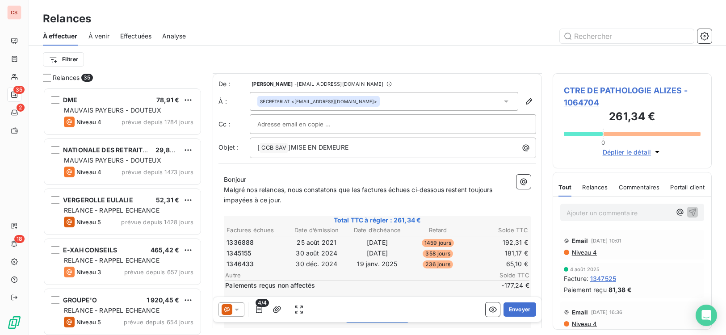
scroll to position [183, 0]
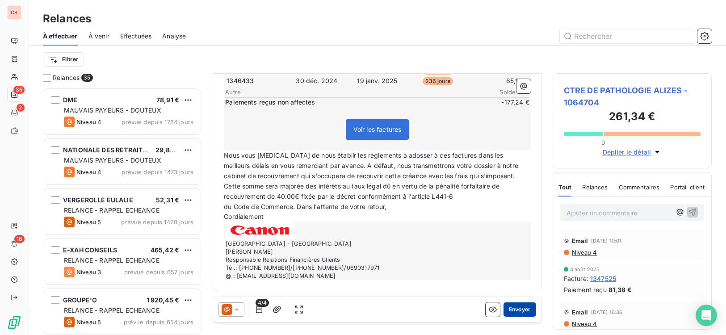
click at [514, 313] on button "Envoyer" at bounding box center [519, 309] width 33 height 14
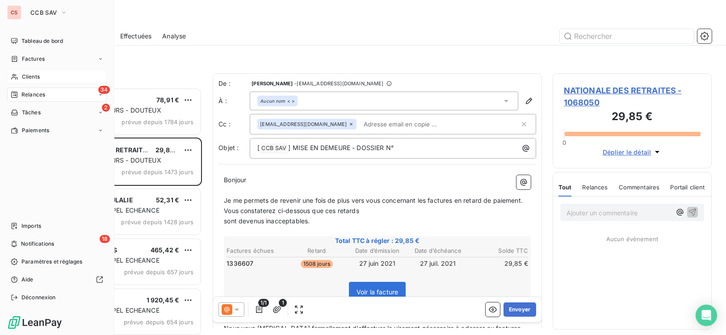
click at [28, 77] on span "Clients" at bounding box center [31, 77] width 18 height 8
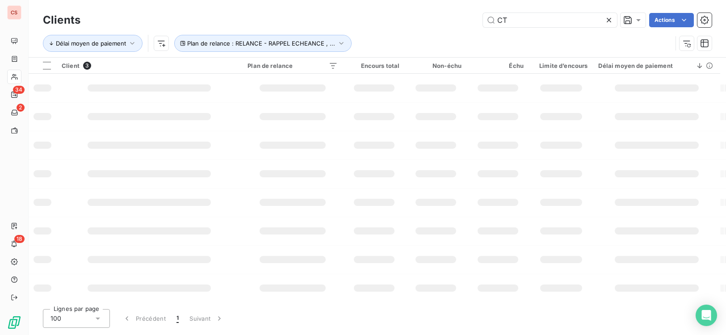
type input "C"
type input "SYND"
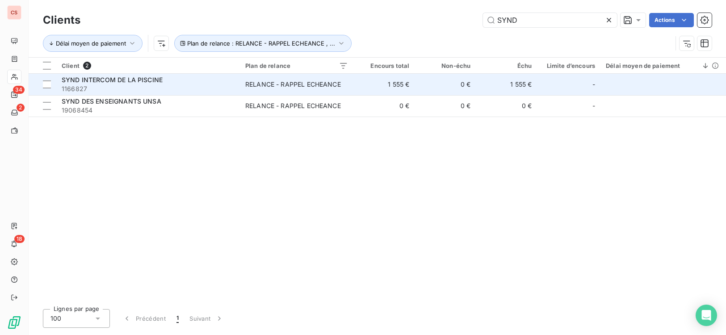
click at [360, 86] on td "1 555 €" at bounding box center [383, 84] width 61 height 21
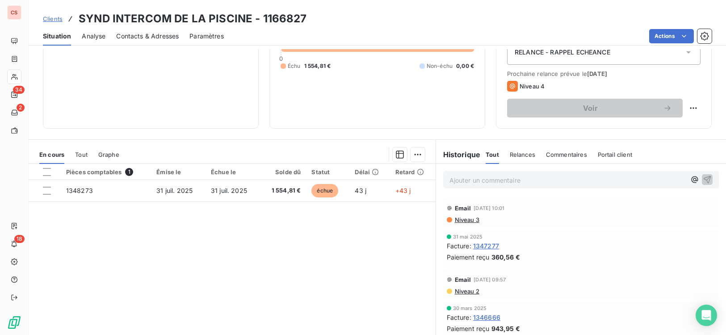
scroll to position [137, 0]
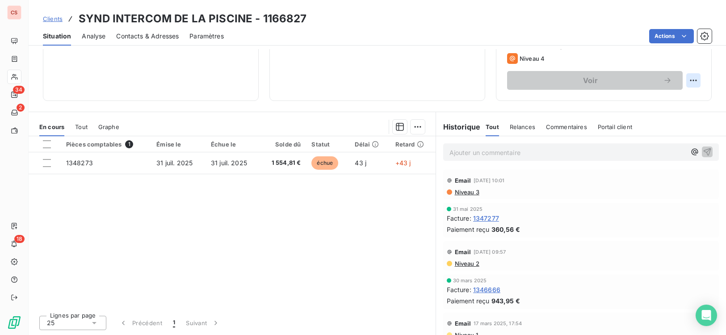
click at [685, 79] on html "CS 34 2 18 Clients SYND INTERCOM DE LA PISCINE - 1166827 Situation Analyse Cont…" at bounding box center [363, 167] width 726 height 335
click at [673, 98] on div "Replanifier cette action" at bounding box center [650, 100] width 80 height 14
select select "8"
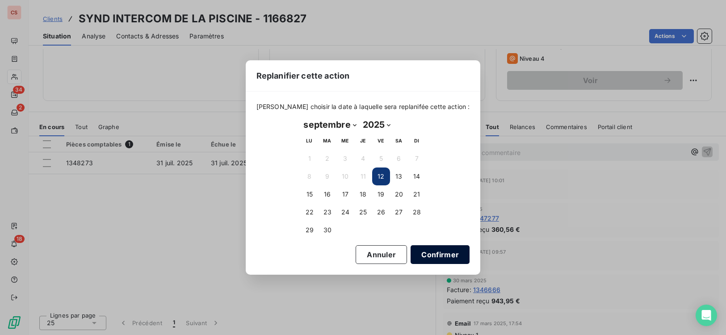
click at [439, 256] on button "Confirmer" at bounding box center [439, 254] width 59 height 19
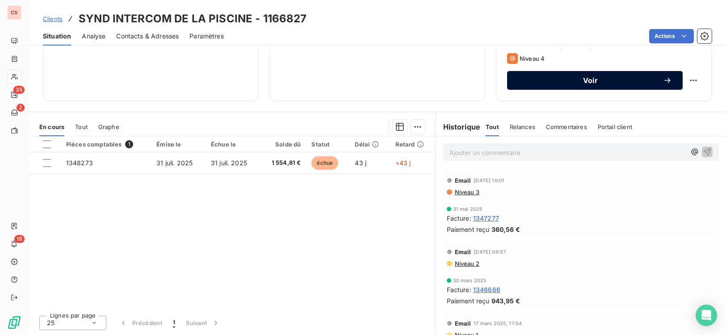
click at [597, 83] on span "Voir" at bounding box center [590, 80] width 145 height 7
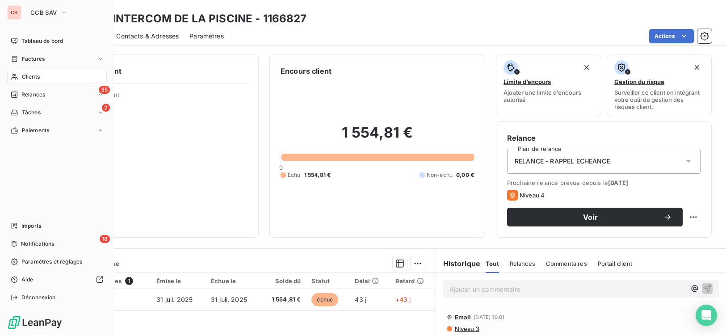
click at [41, 79] on div "Clients" at bounding box center [57, 77] width 100 height 14
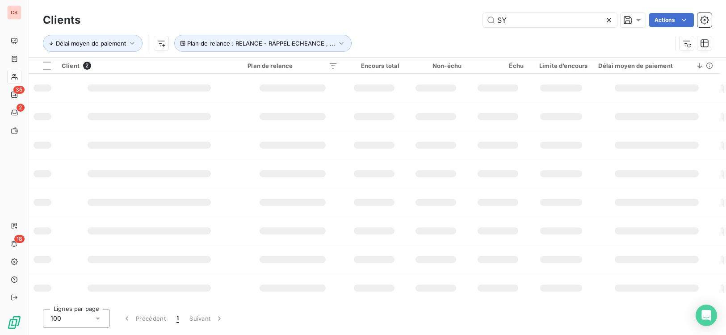
type input "S"
type input "CORAIL"
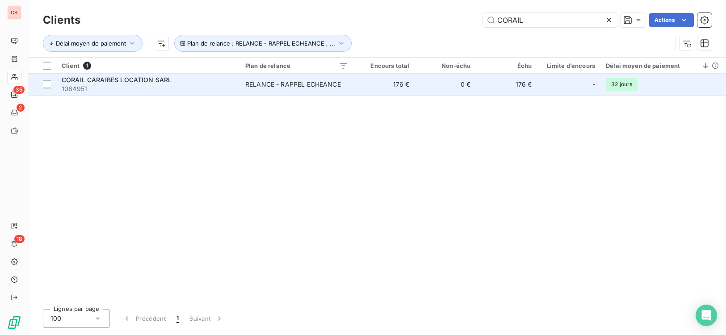
click at [278, 86] on div "RELANCE - RAPPEL ECHEANCE" at bounding box center [293, 84] width 96 height 9
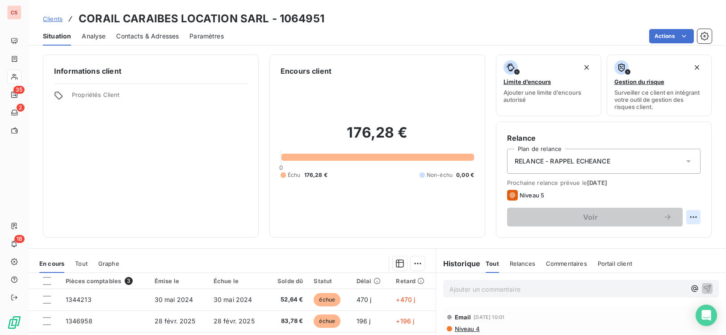
click at [686, 219] on html "CS 35 2 18 Clients CORAIL CARAIBES LOCATION SARL - 1064951 Situation Analyse Co…" at bounding box center [363, 167] width 726 height 335
click at [658, 238] on div "Replanifier cette action" at bounding box center [650, 237] width 80 height 14
select select "8"
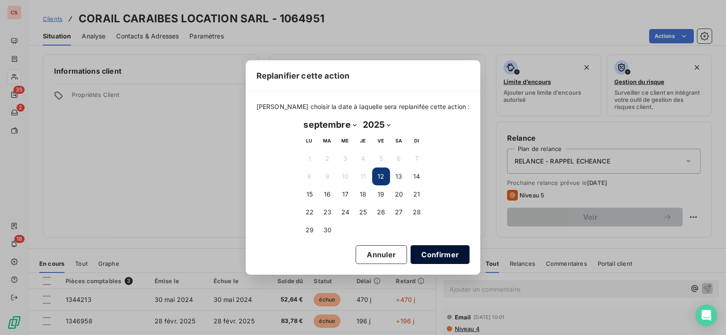
click at [421, 257] on button "Confirmer" at bounding box center [439, 254] width 59 height 19
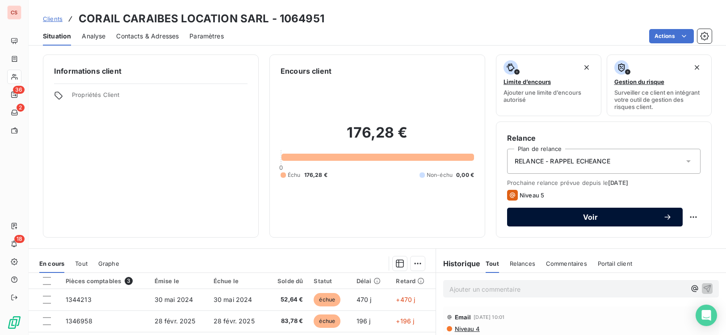
click at [613, 219] on span "Voir" at bounding box center [590, 216] width 145 height 7
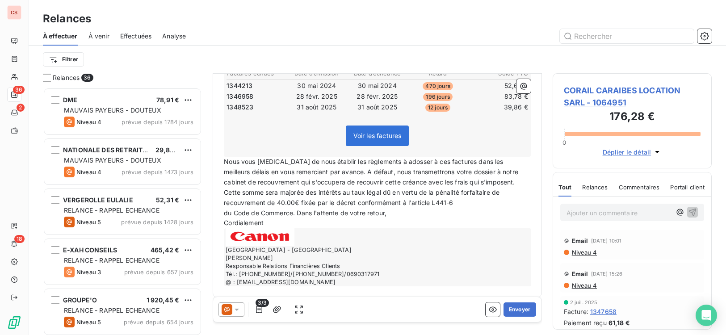
scroll to position [163, 0]
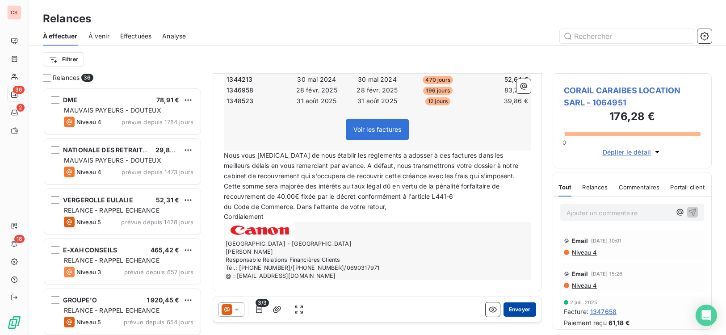
click at [503, 313] on button "Envoyer" at bounding box center [519, 309] width 33 height 14
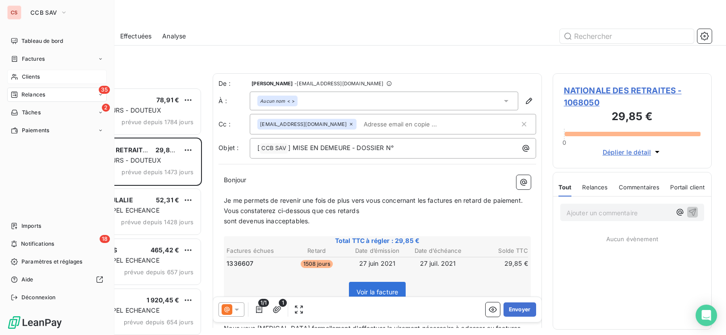
click at [37, 79] on span "Clients" at bounding box center [31, 77] width 18 height 8
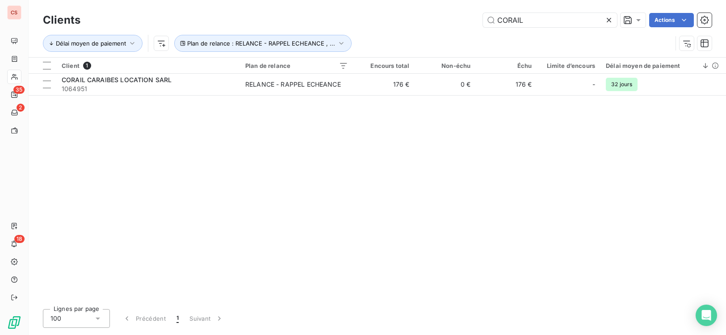
drag, startPoint x: 540, startPoint y: 22, endPoint x: 504, endPoint y: 28, distance: 36.6
click at [504, 28] on div "Clients CORAIL Actions" at bounding box center [377, 20] width 669 height 19
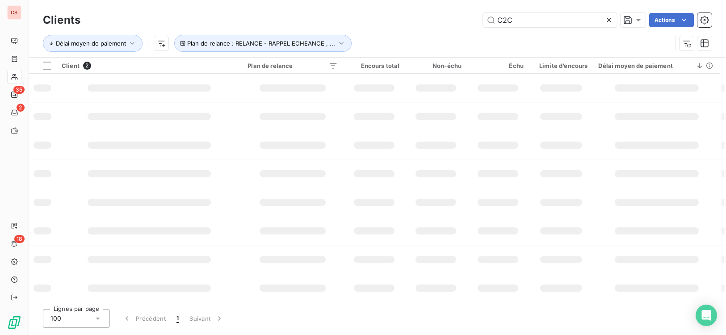
type input "C2C"
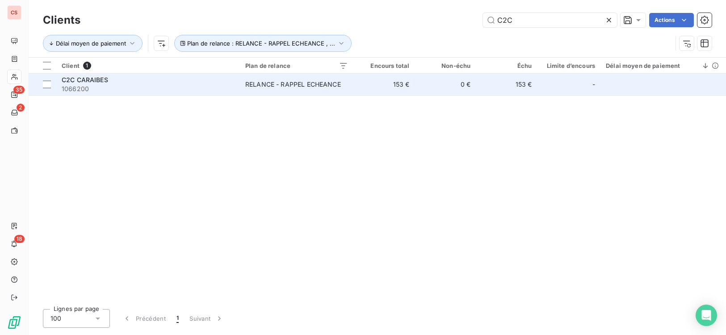
click at [386, 84] on td "153 €" at bounding box center [383, 84] width 61 height 21
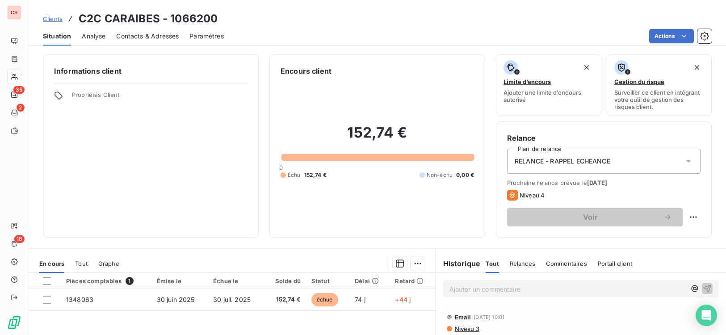
scroll to position [137, 0]
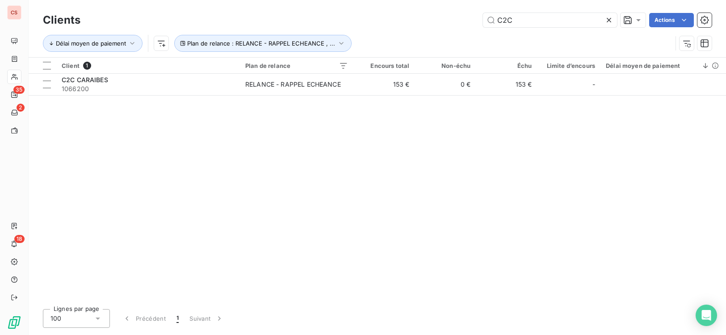
drag, startPoint x: 524, startPoint y: 23, endPoint x: 240, endPoint y: 11, distance: 284.7
click at [363, 24] on div "C2C Actions" at bounding box center [401, 20] width 620 height 14
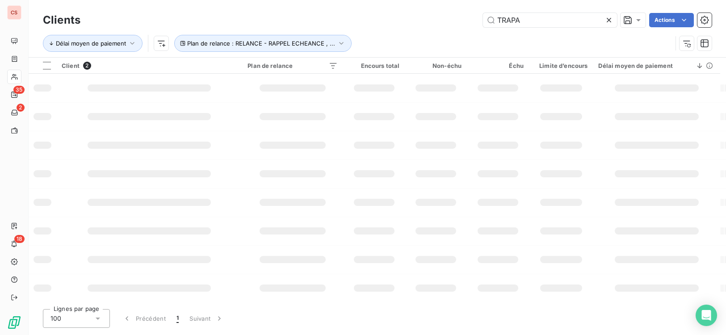
type input "TRAPA"
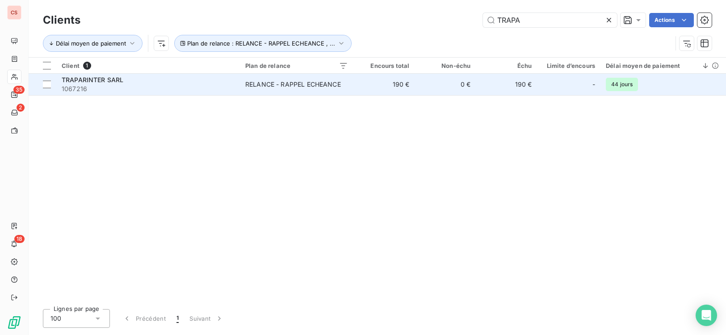
click at [275, 86] on div "RELANCE - RAPPEL ECHEANCE" at bounding box center [293, 84] width 96 height 9
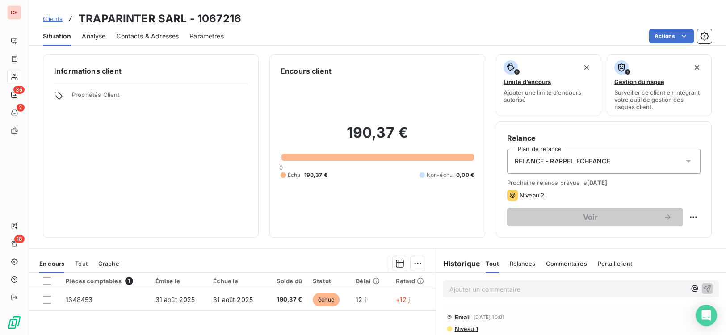
scroll to position [438, 0]
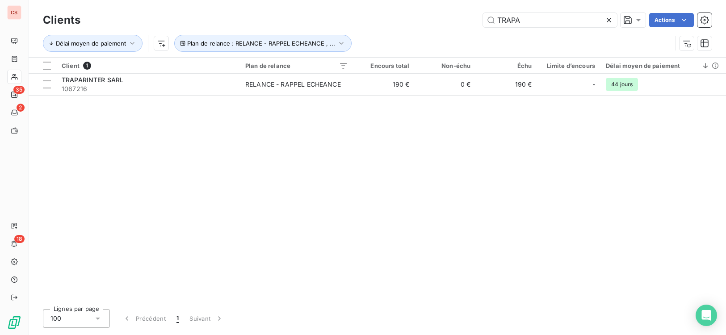
drag, startPoint x: 521, startPoint y: 19, endPoint x: 397, endPoint y: 20, distance: 123.3
click at [446, 21] on div "TRAPA Actions" at bounding box center [401, 20] width 620 height 14
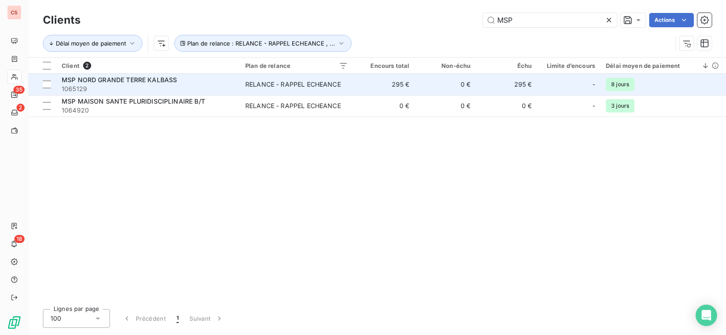
type input "MSP"
click at [287, 84] on div "RELANCE - RAPPEL ECHEANCE" at bounding box center [293, 84] width 96 height 9
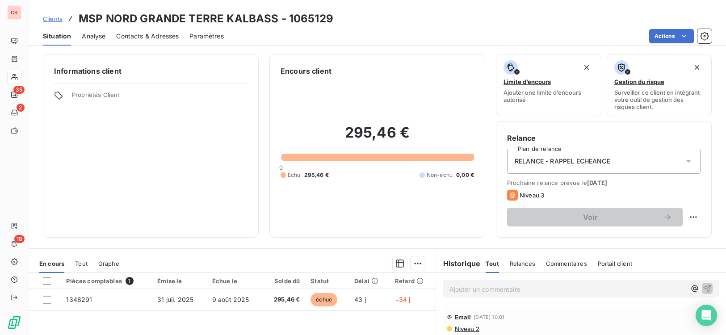
click at [135, 34] on span "Contacts & Adresses" at bounding box center [147, 36] width 63 height 9
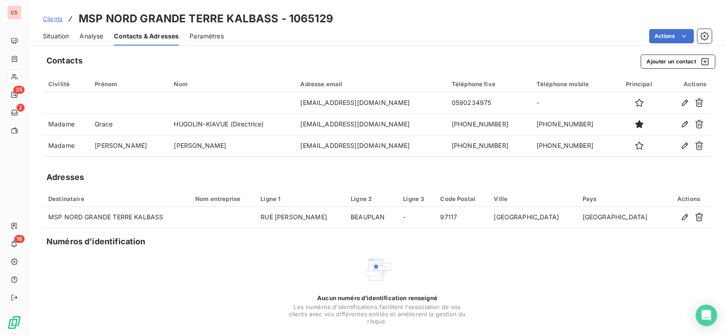
click at [55, 38] on span "Situation" at bounding box center [56, 36] width 26 height 9
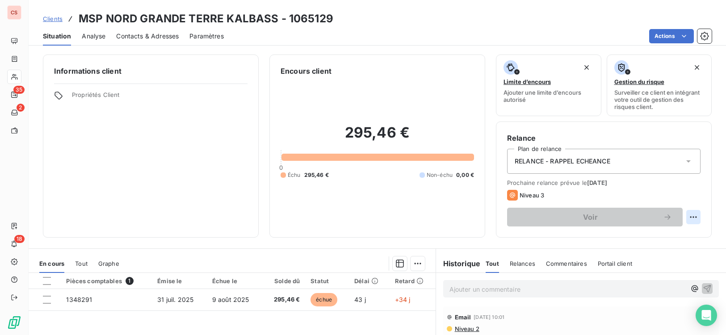
click at [683, 213] on html "CS 35 2 18 Clients MSP NORD GRANDE TERRE KALBASS - 1065129 Situation Analyse Co…" at bounding box center [363, 167] width 726 height 335
click at [671, 240] on div "Replanifier cette action" at bounding box center [650, 237] width 80 height 14
select select "8"
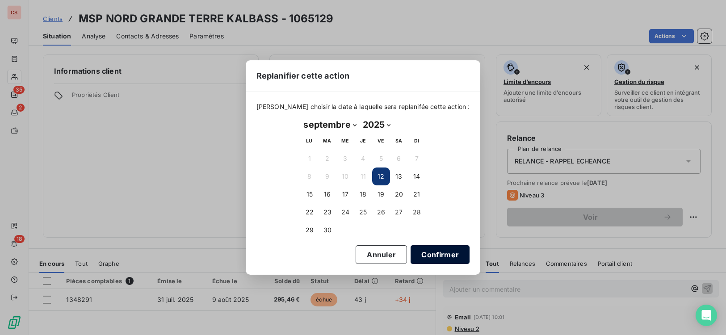
click at [431, 257] on button "Confirmer" at bounding box center [439, 254] width 59 height 19
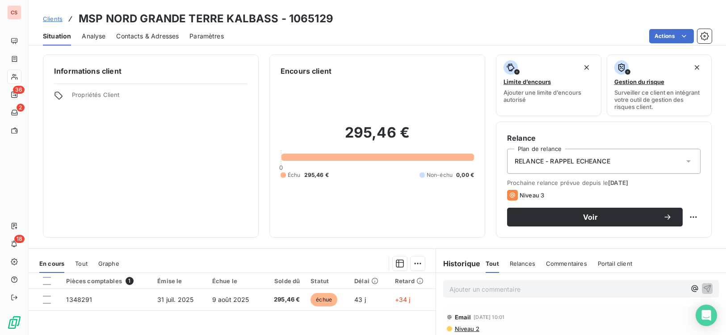
click at [53, 39] on span "Situation" at bounding box center [57, 36] width 28 height 9
click at [466, 330] on span "Niveau 2" at bounding box center [466, 328] width 25 height 7
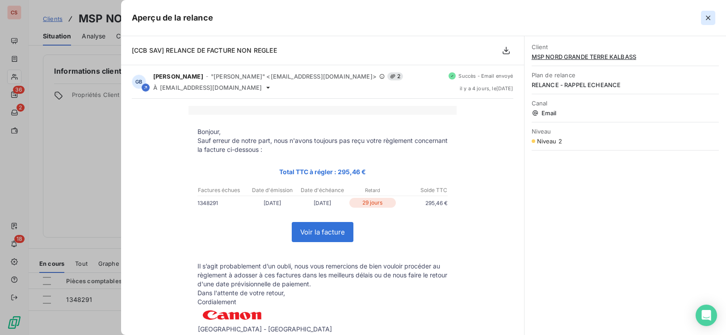
click at [707, 16] on icon "button" at bounding box center [707, 17] width 9 height 9
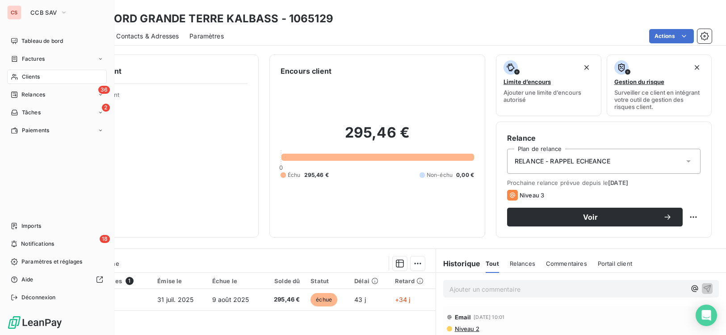
click at [36, 76] on span "Clients" at bounding box center [31, 77] width 18 height 8
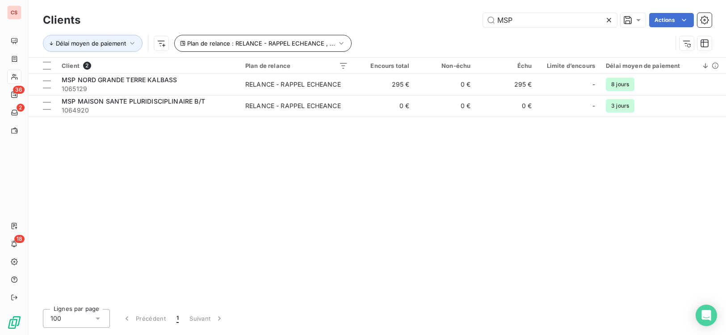
drag, startPoint x: 535, startPoint y: 19, endPoint x: 201, endPoint y: 37, distance: 334.1
click at [276, 29] on div "Clients MSP Actions Délai moyen de paiement Plan de relance : RELANCE - RAPPEL …" at bounding box center [377, 34] width 669 height 46
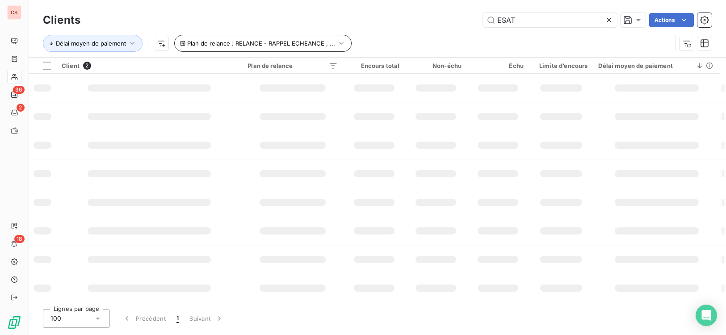
type input "ESAT"
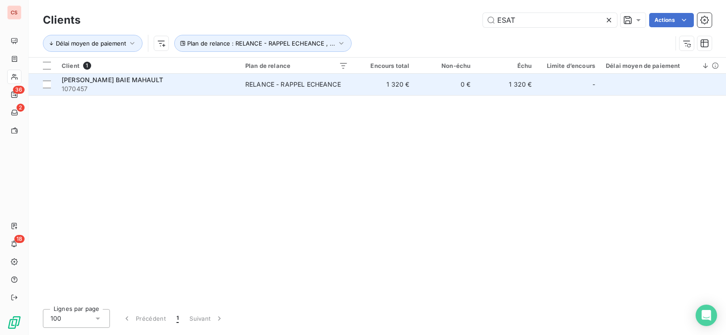
click at [215, 80] on div "[PERSON_NAME] BAIE MAHAULT" at bounding box center [148, 79] width 173 height 9
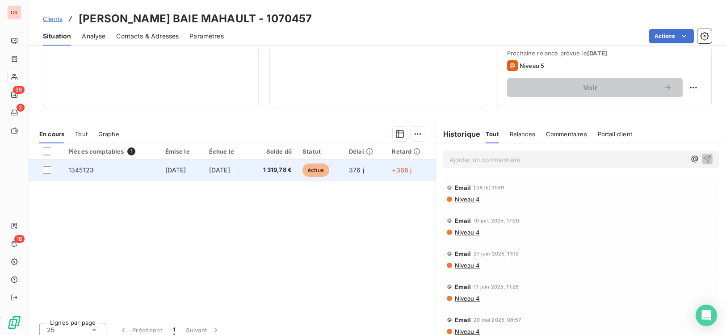
scroll to position [137, 0]
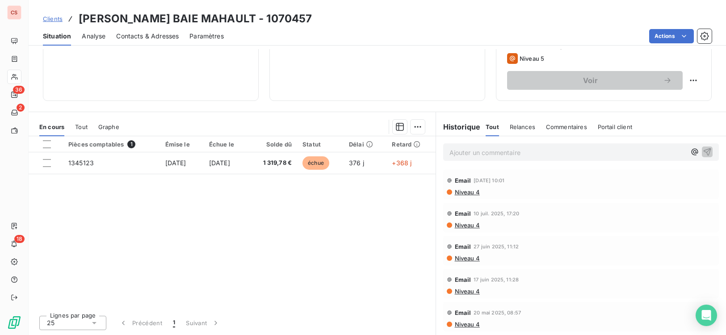
click at [57, 38] on span "Situation" at bounding box center [57, 36] width 28 height 9
click at [151, 38] on span "Contacts & Adresses" at bounding box center [147, 36] width 63 height 9
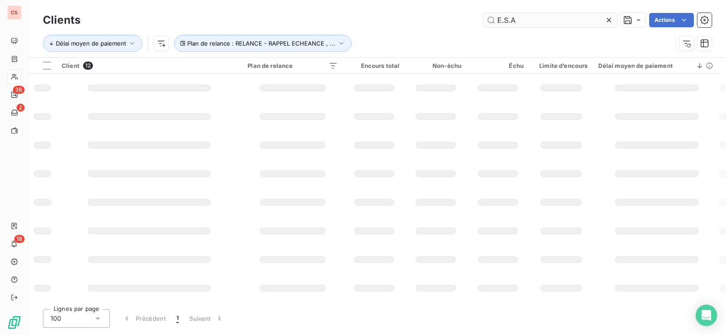
type input "E.S.A"
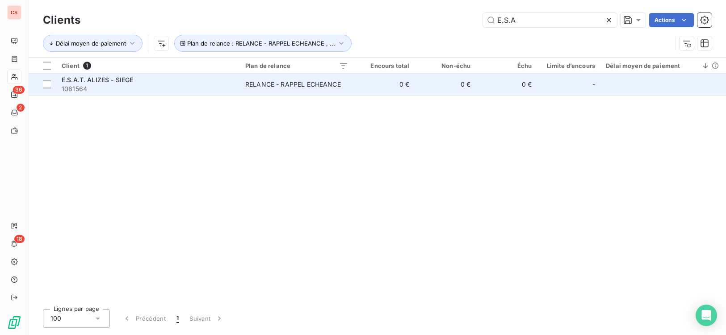
click at [423, 83] on td "0 €" at bounding box center [444, 84] width 61 height 21
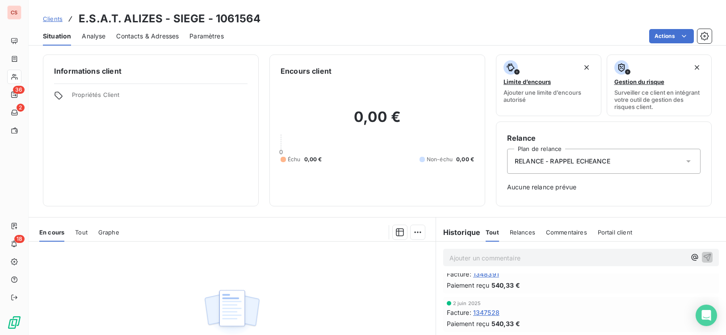
scroll to position [25, 0]
click at [150, 35] on span "Contacts & Adresses" at bounding box center [147, 36] width 63 height 9
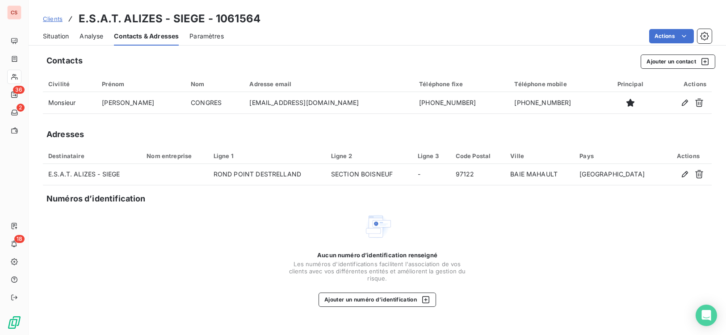
click at [525, 299] on div "Aucun numéro d’identification renseigné Les numéros d'identifications faciliten…" at bounding box center [377, 259] width 669 height 95
click at [481, 321] on div "Contacts Ajouter un contact Civilité Prénom Nom Adresse email Téléphone fixe Té…" at bounding box center [377, 192] width 697 height 286
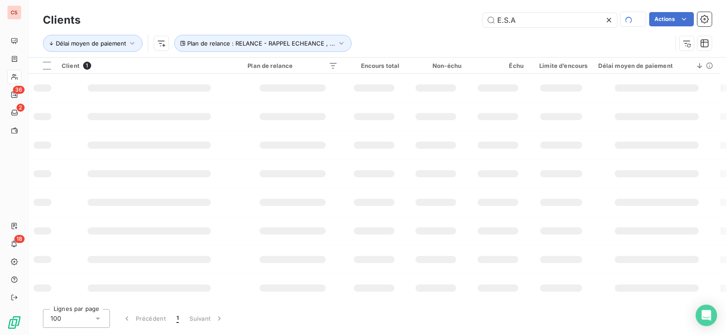
drag, startPoint x: 534, startPoint y: 18, endPoint x: 319, endPoint y: 12, distance: 214.5
click at [437, 19] on div "E.S.A Actions" at bounding box center [401, 20] width 620 height 16
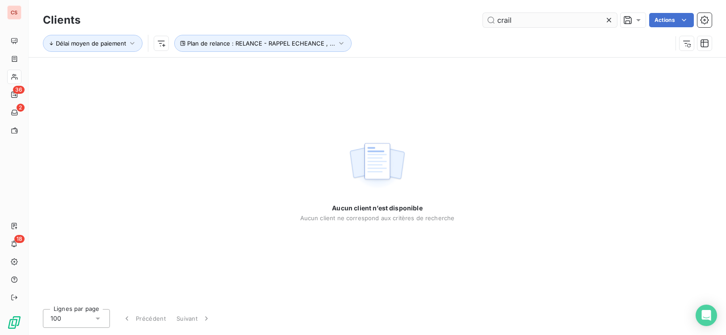
click at [499, 21] on input "crail" at bounding box center [550, 20] width 134 height 14
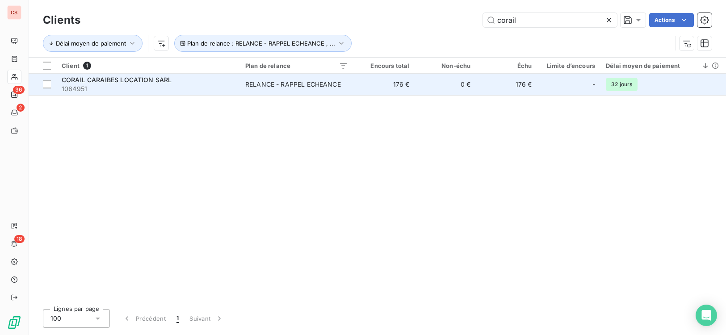
type input "corail"
click at [368, 88] on td "176 €" at bounding box center [383, 84] width 61 height 21
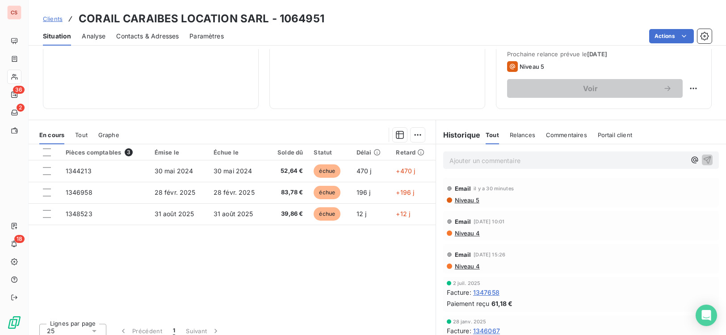
scroll to position [137, 0]
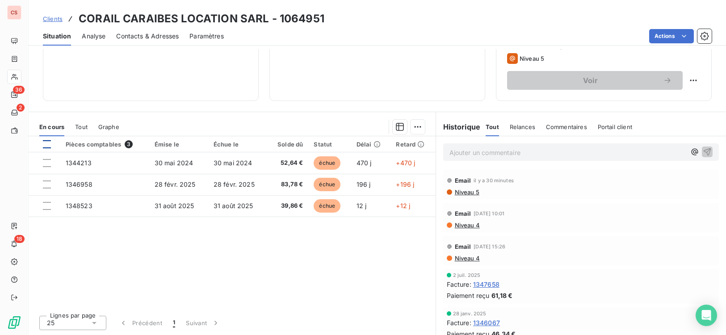
click at [47, 141] on div at bounding box center [47, 144] width 8 height 8
click at [415, 128] on html "CS 36 2 18 Clients CORAIL CARAIBES LOCATION SARL - 1064951 Situation Analyse Co…" at bounding box center [363, 167] width 726 height 335
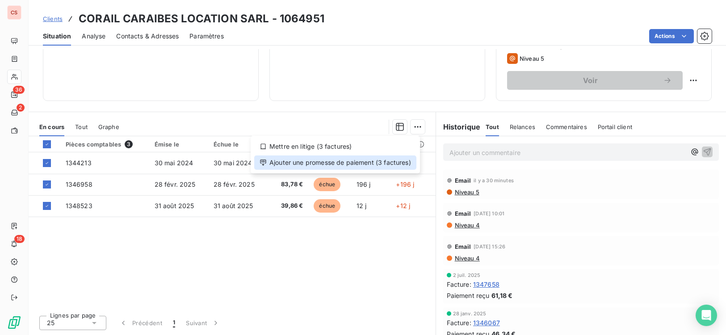
click at [347, 163] on div "Ajouter une promesse de paiement (3 factures)" at bounding box center [335, 162] width 162 height 14
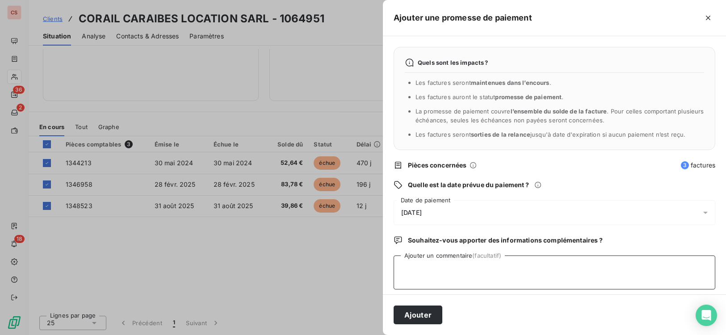
click at [424, 272] on textarea "Ajouter un commentaire (facultatif)" at bounding box center [554, 272] width 322 height 34
type textarea "r"
type textarea "RGT EN COURS"
click at [416, 315] on button "Ajouter" at bounding box center [417, 314] width 49 height 19
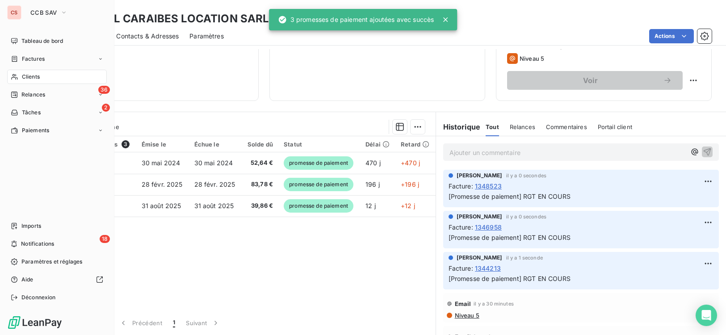
click at [32, 77] on span "Clients" at bounding box center [31, 77] width 18 height 8
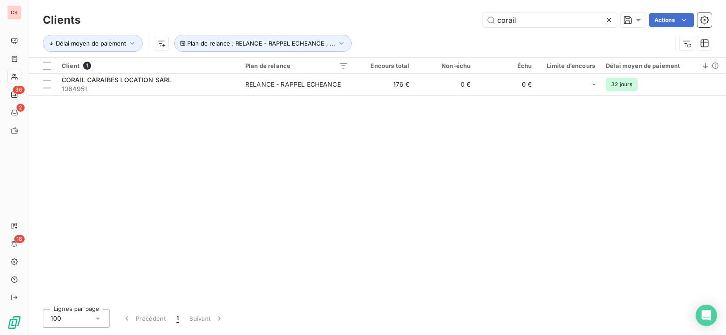
click at [399, 313] on div "Lignes par page 100 Précédent 1 Suivant" at bounding box center [377, 318] width 669 height 19
click at [468, 305] on div "Clients corail Actions Délai moyen de paiement Plan de relance : RELANCE - RAPP…" at bounding box center [377, 167] width 697 height 335
drag, startPoint x: 521, startPoint y: 19, endPoint x: 378, endPoint y: 28, distance: 143.2
click at [393, 26] on div "corail Actions" at bounding box center [401, 20] width 620 height 14
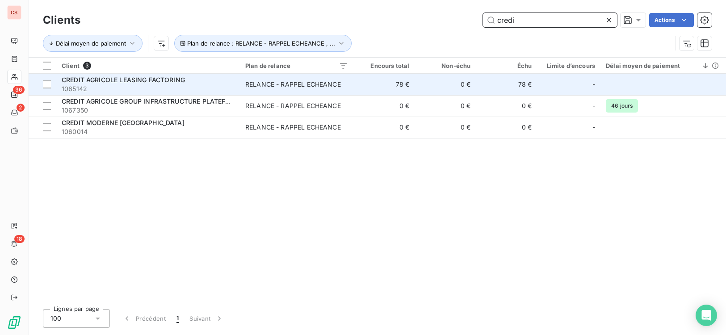
type input "credi"
click at [288, 84] on div "RELANCE - RAPPEL ECHEANCE" at bounding box center [293, 84] width 96 height 9
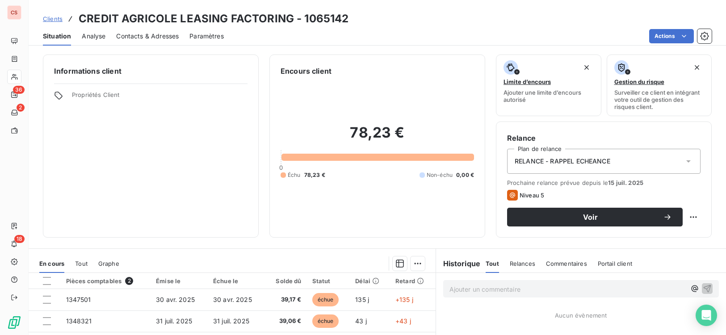
scroll to position [137, 0]
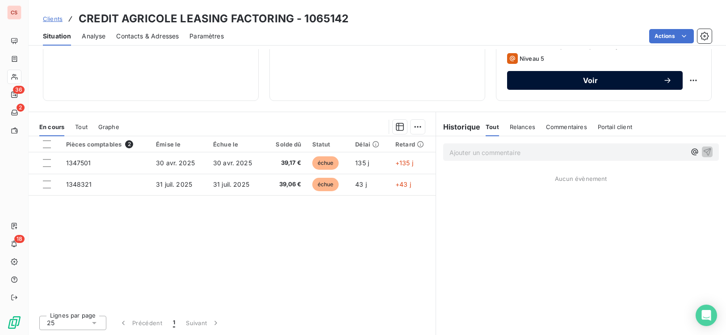
click at [606, 79] on span "Voir" at bounding box center [590, 80] width 145 height 7
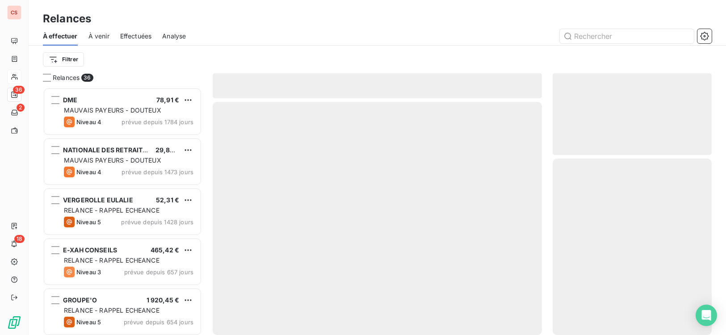
scroll to position [241, 153]
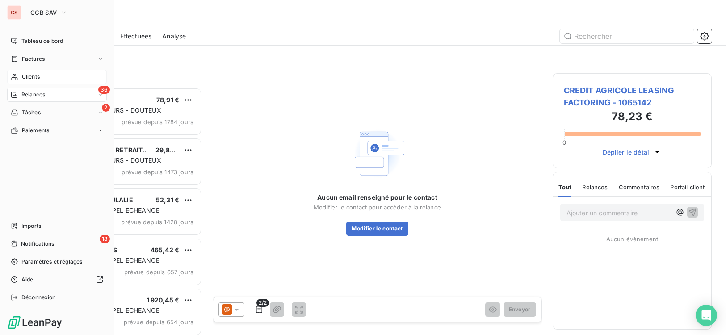
click at [28, 76] on span "Clients" at bounding box center [31, 77] width 18 height 8
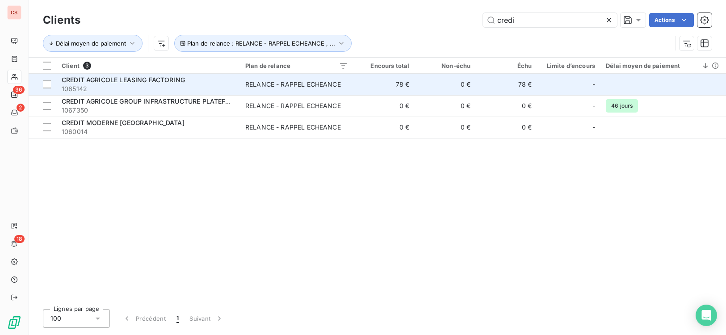
click at [390, 93] on td "78 €" at bounding box center [383, 84] width 61 height 21
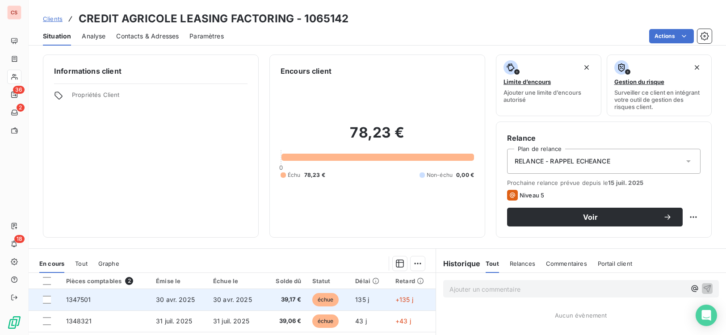
click at [322, 298] on span "échue" at bounding box center [325, 299] width 27 height 13
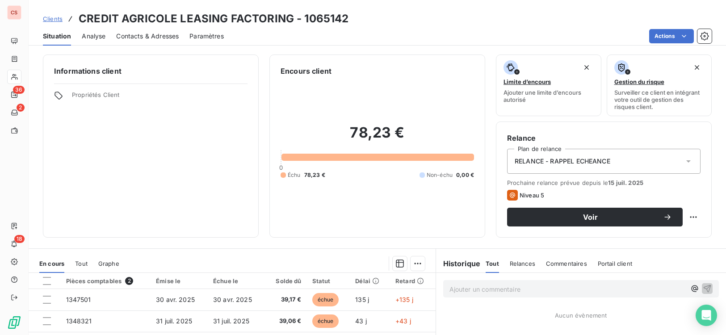
click at [445, 312] on div "Aucun évènement" at bounding box center [581, 315] width 290 height 7
click at [134, 34] on span "Contacts & Adresses" at bounding box center [147, 36] width 63 height 9
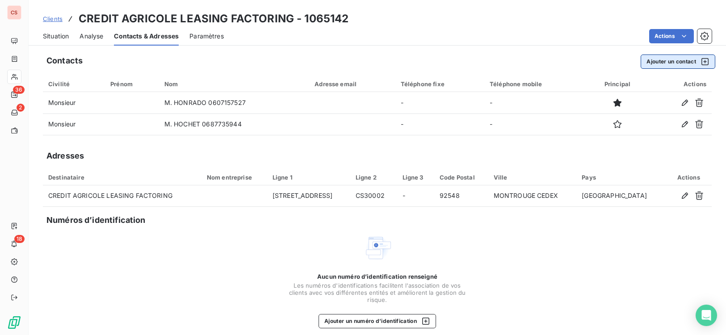
click at [662, 63] on button "Ajouter un contact" at bounding box center [677, 61] width 75 height 14
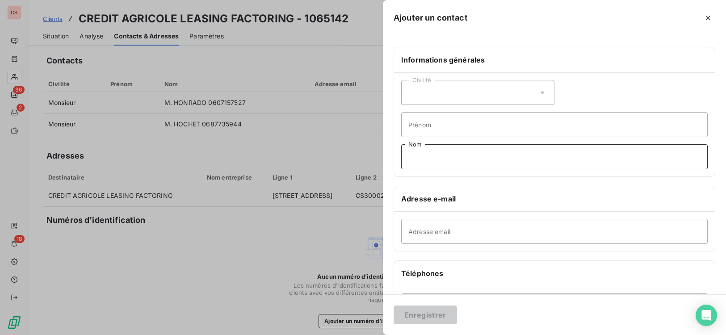
click at [430, 163] on input "Nom" at bounding box center [554, 156] width 306 height 25
type input "COMPTABILITE FOURNISSEURS"
click at [443, 232] on input "Adresse email" at bounding box center [554, 231] width 306 height 25
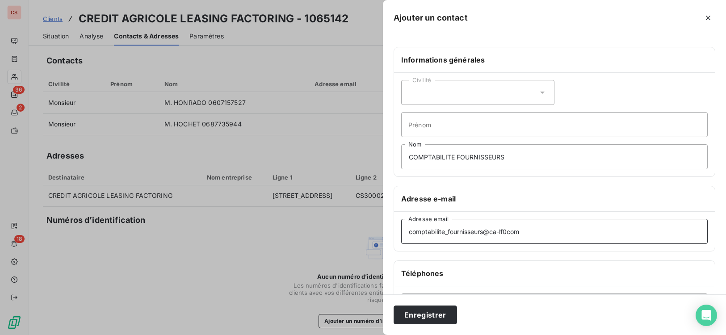
click at [507, 230] on input "comptabilite_fournisseurs@ca-lf0com" at bounding box center [554, 231] width 306 height 25
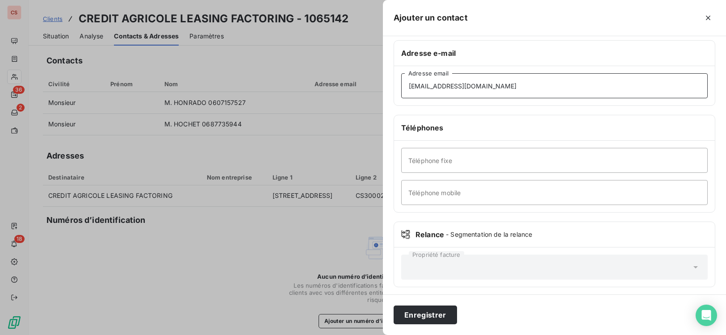
scroll to position [149, 0]
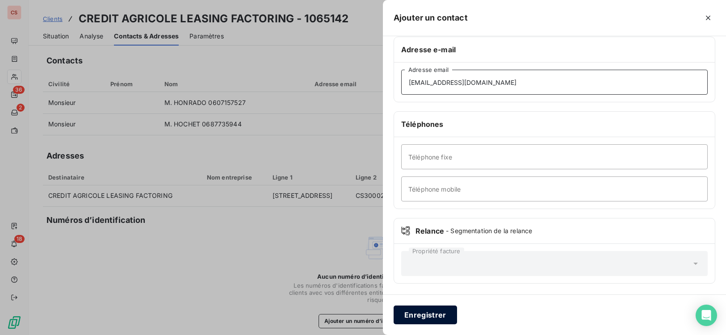
type input "[EMAIL_ADDRESS][DOMAIN_NAME]"
click at [433, 317] on button "Enregistrer" at bounding box center [424, 314] width 63 height 19
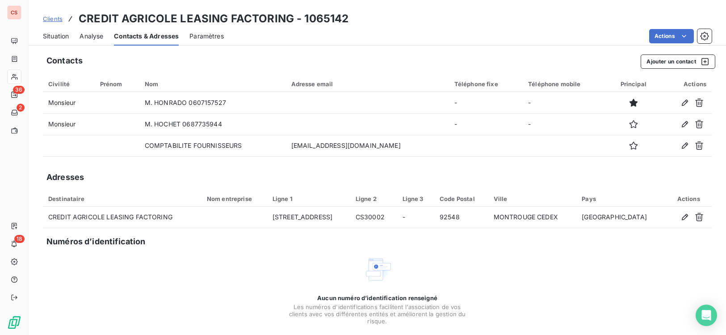
click at [56, 33] on span "Situation" at bounding box center [56, 36] width 26 height 9
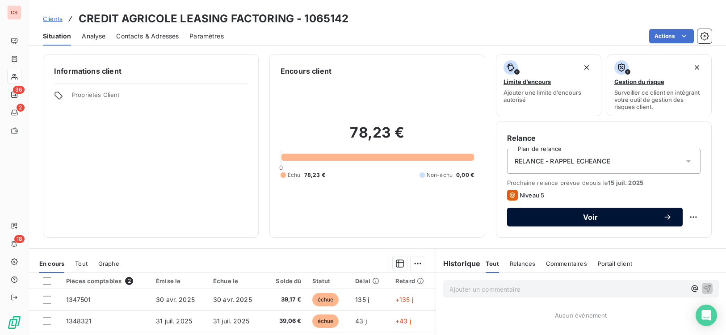
click at [572, 219] on span "Voir" at bounding box center [590, 216] width 145 height 7
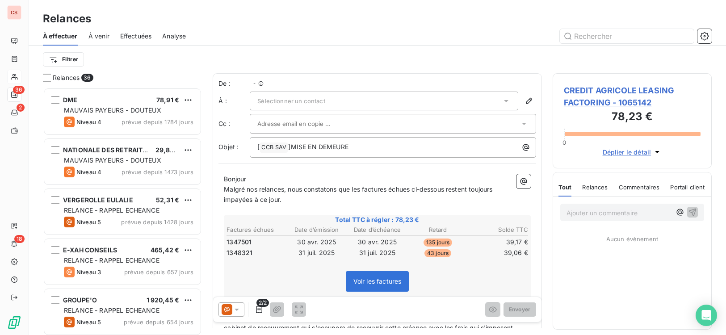
scroll to position [241, 153]
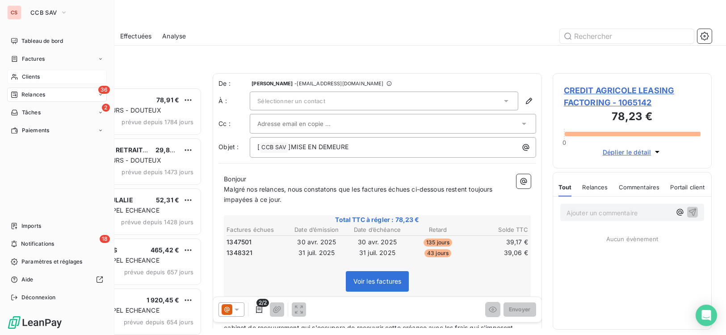
click at [32, 76] on span "Clients" at bounding box center [31, 77] width 18 height 8
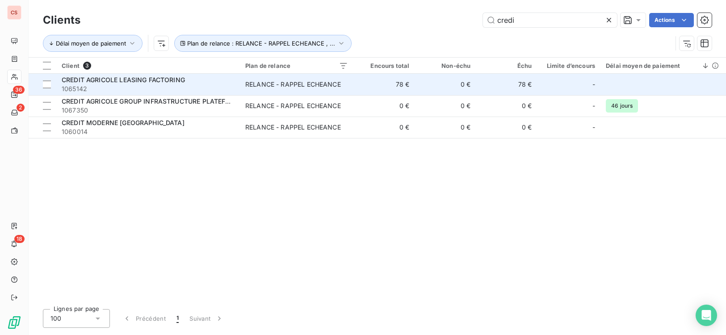
click at [314, 85] on div "RELANCE - RAPPEL ECHEANCE" at bounding box center [293, 84] width 96 height 9
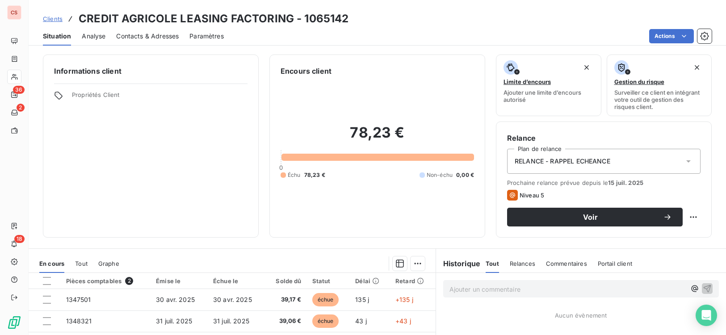
click at [150, 37] on span "Contacts & Adresses" at bounding box center [147, 36] width 63 height 9
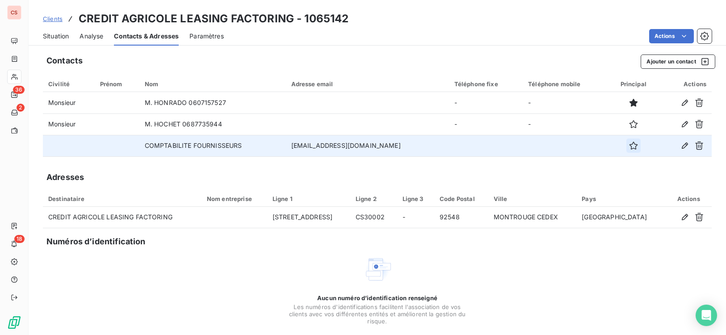
click at [633, 145] on button "button" at bounding box center [633, 145] width 14 height 14
drag, startPoint x: 44, startPoint y: 34, endPoint x: 51, endPoint y: 38, distance: 8.0
click at [45, 34] on span "Situation" at bounding box center [56, 36] width 26 height 9
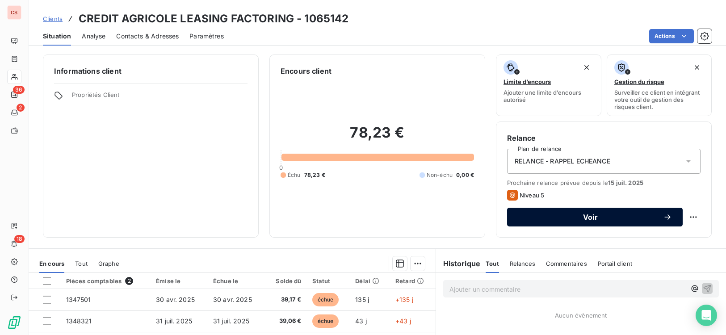
click at [574, 213] on div "Voir" at bounding box center [595, 217] width 154 height 9
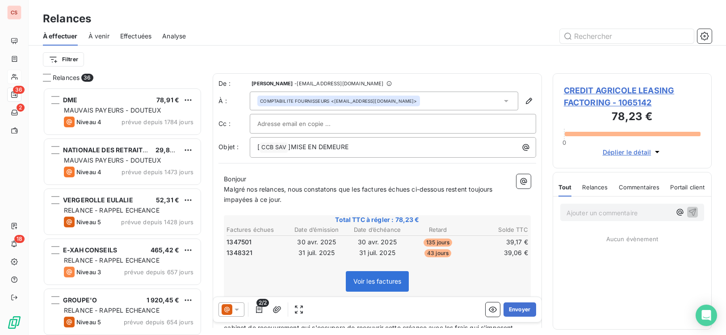
scroll to position [241, 153]
click at [311, 117] on div at bounding box center [393, 124] width 286 height 20
type input "[EMAIL_ADDRESS][DOMAIN_NAME]"
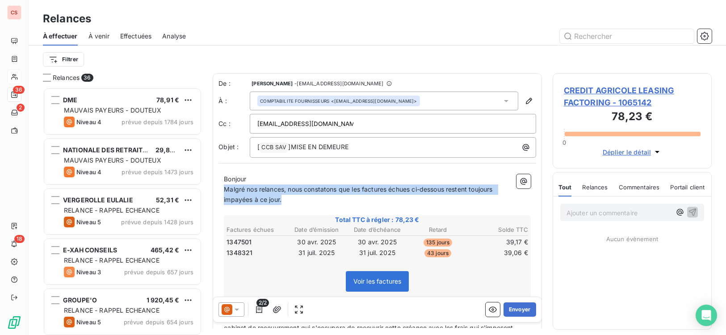
drag, startPoint x: 224, startPoint y: 188, endPoint x: 355, endPoint y: 202, distance: 132.1
click at [355, 202] on p "Malgré nos relances, nous constatons que les factures échues ci-dessous restent…" at bounding box center [377, 194] width 307 height 21
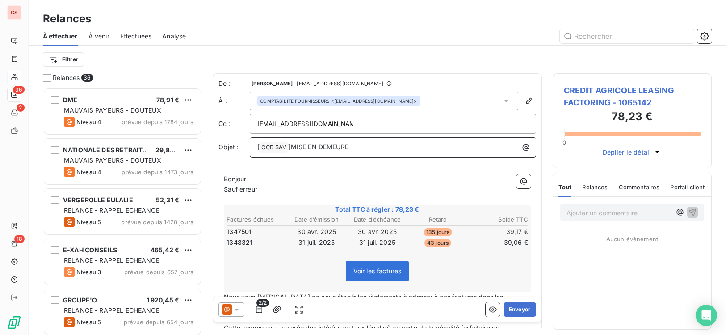
drag, startPoint x: 361, startPoint y: 147, endPoint x: 290, endPoint y: 148, distance: 71.5
click at [290, 148] on p "[ CCB SAV ﻿ ]MISE EN DEMEURE" at bounding box center [395, 147] width 276 height 11
click at [288, 188] on p "Sauf erreur" at bounding box center [377, 189] width 307 height 10
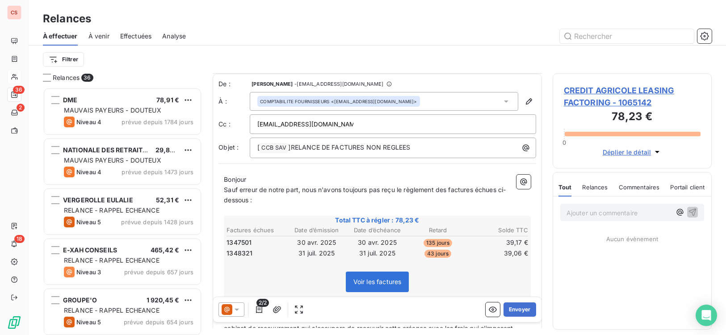
scroll to position [152, 0]
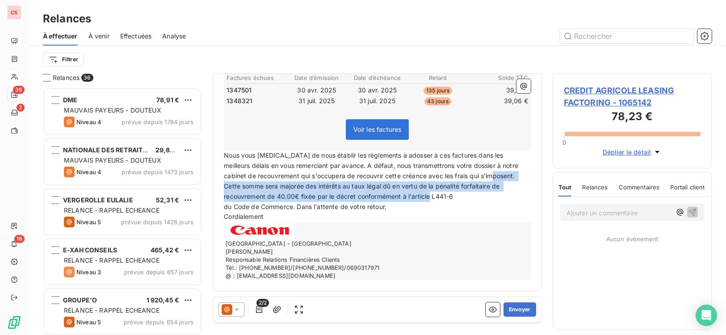
drag, startPoint x: 488, startPoint y: 177, endPoint x: 511, endPoint y: 195, distance: 29.4
click at [511, 195] on p "Nous vous [MEDICAL_DATA] de nous établir les règlements à adosser à ces facture…" at bounding box center [377, 175] width 307 height 51
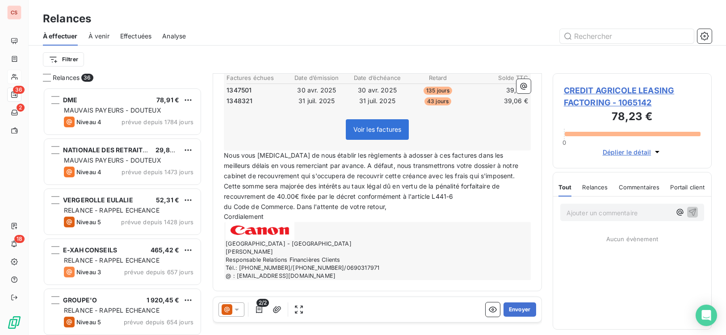
scroll to position [132, 0]
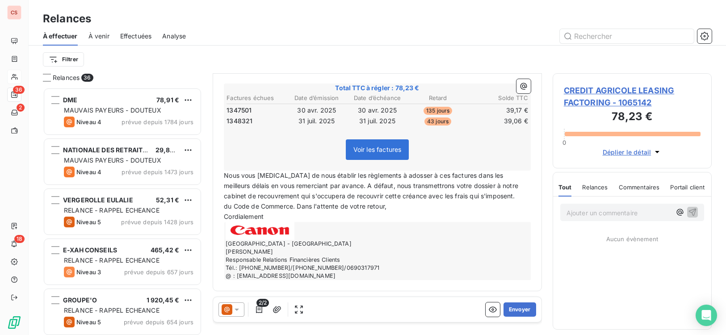
click at [323, 184] on span "Nous vous [MEDICAL_DATA] de nous établir les règlements à adosser à ces facture…" at bounding box center [372, 185] width 296 height 28
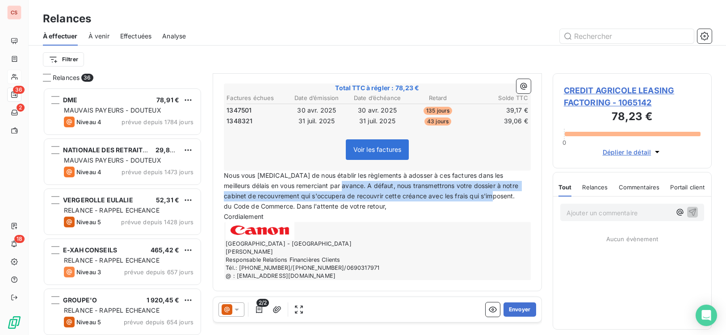
drag, startPoint x: 322, startPoint y: 184, endPoint x: 518, endPoint y: 193, distance: 196.7
click at [518, 193] on p "Nous vous [MEDICAL_DATA] de nous établir les règlements à adosser à ces facture…" at bounding box center [377, 186] width 307 height 31
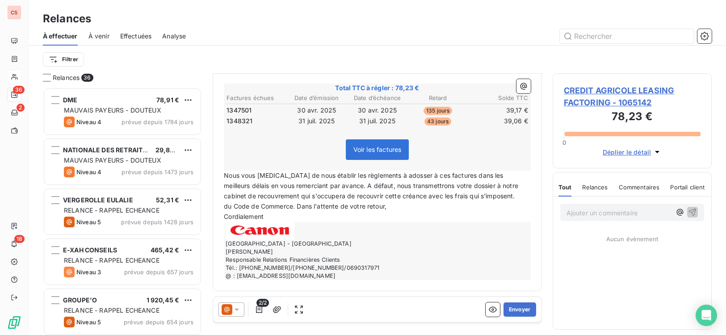
scroll to position [122, 0]
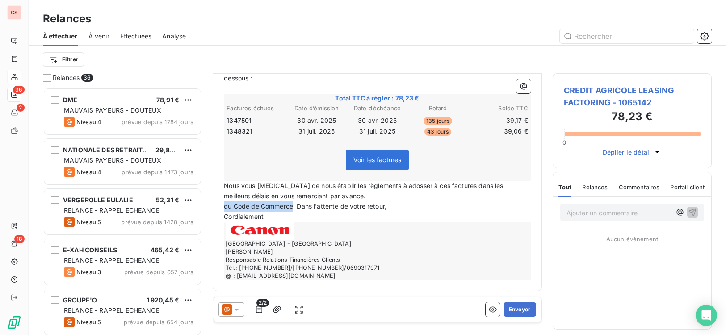
drag, startPoint x: 294, startPoint y: 209, endPoint x: 218, endPoint y: 209, distance: 76.4
click at [218, 209] on div "De : [PERSON_NAME] - [EMAIL_ADDRESS][DOMAIN_NAME] À : COMPTABILITE FOURNISSEURS…" at bounding box center [377, 121] width 329 height 339
click at [305, 185] on span "Nous vous [MEDICAL_DATA] de nous établir les règlements à adosser à ces facture…" at bounding box center [364, 191] width 281 height 18
click at [517, 307] on button "Envoyer" at bounding box center [519, 309] width 33 height 14
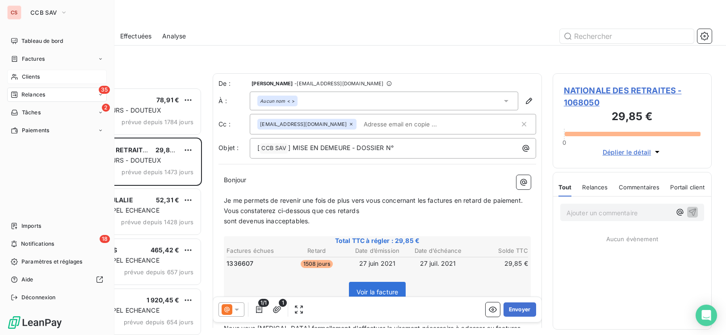
click at [34, 79] on span "Clients" at bounding box center [31, 77] width 18 height 8
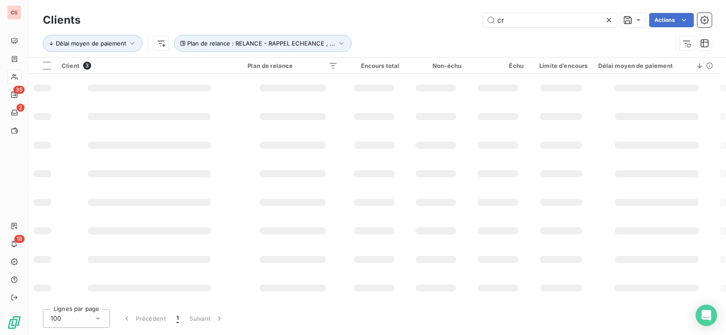
type input "c"
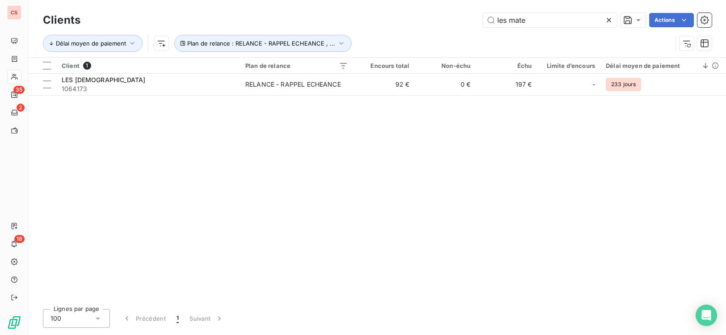
type input "les mate"
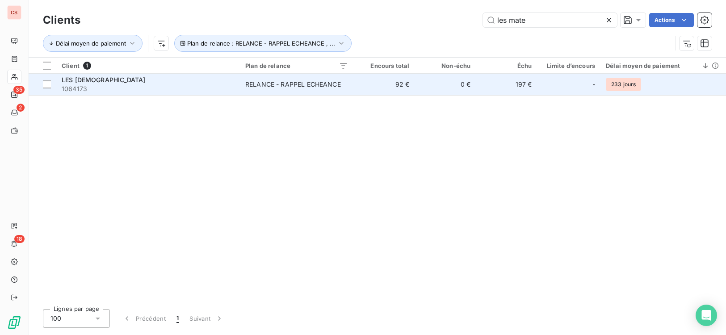
click at [341, 91] on td "RELANCE - RAPPEL ECHEANCE" at bounding box center [296, 84] width 113 height 21
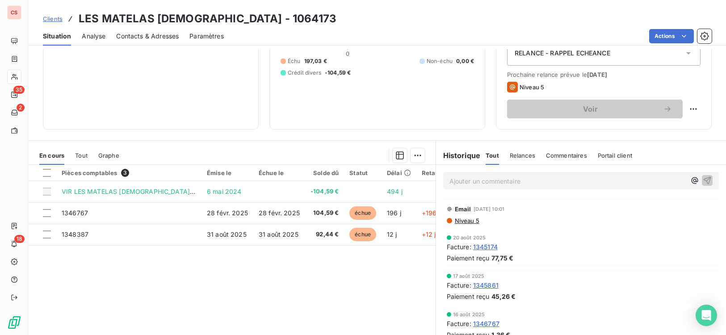
scroll to position [124, 0]
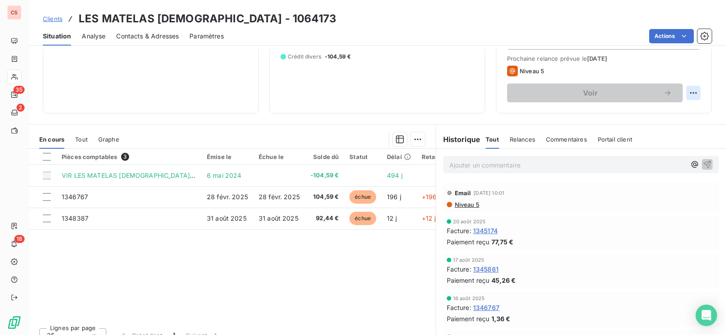
click at [682, 96] on html "CS 35 2 18 Clients LES MATELAS [DEMOGRAPHIC_DATA] - 1064173 Situation Analyse C…" at bounding box center [363, 167] width 726 height 335
click at [562, 226] on html "CS 35 2 18 Clients LES MATELAS [DEMOGRAPHIC_DATA] - 1064173 Situation Analyse C…" at bounding box center [363, 167] width 726 height 335
click at [682, 90] on html "CS 36 2 18 Clients LES MATELAS [DEMOGRAPHIC_DATA] - 1064173 Situation Analyse C…" at bounding box center [363, 167] width 726 height 335
click at [645, 114] on div "Replanifier cette action" at bounding box center [650, 112] width 80 height 14
select select "8"
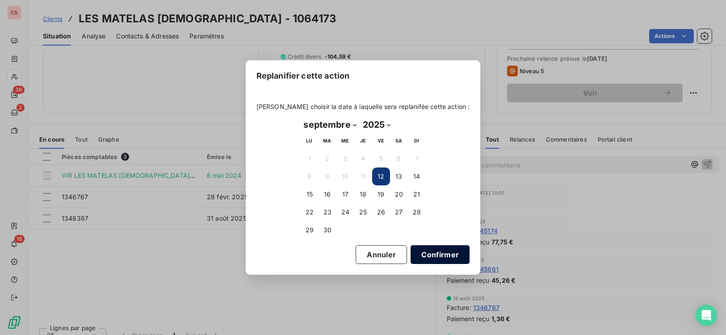
click at [431, 251] on button "Confirmer" at bounding box center [439, 254] width 59 height 19
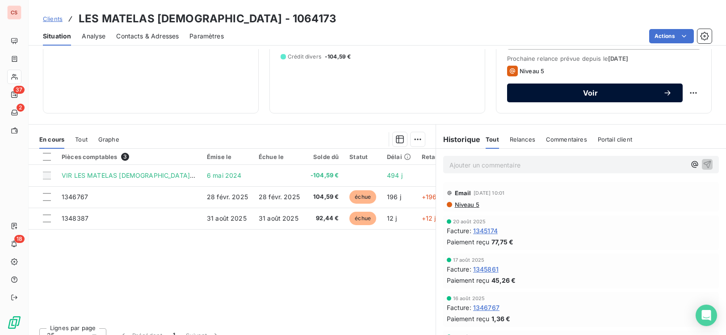
click at [609, 100] on button "Voir" at bounding box center [595, 93] width 176 height 19
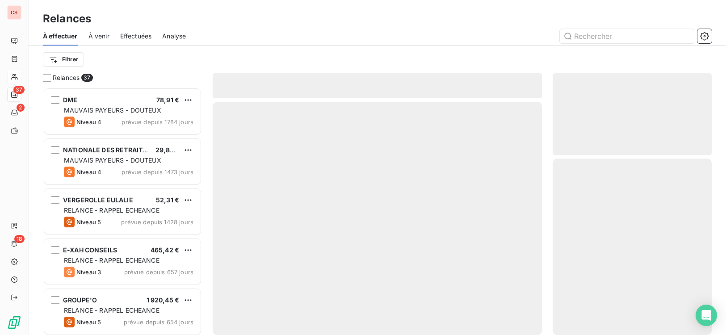
scroll to position [241, 153]
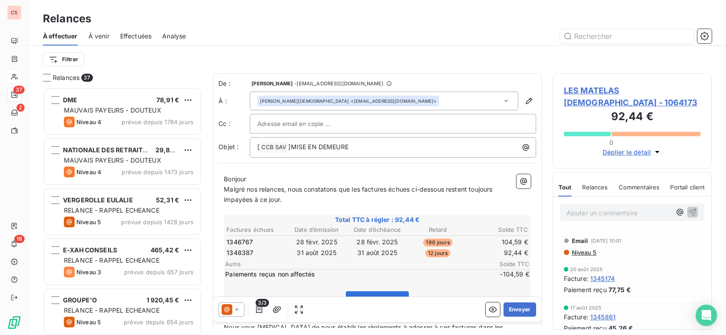
click at [420, 126] on div at bounding box center [392, 123] width 271 height 13
click at [276, 121] on input "text" at bounding box center [392, 123] width 271 height 13
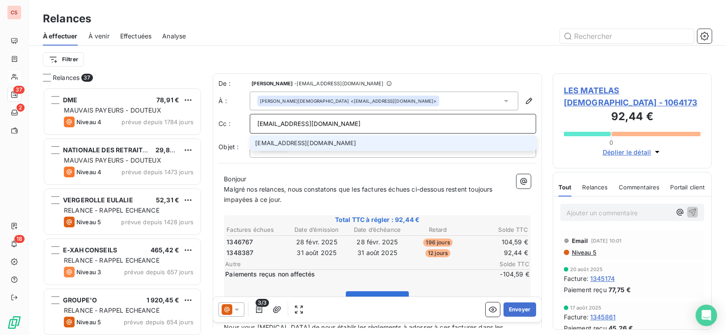
type input "[EMAIL_ADDRESS][DOMAIN_NAME]"
click at [407, 178] on p "Bonjour" at bounding box center [377, 179] width 307 height 10
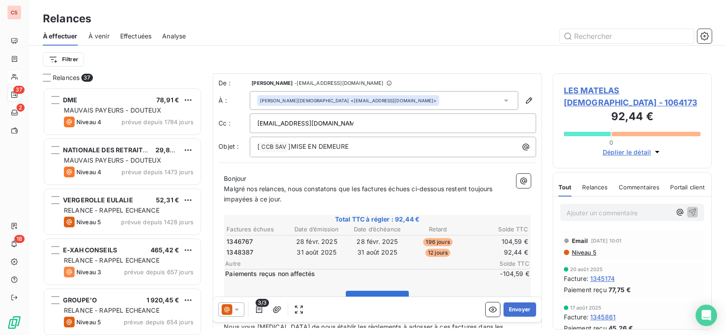
scroll to position [0, 0]
click at [261, 191] on span "Malgré nos relances, nous constatons que les factures échues ci-dessous restent…" at bounding box center [360, 194] width 272 height 18
click at [290, 192] on span "Malgré notre relances, nous constatons que les factures échues ci-dessous reste…" at bounding box center [362, 194] width 277 height 18
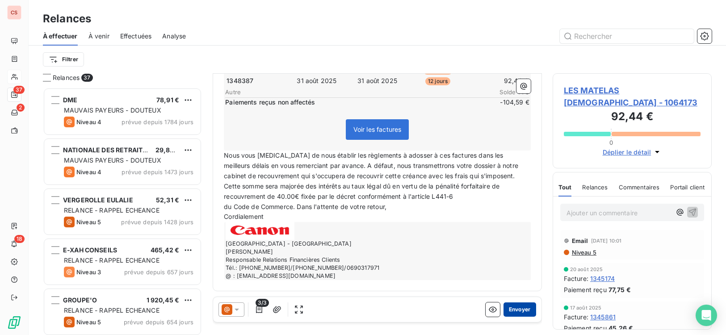
click at [515, 310] on button "Envoyer" at bounding box center [519, 309] width 33 height 14
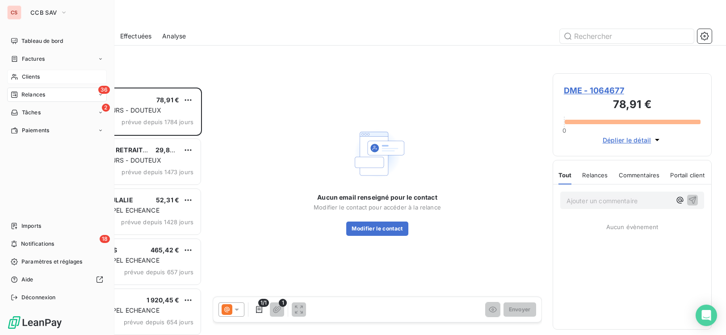
click at [42, 77] on div "Clients" at bounding box center [57, 77] width 100 height 14
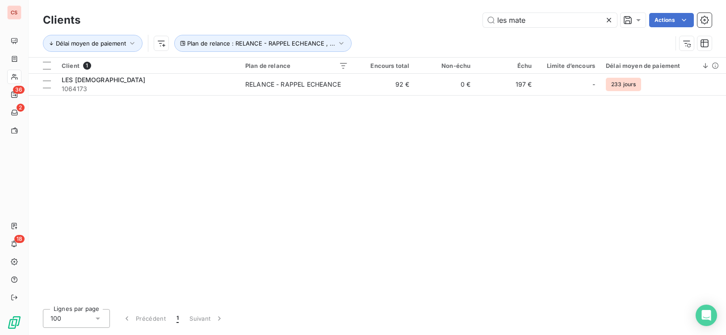
drag, startPoint x: 573, startPoint y: 21, endPoint x: 94, endPoint y: 7, distance: 478.9
click at [133, 21] on div "les mate Actions" at bounding box center [401, 20] width 620 height 14
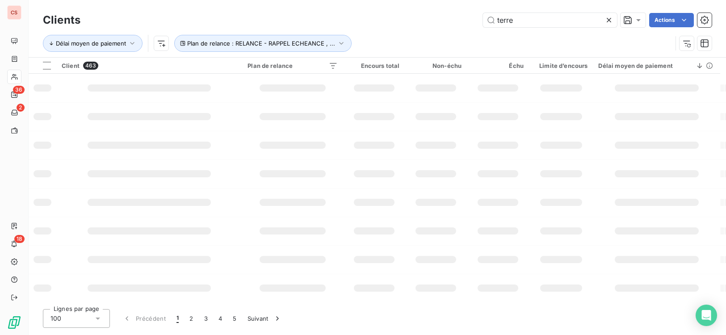
type input "terre"
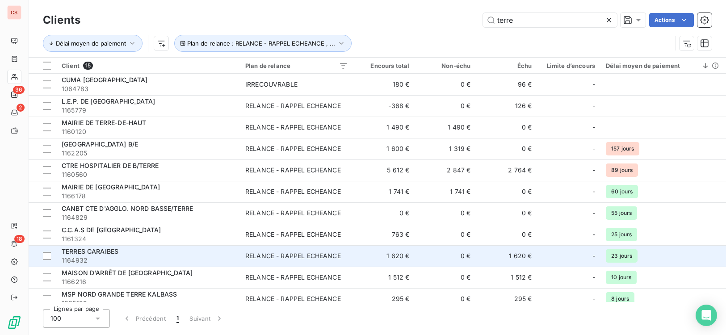
scroll to position [94, 0]
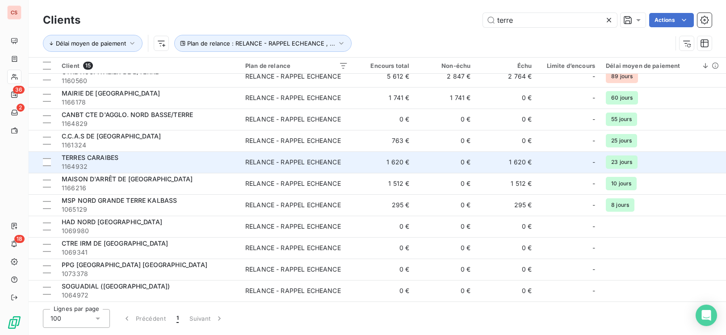
click at [191, 152] on td "TERRES CARAIBES 1164932" at bounding box center [148, 161] width 184 height 21
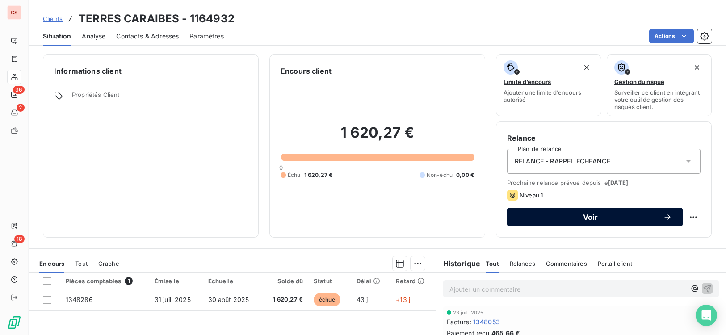
click at [585, 216] on span "Voir" at bounding box center [590, 216] width 145 height 7
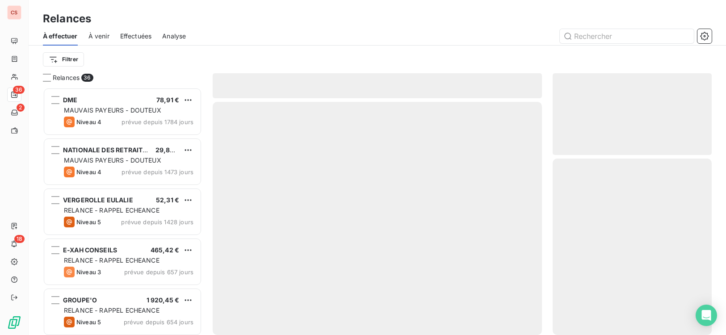
scroll to position [241, 153]
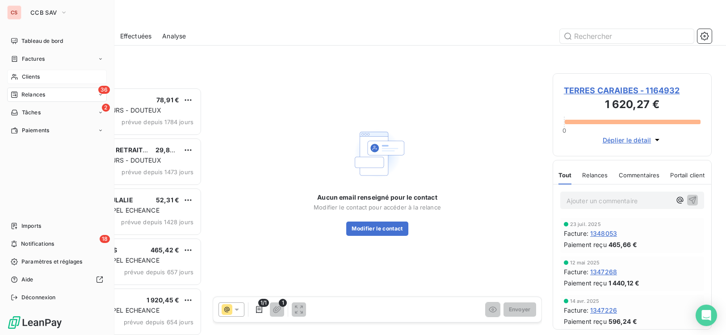
click at [47, 81] on div "Clients" at bounding box center [57, 77] width 100 height 14
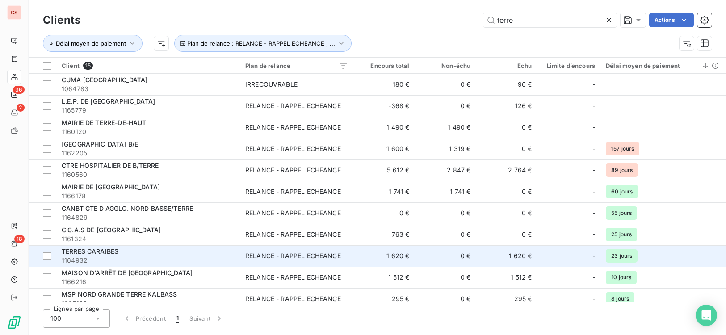
click at [159, 258] on span "1164932" at bounding box center [148, 260] width 173 height 9
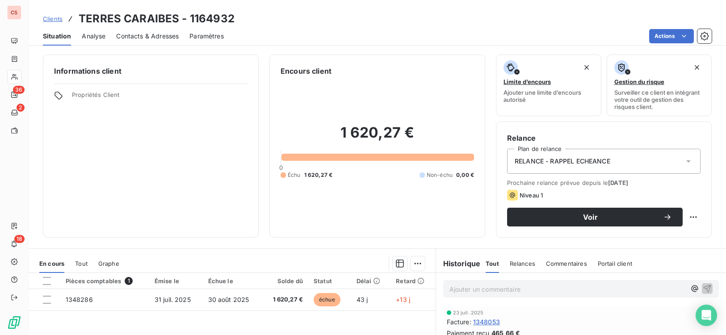
scroll to position [332, 0]
click at [150, 36] on span "Contacts & Adresses" at bounding box center [147, 36] width 63 height 9
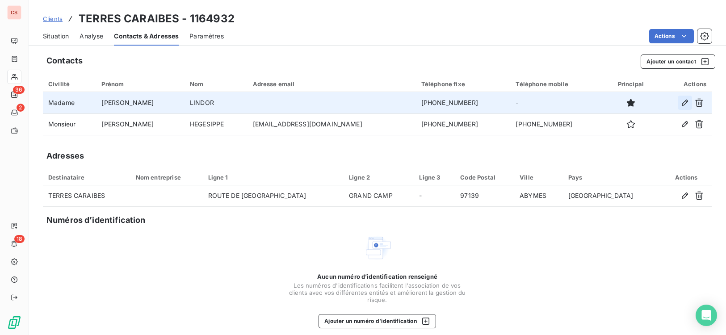
click at [680, 102] on icon "button" at bounding box center [684, 102] width 9 height 9
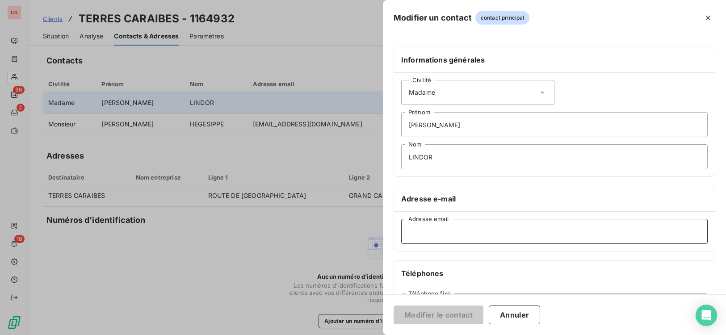
click at [442, 237] on input "Adresse email" at bounding box center [554, 231] width 306 height 25
click at [511, 318] on button "Annuler" at bounding box center [514, 314] width 51 height 19
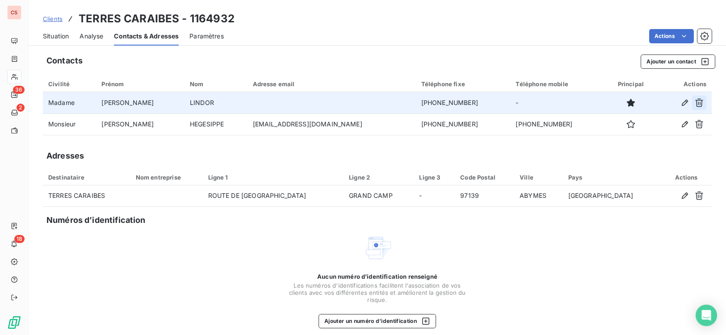
click at [695, 105] on icon "button" at bounding box center [699, 103] width 8 height 8
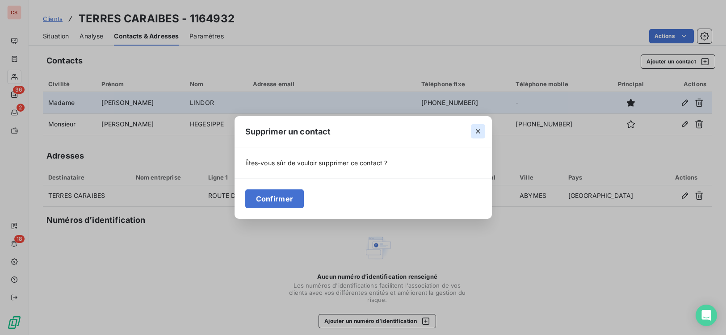
click at [479, 131] on icon "button" at bounding box center [477, 131] width 9 height 9
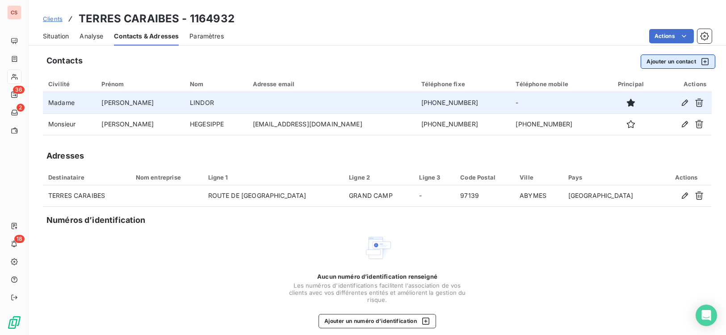
click at [673, 61] on button "Ajouter un contact" at bounding box center [677, 61] width 75 height 14
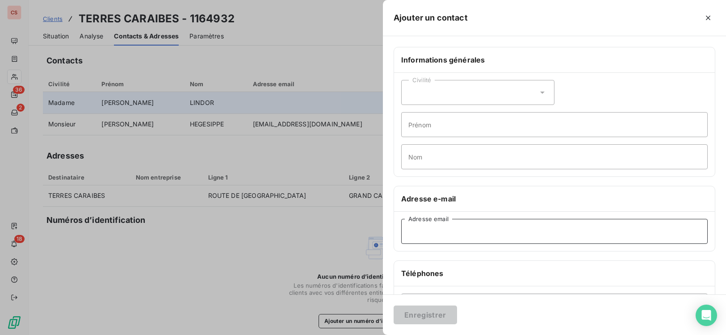
click at [425, 232] on input "Adresse email" at bounding box center [554, 231] width 306 height 25
type input "C"
click at [440, 153] on input "Nom" at bounding box center [554, 156] width 306 height 25
type input "COMPTABILITE FOURNISSEURS"
click at [409, 234] on input "Adresse email" at bounding box center [554, 231] width 306 height 25
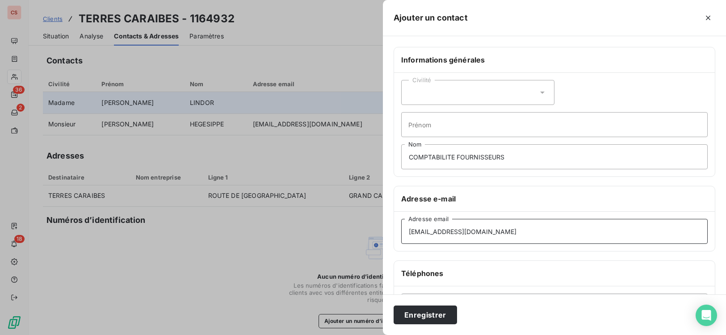
scroll to position [149, 0]
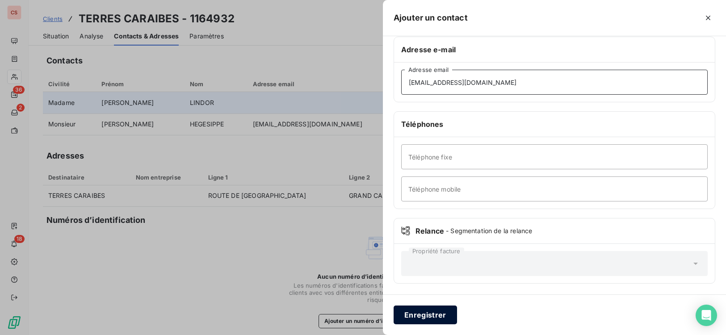
type input "[EMAIL_ADDRESS][DOMAIN_NAME]"
click at [431, 318] on button "Enregistrer" at bounding box center [424, 314] width 63 height 19
